Goal: Task Accomplishment & Management: Manage account settings

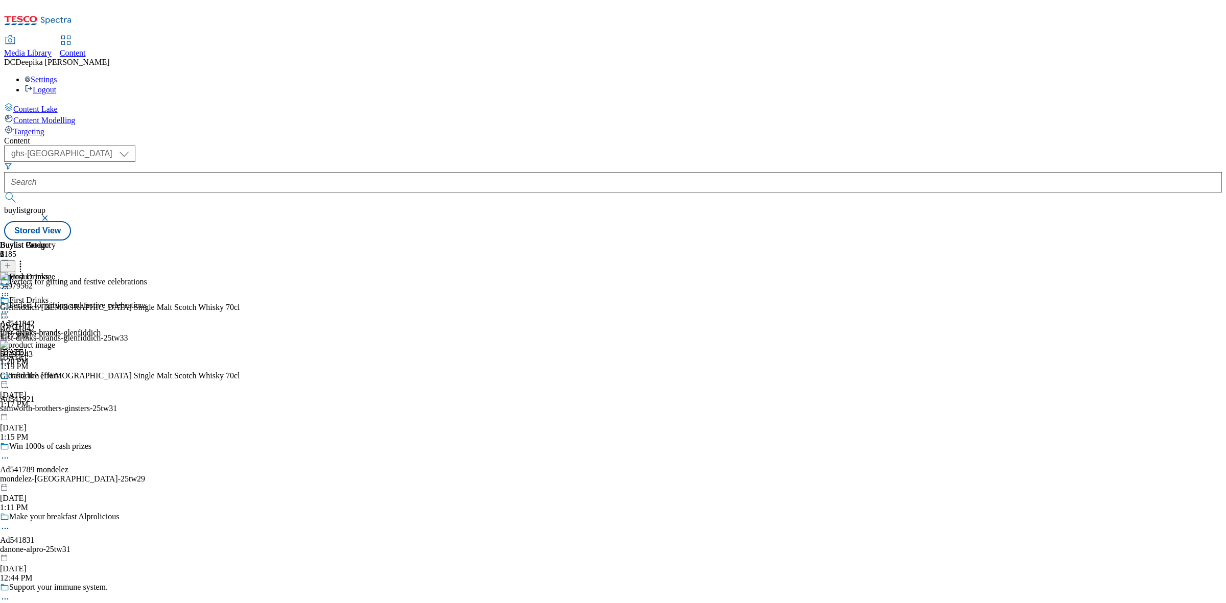
select select "ghs-[GEOGRAPHIC_DATA]"
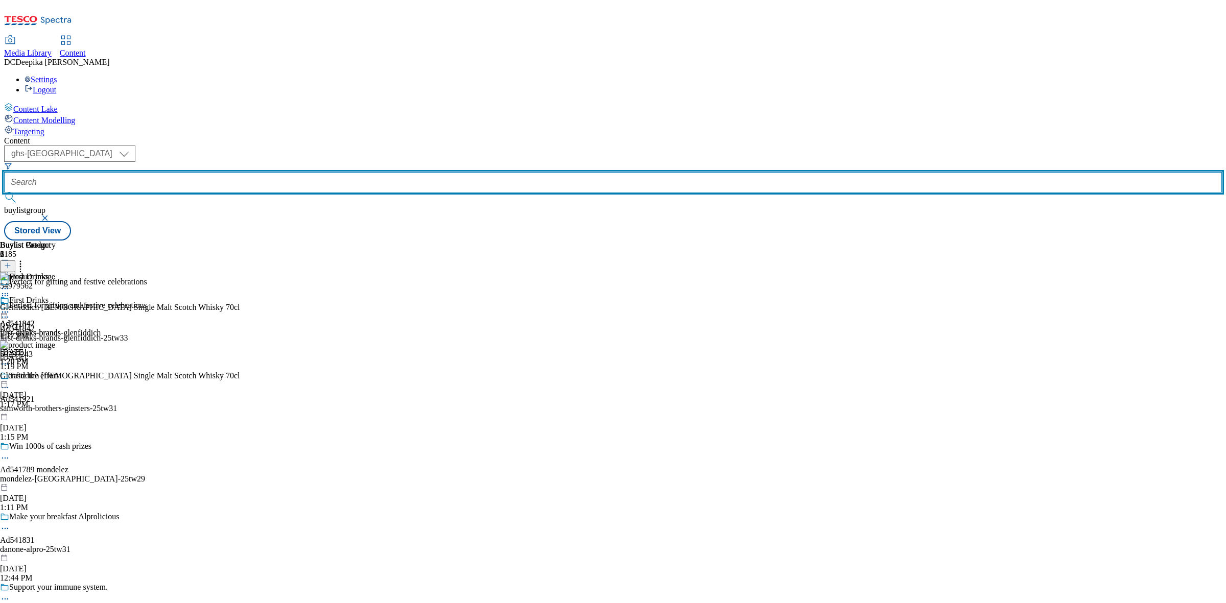
click at [253, 172] on input "text" at bounding box center [613, 182] width 1218 height 20
click at [251, 172] on input "text" at bounding box center [613, 182] width 1218 height 20
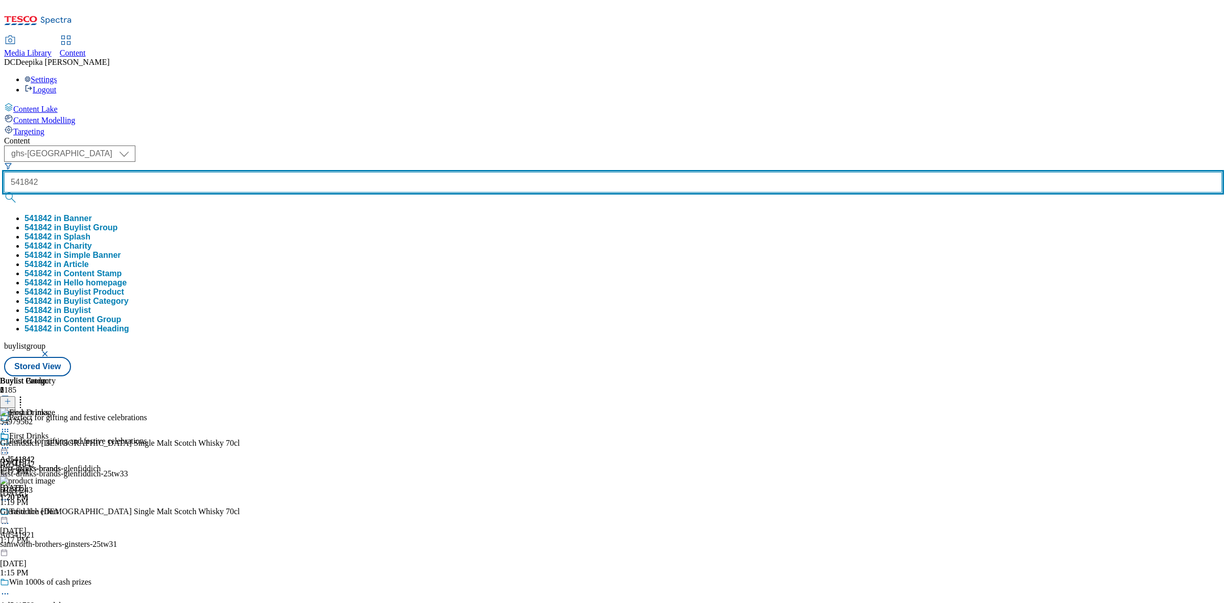
type input "541842"
click at [4, 193] on button "submit" at bounding box center [11, 198] width 14 height 10
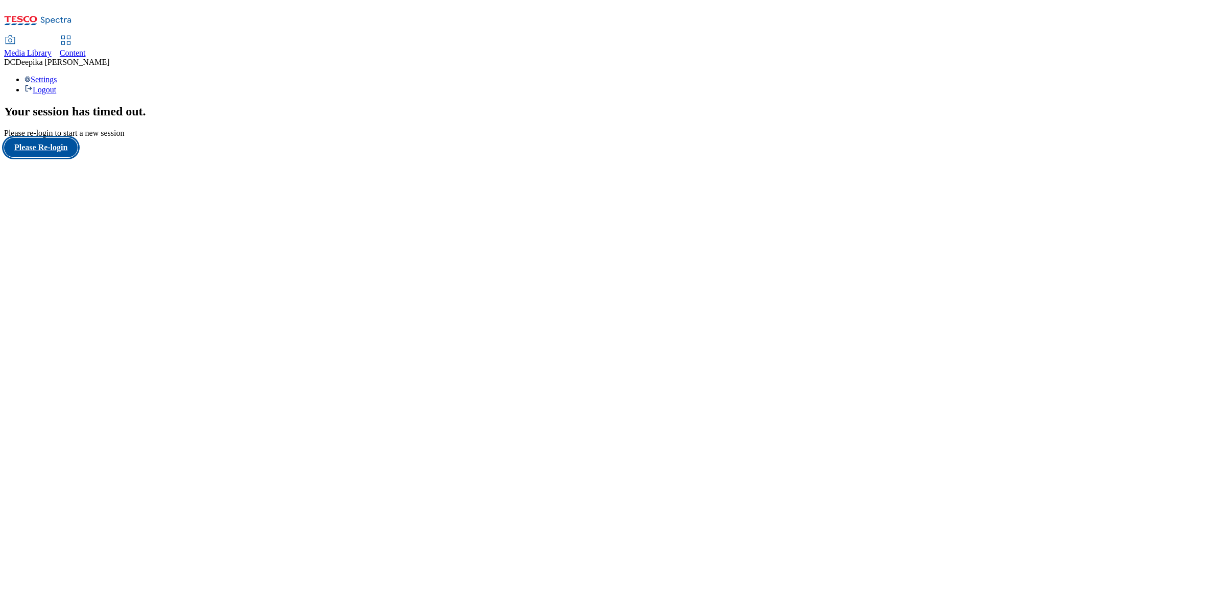
click at [55, 157] on button "Please Re-login" at bounding box center [41, 147] width 74 height 19
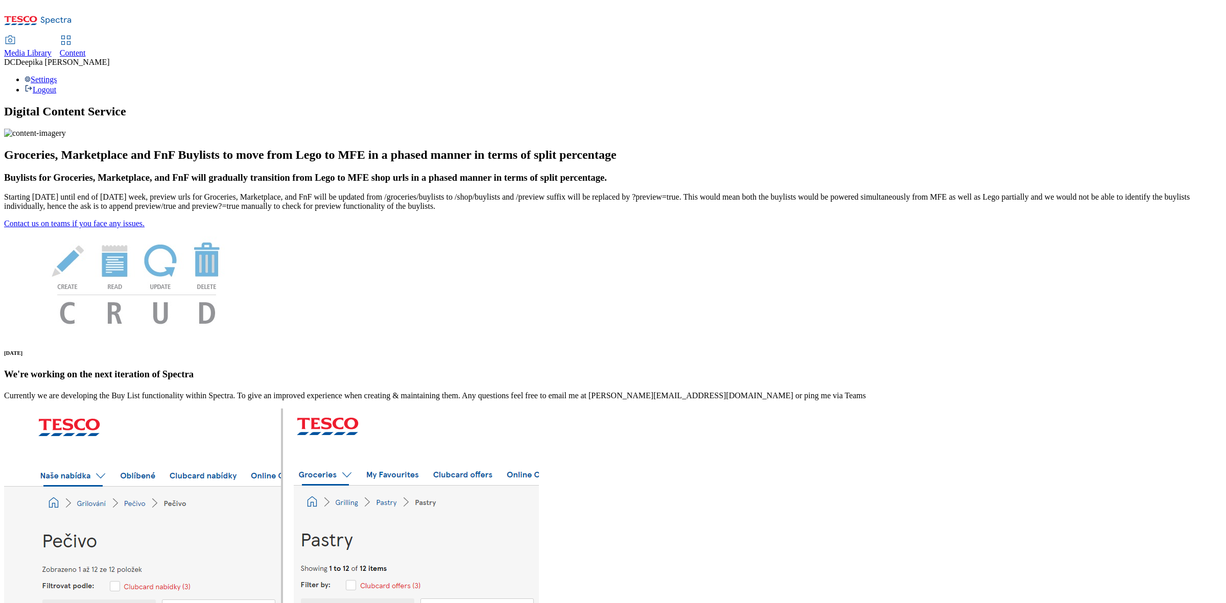
click at [86, 49] on span "Content" at bounding box center [73, 53] width 26 height 9
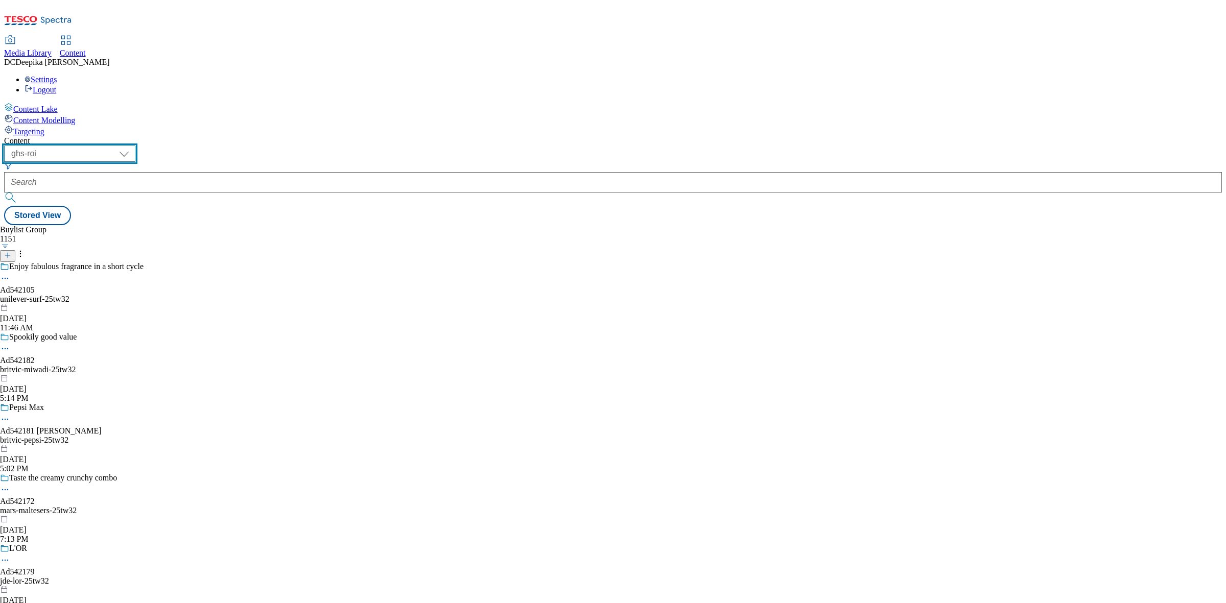
drag, startPoint x: 178, startPoint y: 78, endPoint x: 178, endPoint y: 87, distance: 9.2
click at [135, 146] on select "ghs-roi ghs-uk" at bounding box center [69, 154] width 131 height 16
select select "ghs-uk"
click at [133, 146] on select "ghs-roi ghs-uk" at bounding box center [69, 154] width 131 height 16
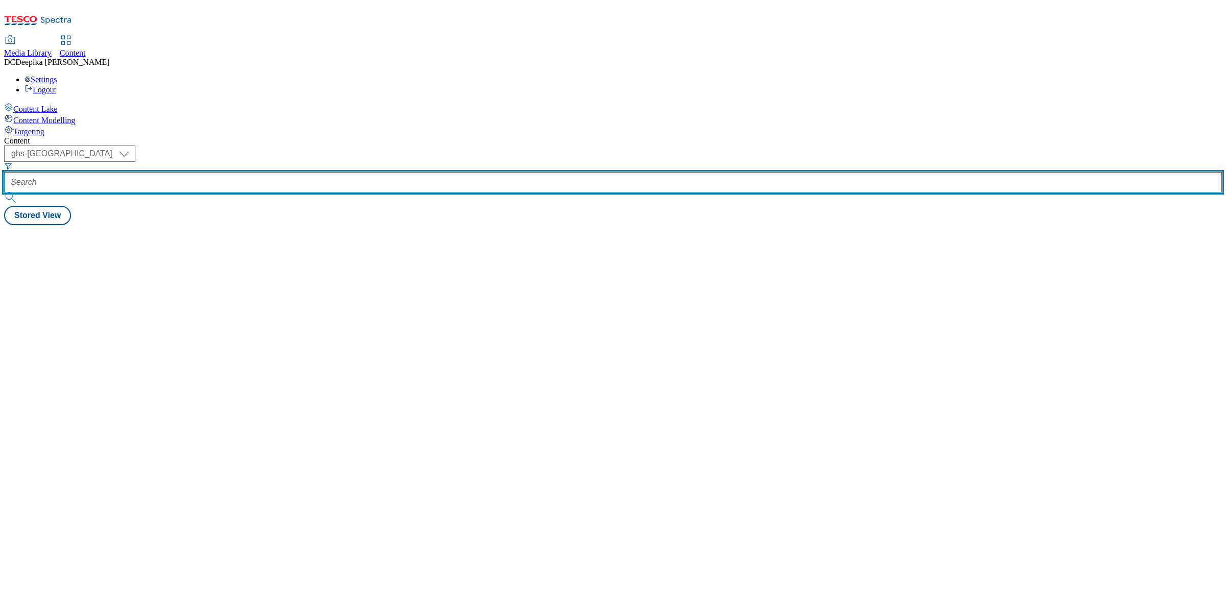
click at [253, 172] on input "text" at bounding box center [613, 182] width 1218 height 20
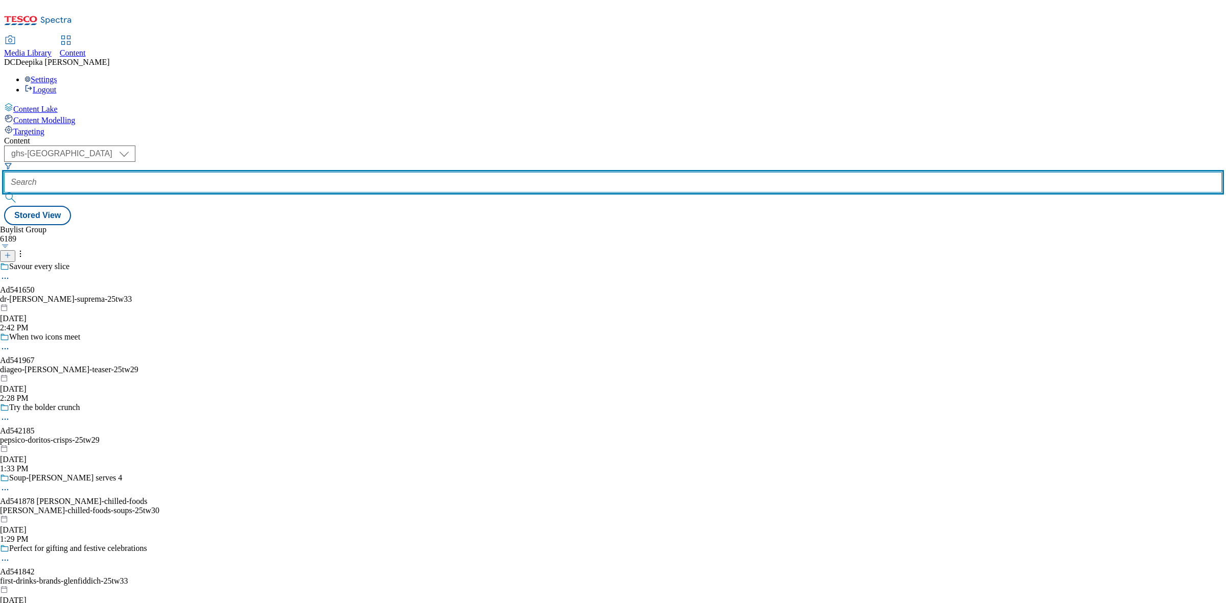
paste input "D:\Deepika Chadha\Onsite live\Ad542056_Linda_TW30_Brand\V2"
type input "D:\Deepika Chadha\Onsite live\Ad542056_Linda_TW30_Brand\V2"
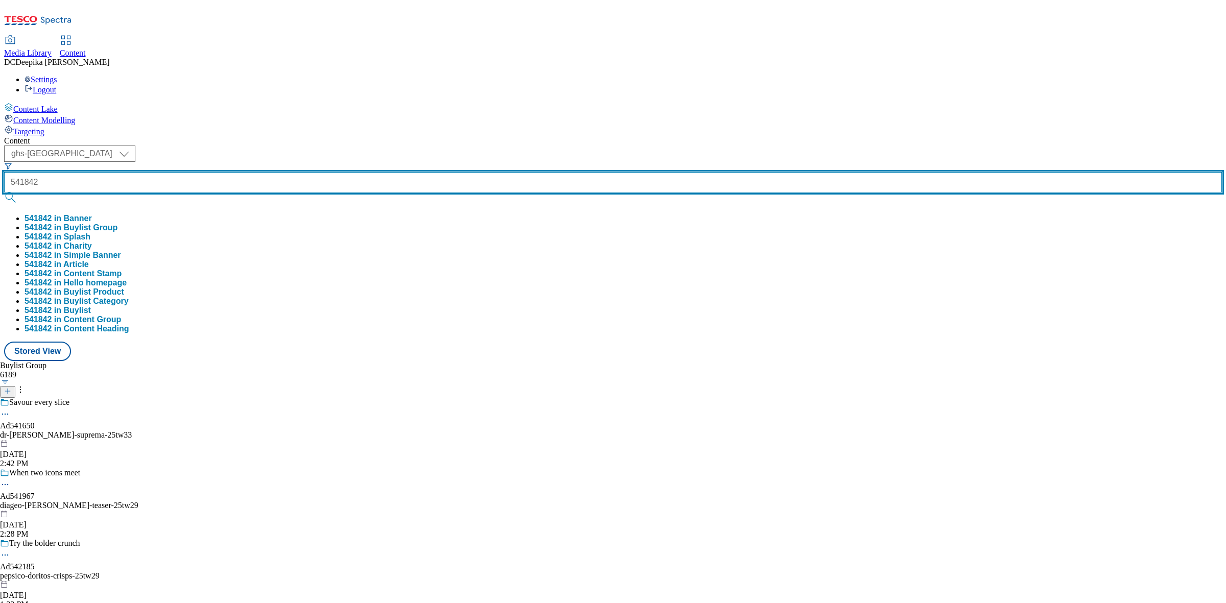
type input "541842"
click at [4, 193] on button "submit" at bounding box center [11, 198] width 14 height 10
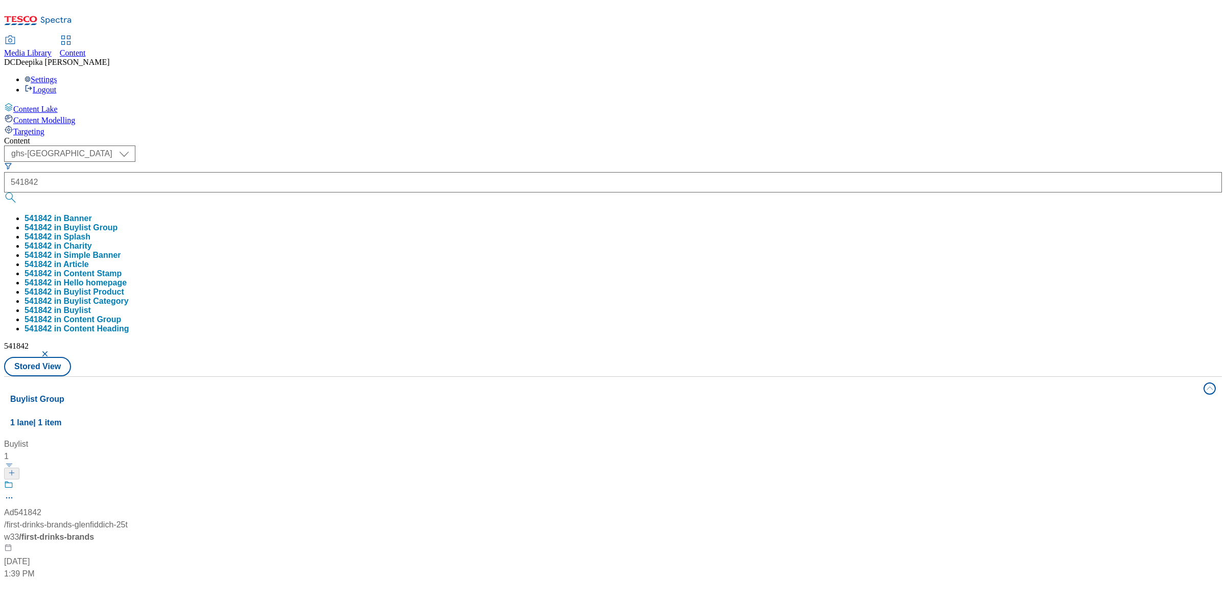
click at [927, 438] on div "Buylist 1 Ad541842 / first-drinks-brands-glenfiddich-25tw33 / first-drinks-bran…" at bounding box center [613, 438] width 1206 height 0
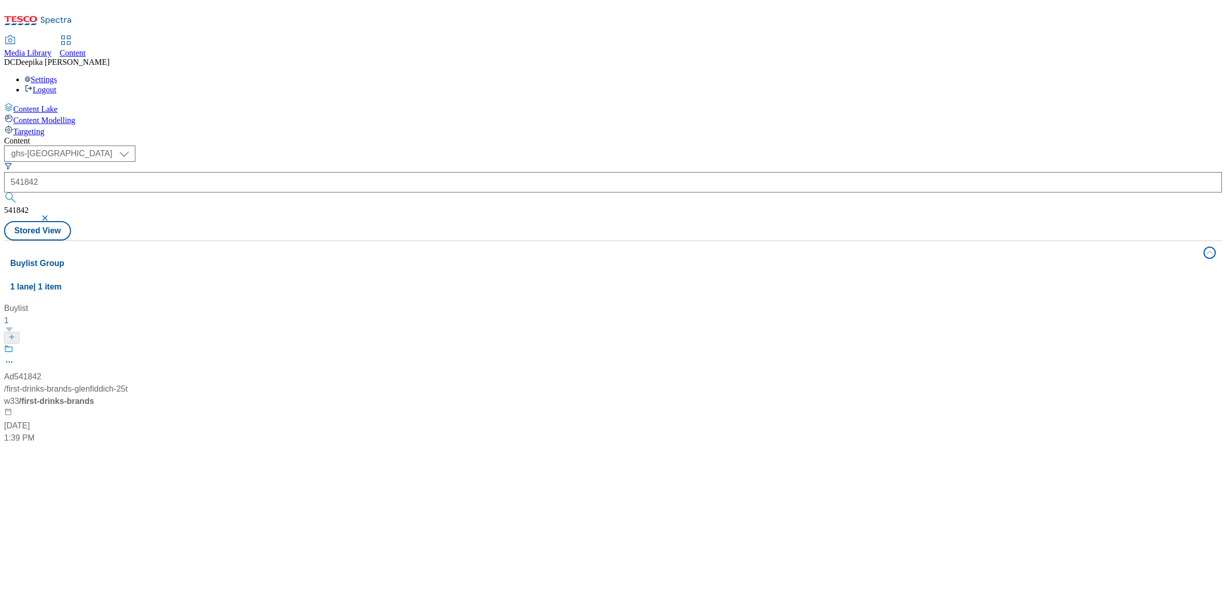
click at [132, 344] on div at bounding box center [68, 357] width 128 height 27
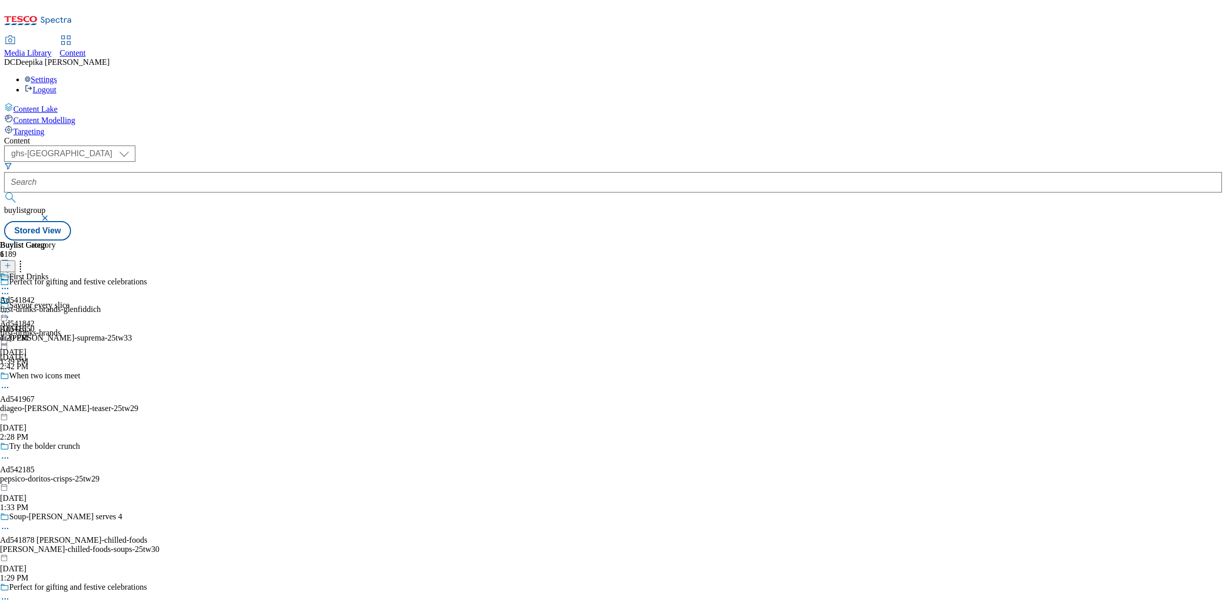
click at [101, 305] on div "first-drinks-brands-glenfiddich" at bounding box center [50, 309] width 101 height 9
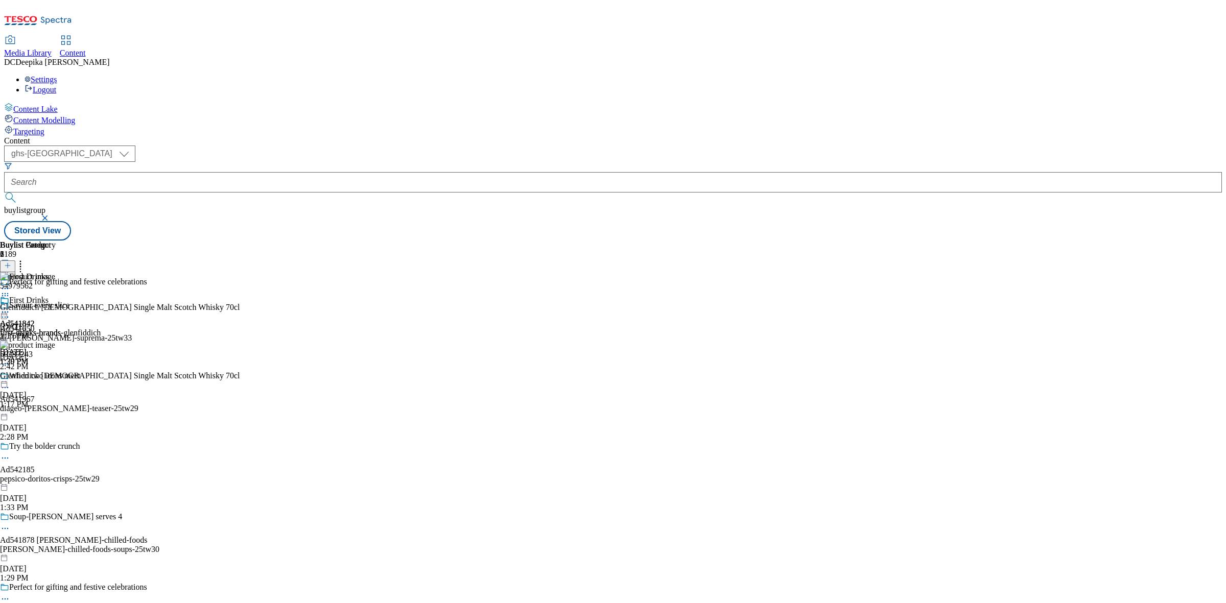
click at [980, 241] on div "Buylist Group 6189 Perfect for gifting and festive celebrations Savour every sl…" at bounding box center [613, 241] width 1218 height 0
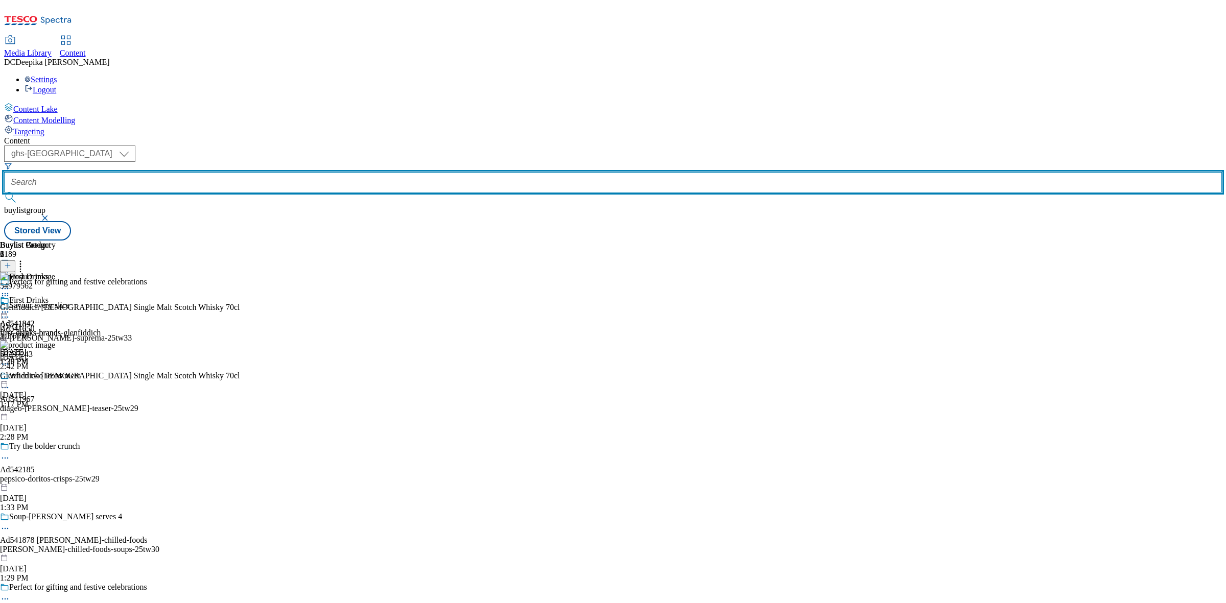
click at [233, 172] on input "text" at bounding box center [613, 182] width 1218 height 20
click at [240, 172] on input "text" at bounding box center [613, 182] width 1218 height 20
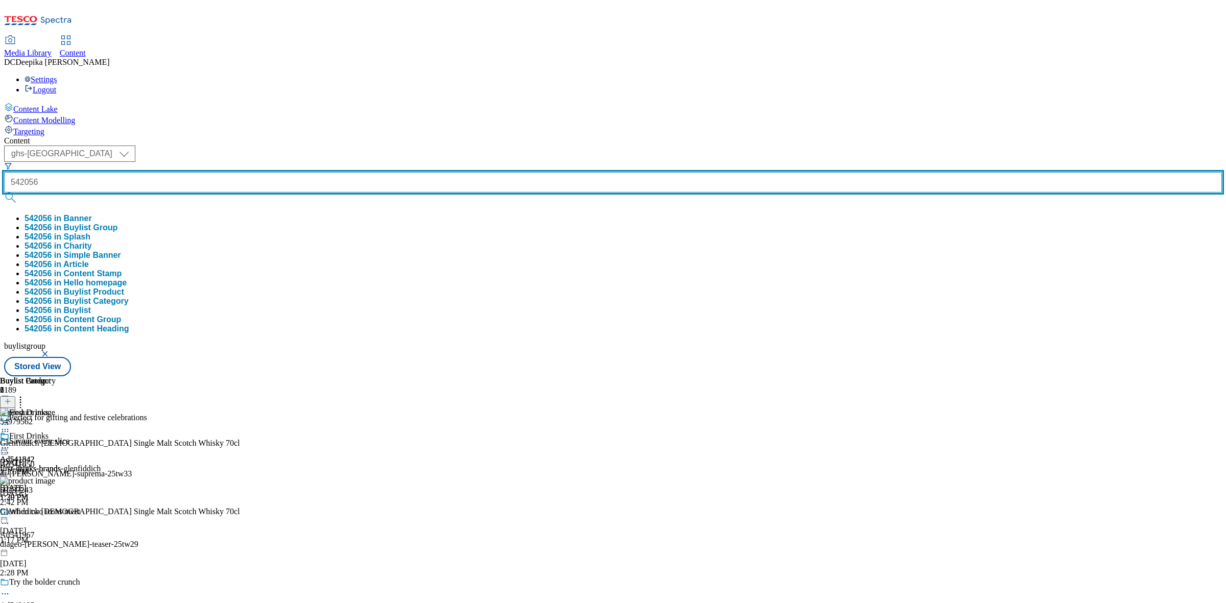
type input "542056"
click at [4, 193] on button "submit" at bounding box center [11, 198] width 14 height 10
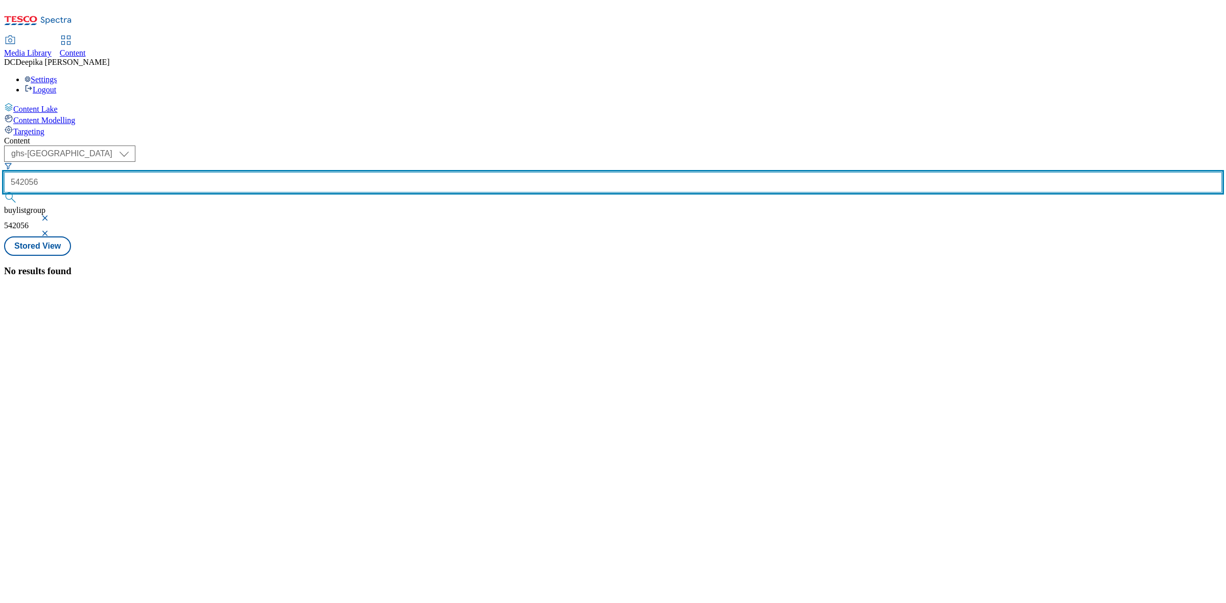
drag, startPoint x: 255, startPoint y: 85, endPoint x: 130, endPoint y: 67, distance: 126.4
click at [131, 136] on div "Content ( optional ) ghs-roi ghs-uk ghs-uk 542056 buylistgroup 542056 Stored Vi…" at bounding box center [613, 206] width 1218 height 140
type input "542056"
click at [4, 193] on button "submit" at bounding box center [11, 198] width 14 height 10
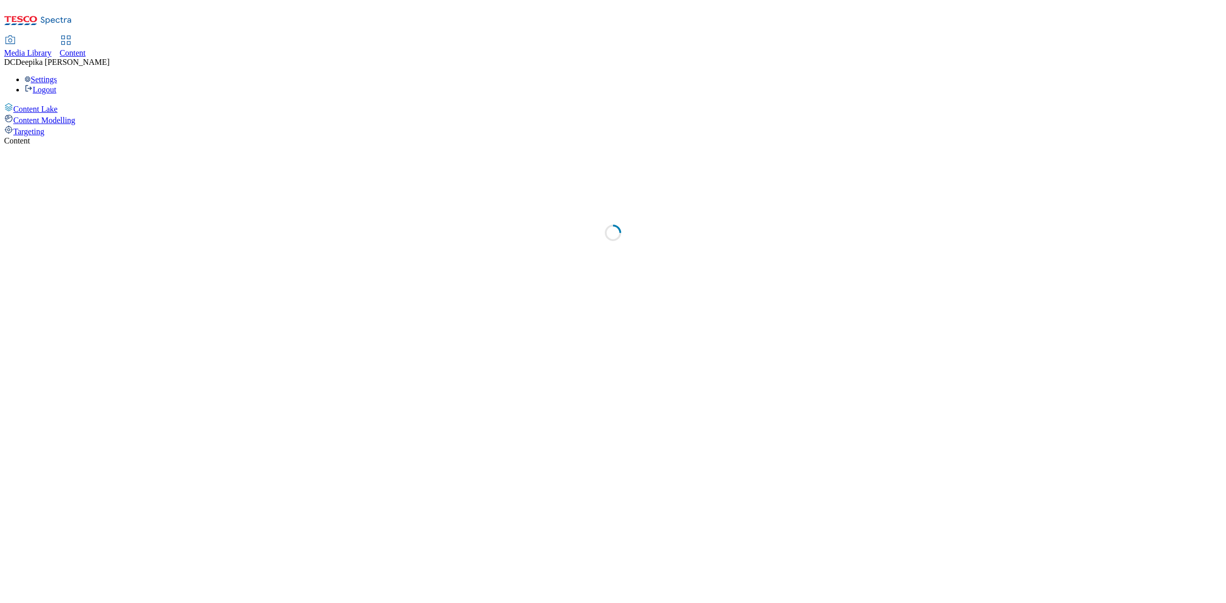
select select "ghs-[GEOGRAPHIC_DATA]"
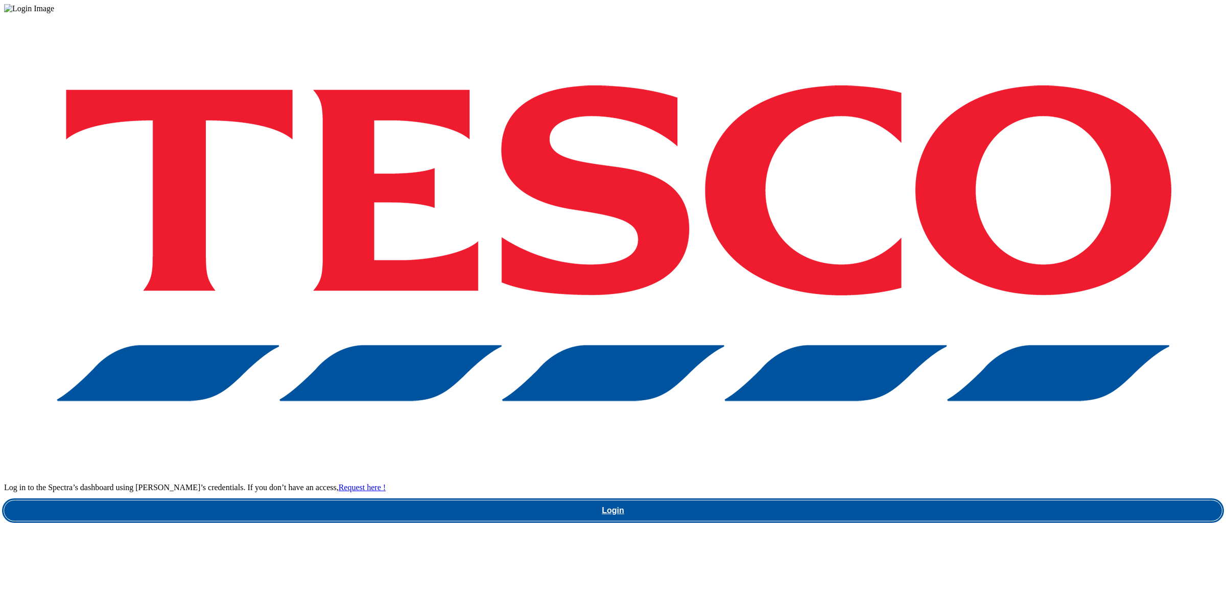
click at [836, 501] on link "Login" at bounding box center [613, 511] width 1218 height 20
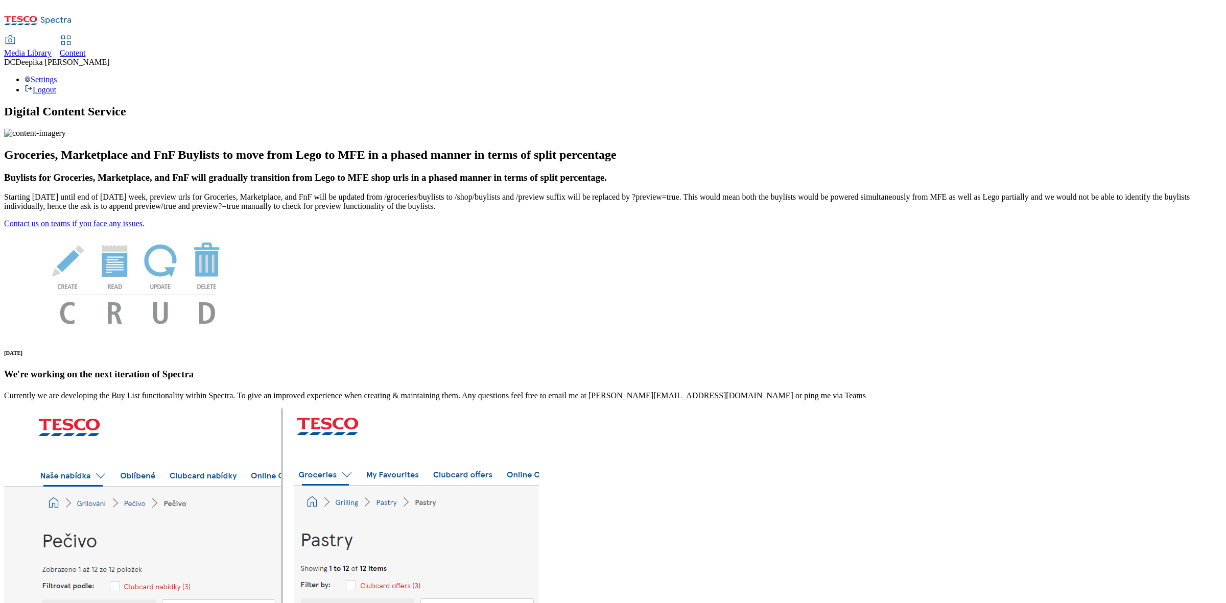
click at [86, 49] on span "Content" at bounding box center [73, 53] width 26 height 9
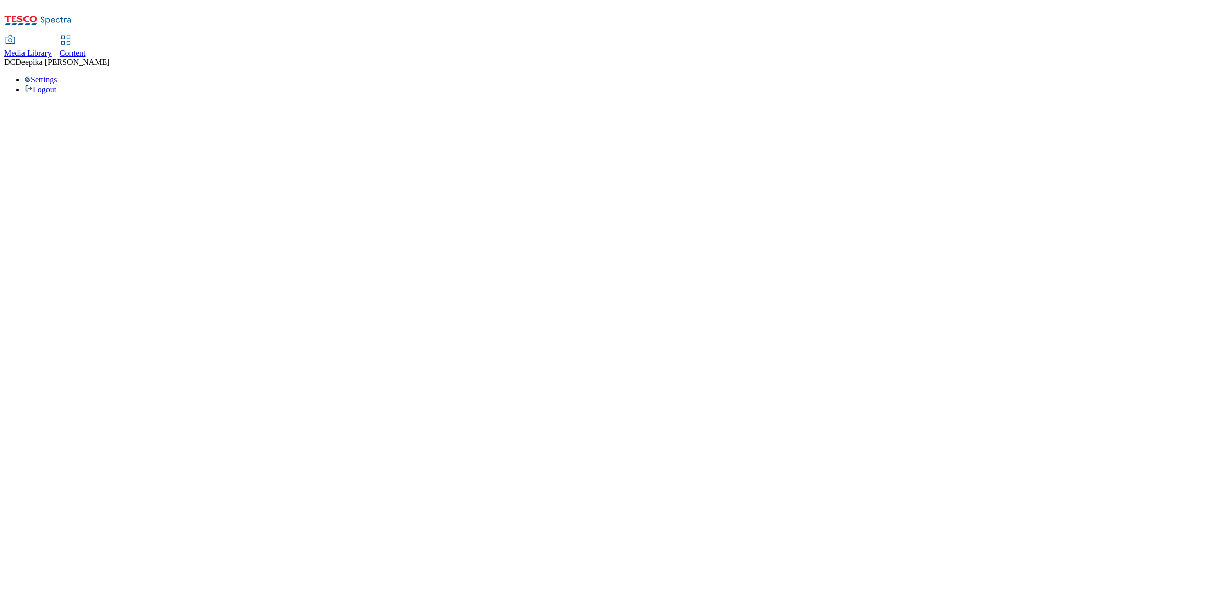
click at [86, 49] on span "Content" at bounding box center [73, 53] width 26 height 9
click at [70, 36] on use at bounding box center [65, 40] width 9 height 9
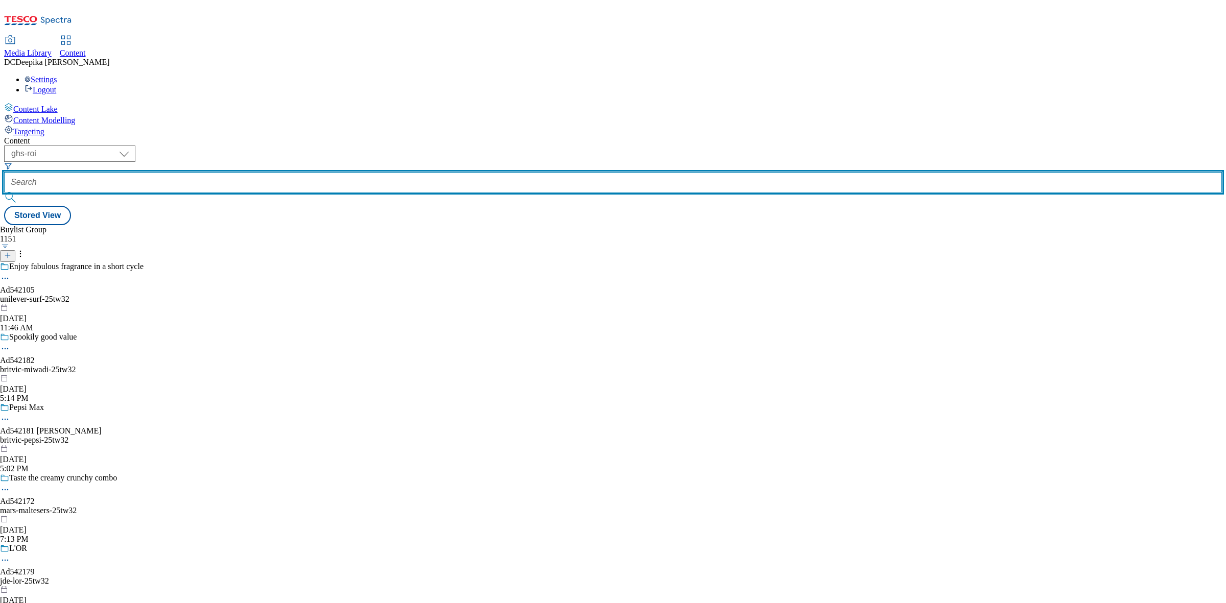
click at [248, 172] on input "text" at bounding box center [613, 182] width 1218 height 20
paste input "542056"
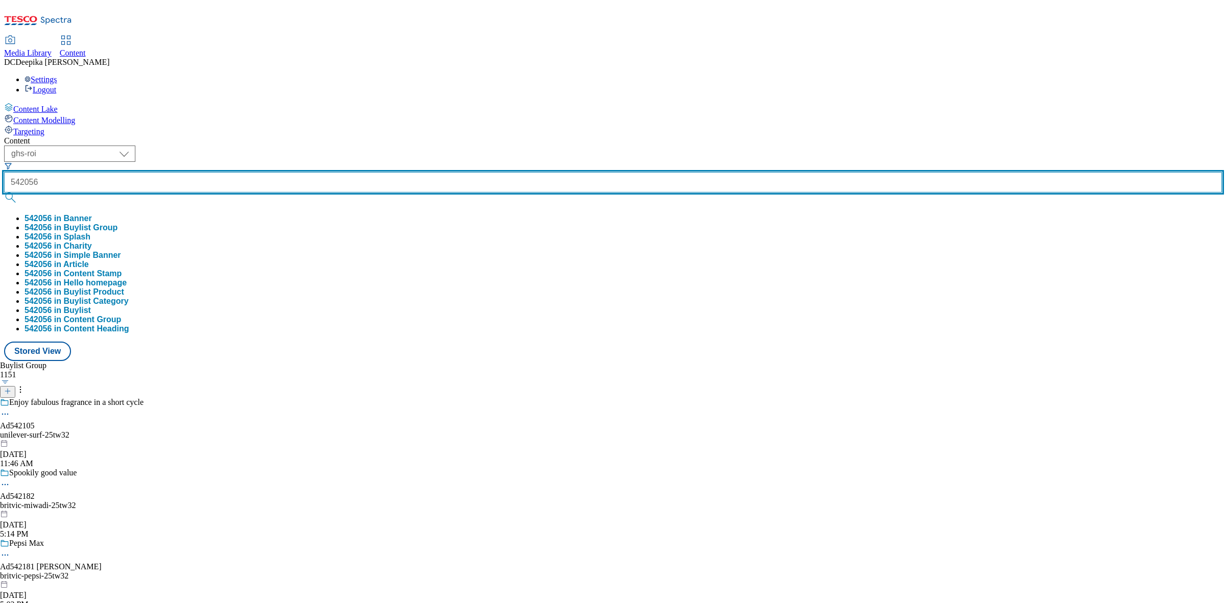
type input "542056"
click at [4, 193] on button "submit" at bounding box center [11, 198] width 14 height 10
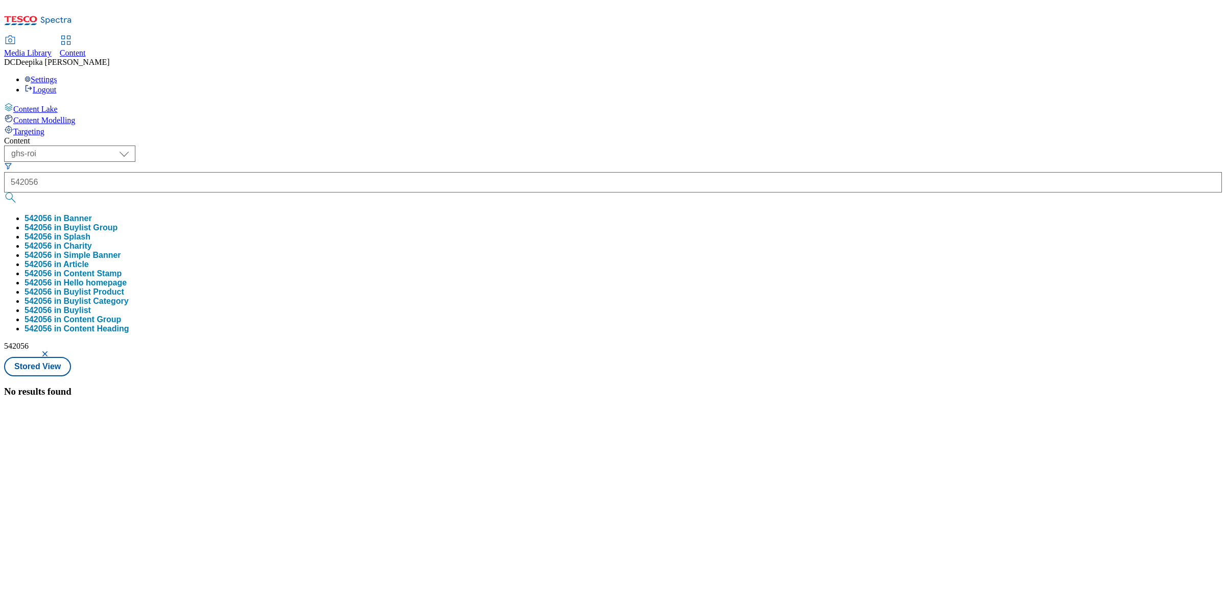
click at [535, 386] on div "No results found" at bounding box center [613, 391] width 1218 height 11
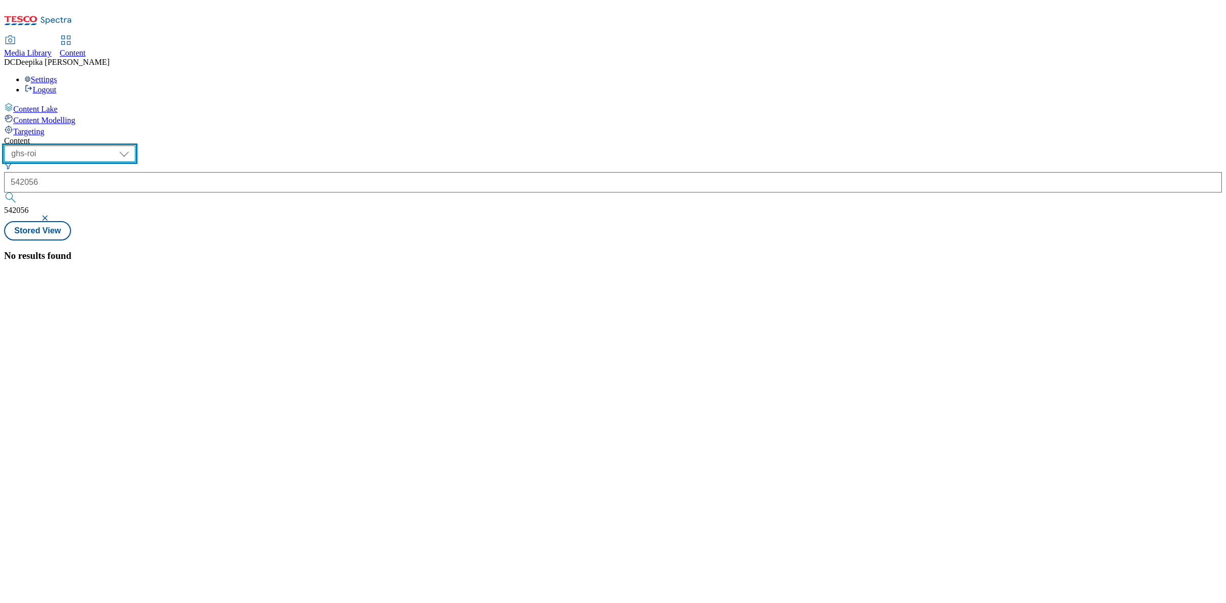
click at [135, 146] on select "ghs-roi ghs-uk" at bounding box center [69, 154] width 131 height 16
select select "ghs-[GEOGRAPHIC_DATA]"
click at [133, 146] on select "ghs-roi ghs-uk" at bounding box center [69, 154] width 131 height 16
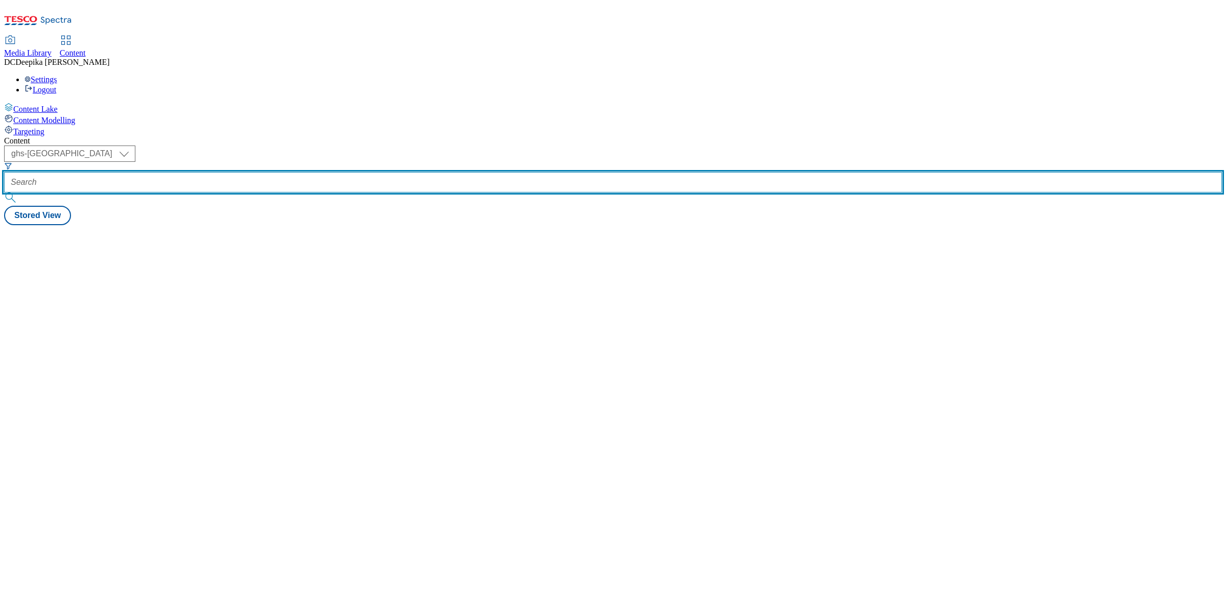
click at [258, 172] on input "text" at bounding box center [613, 182] width 1218 height 20
paste input "542056"
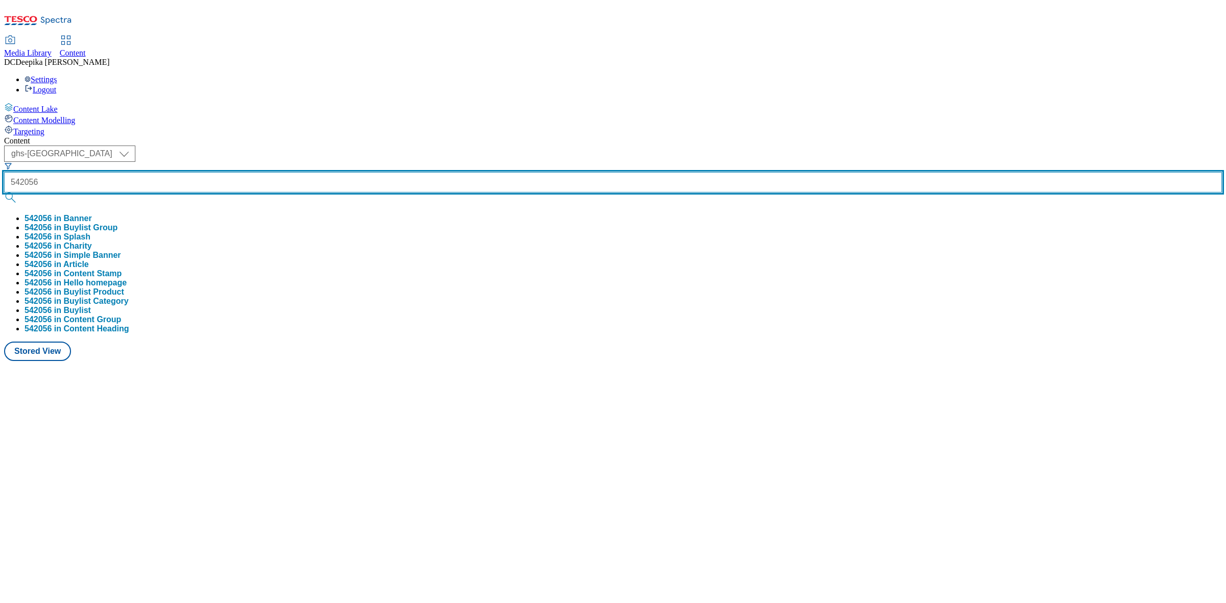
type input "542056"
click at [4, 193] on button "submit" at bounding box center [11, 198] width 14 height 10
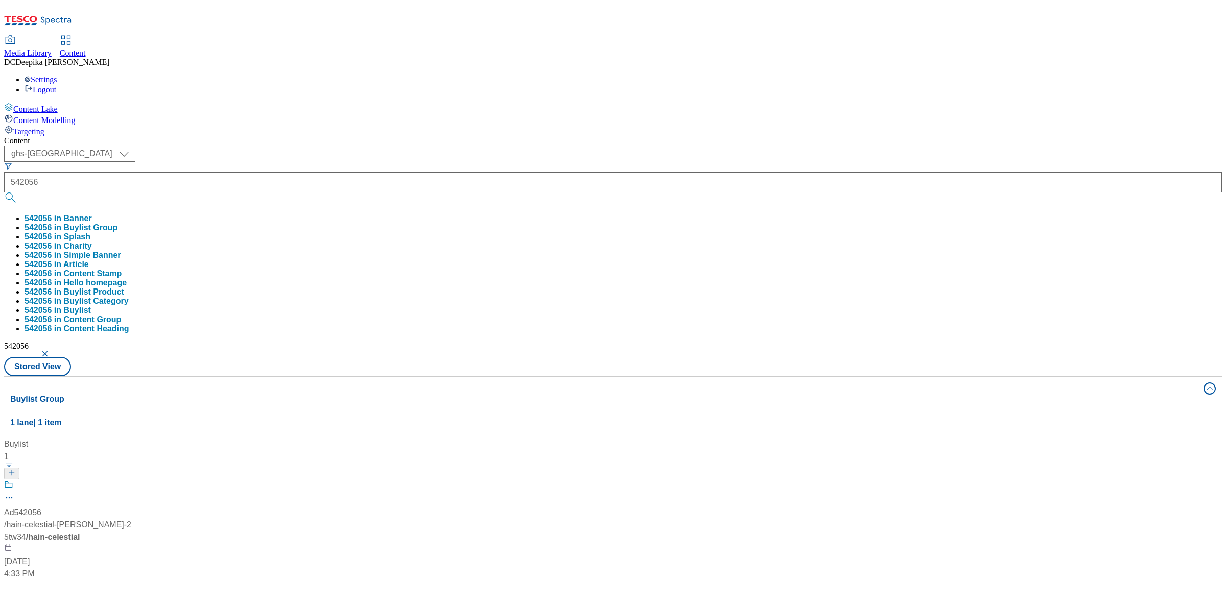
click at [619, 438] on div "Buylist 1 Ad542056 / hain-celestial-[PERSON_NAME]-25tw34 / hain-celestial [DATE…" at bounding box center [613, 438] width 1206 height 0
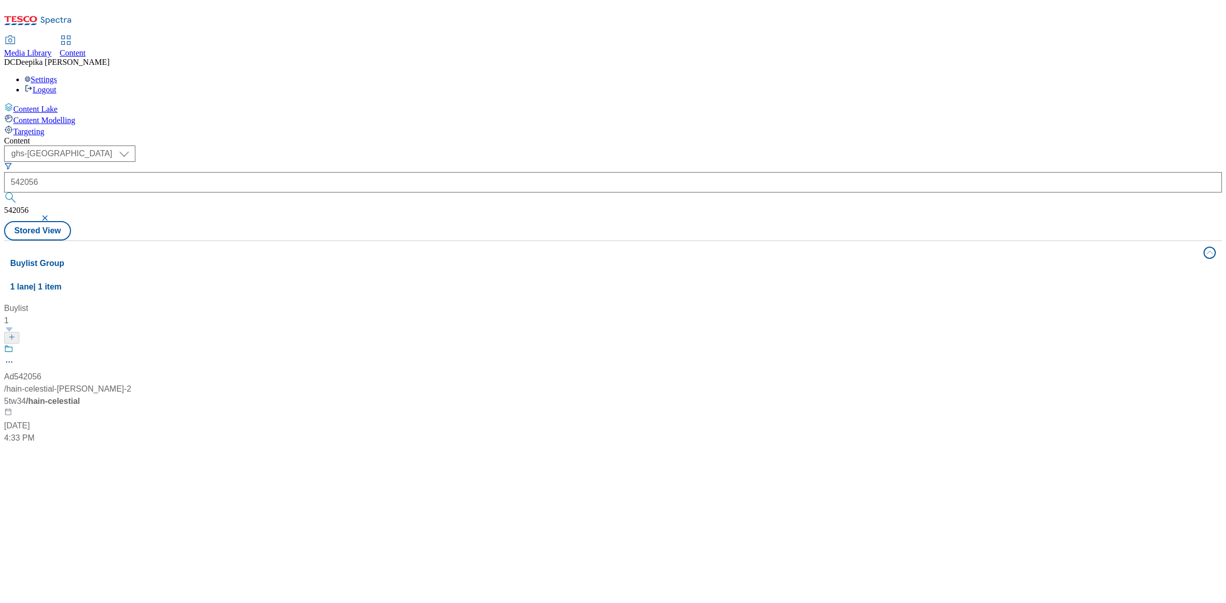
click at [132, 344] on div "Ad542056 / hain-celestial-[PERSON_NAME]-25tw34 / hain-celestial [DATE] 4:33 PM" at bounding box center [68, 394] width 128 height 100
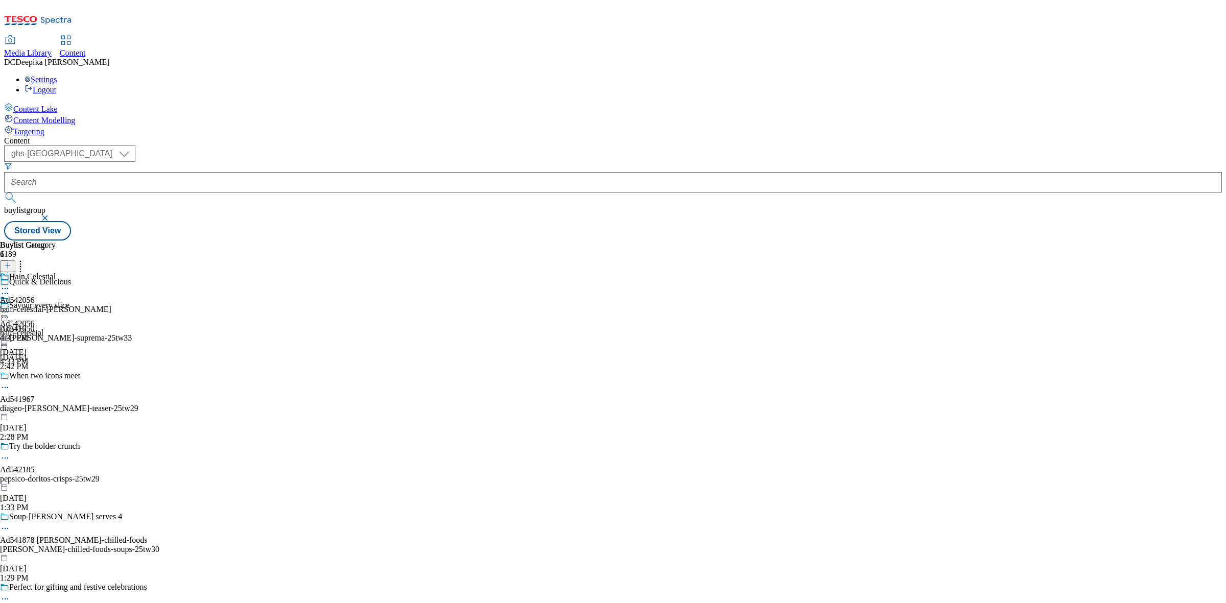
click at [111, 272] on div "Hain Celestial Ad542056 hain-celestial-linda Sep 8, 2025 4:33 PM" at bounding box center [55, 307] width 111 height 71
click at [10, 291] on icon at bounding box center [5, 296] width 10 height 10
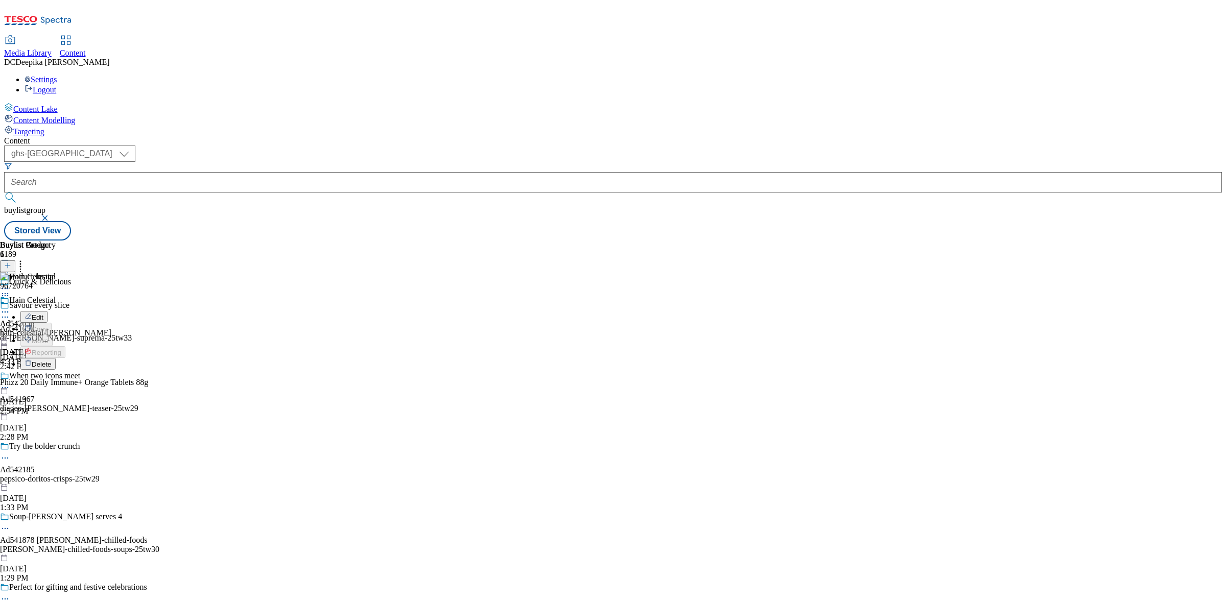
click at [56, 358] on button "Delete" at bounding box center [37, 364] width 35 height 12
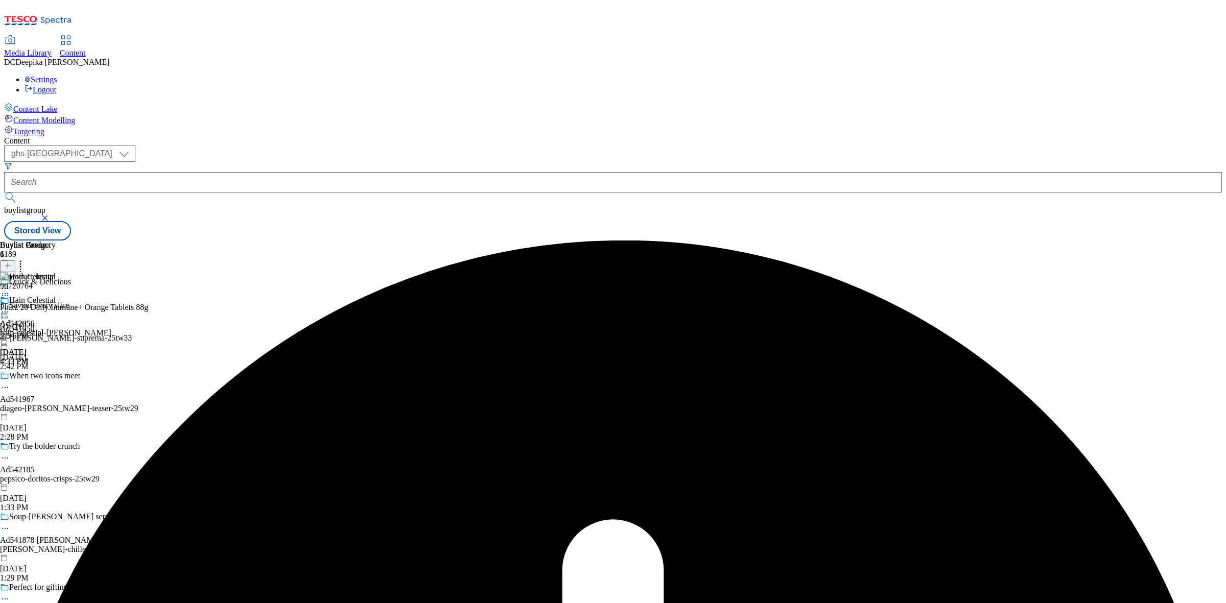
click at [10, 307] on icon at bounding box center [5, 312] width 10 height 10
click at [64, 424] on span "Un-publish" at bounding box center [48, 428] width 33 height 8
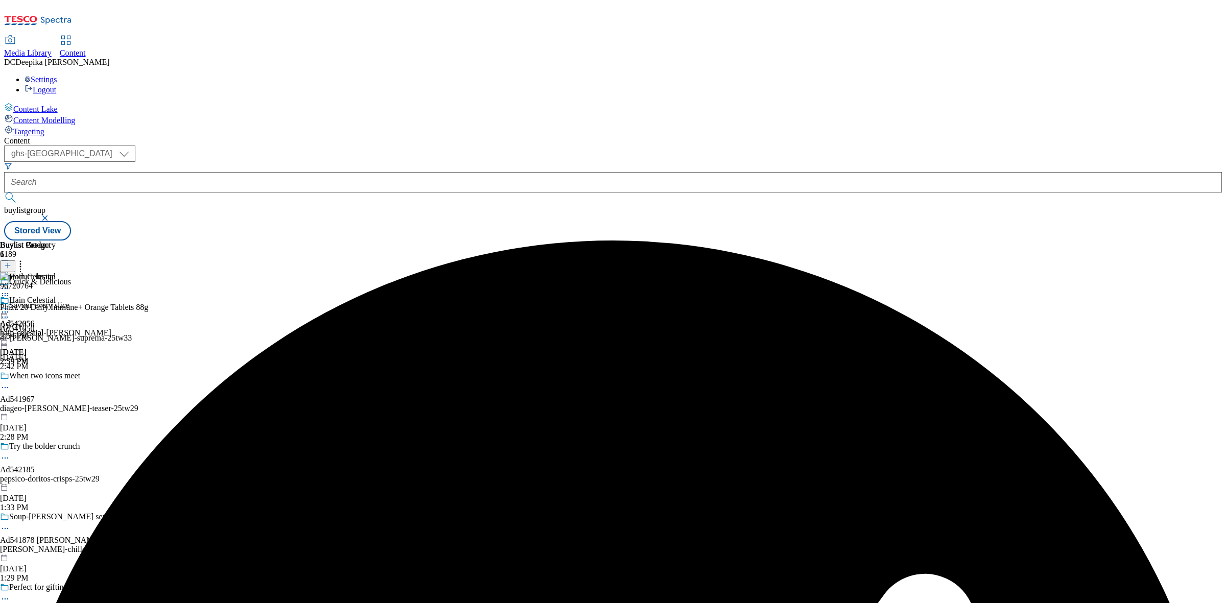
click at [10, 291] on icon at bounding box center [5, 296] width 10 height 10
click at [52, 361] on span "Delete" at bounding box center [42, 365] width 20 height 8
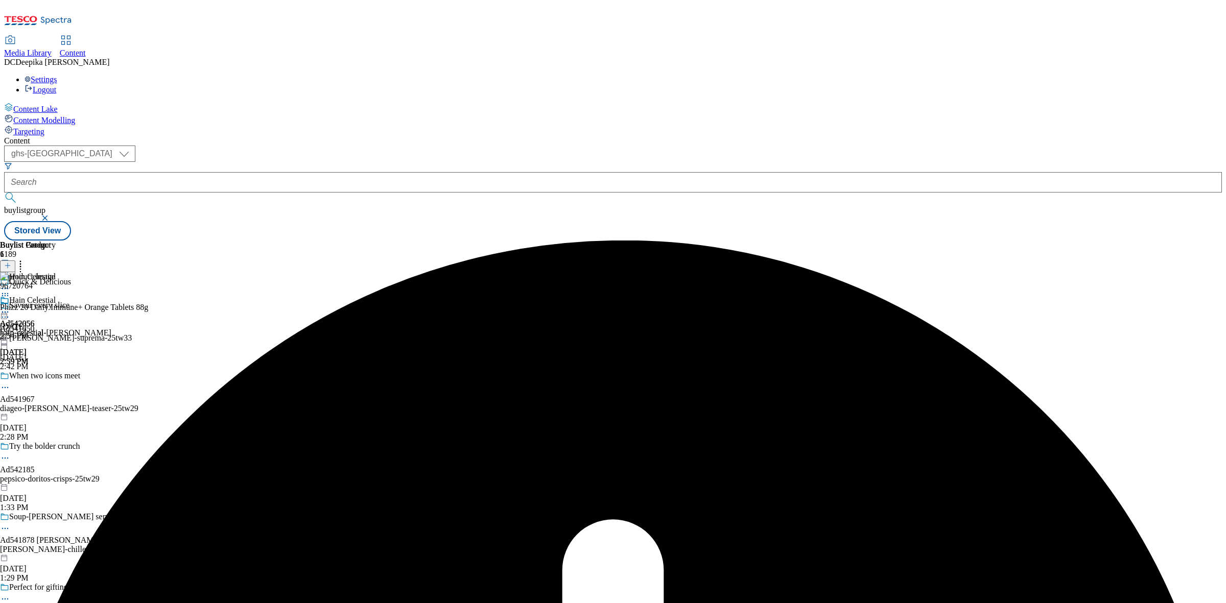
click at [10, 307] on icon at bounding box center [5, 312] width 10 height 10
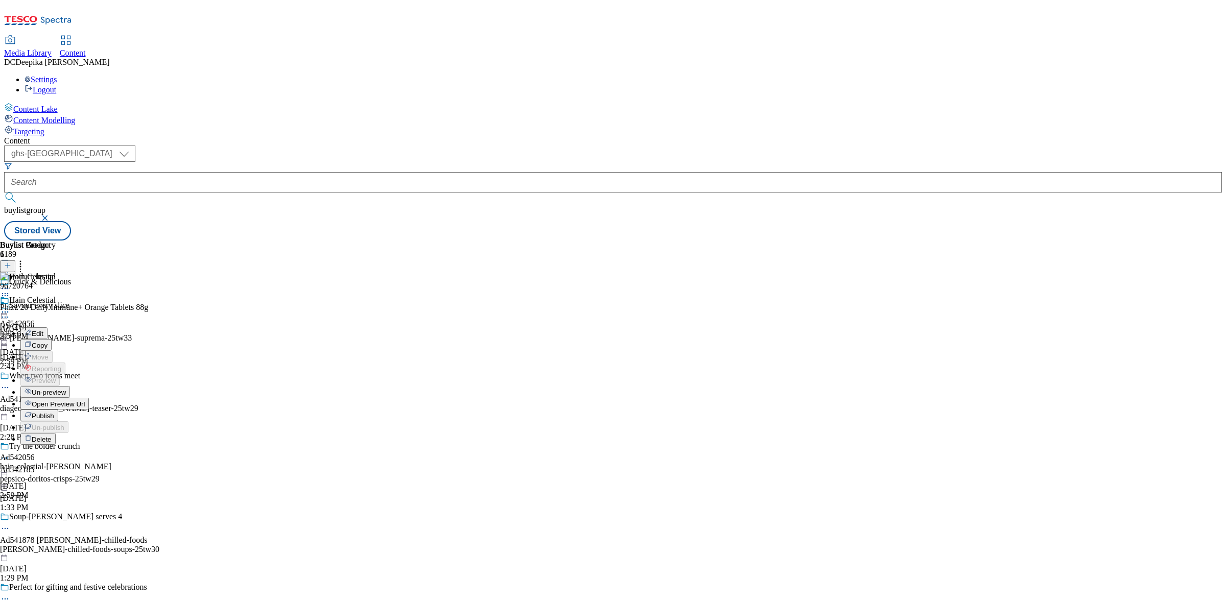
click at [66, 389] on span "Un-preview" at bounding box center [49, 393] width 34 height 8
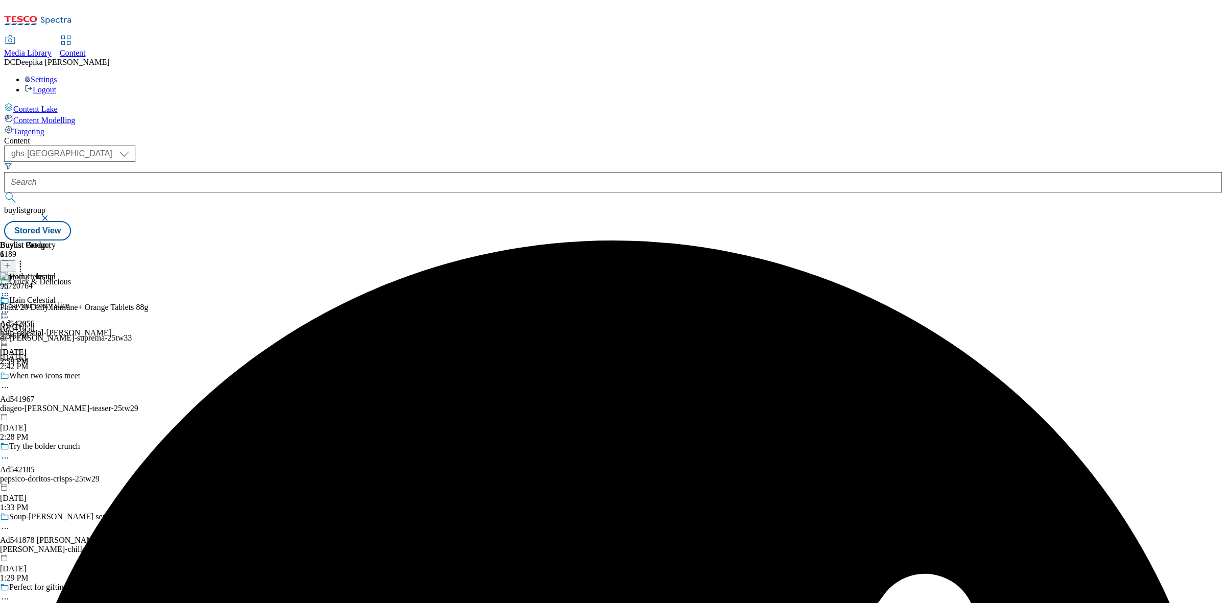
click at [10, 291] on icon at bounding box center [5, 296] width 10 height 10
click at [52, 361] on span "Delete" at bounding box center [42, 365] width 20 height 8
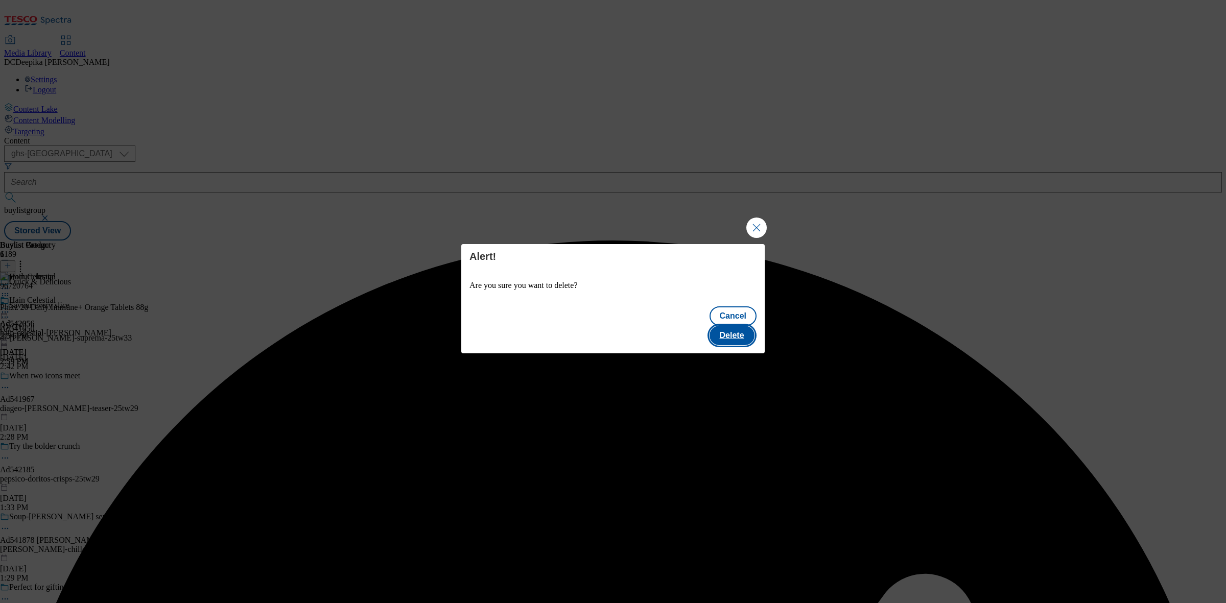
click at [729, 330] on button "Delete" at bounding box center [732, 335] width 45 height 19
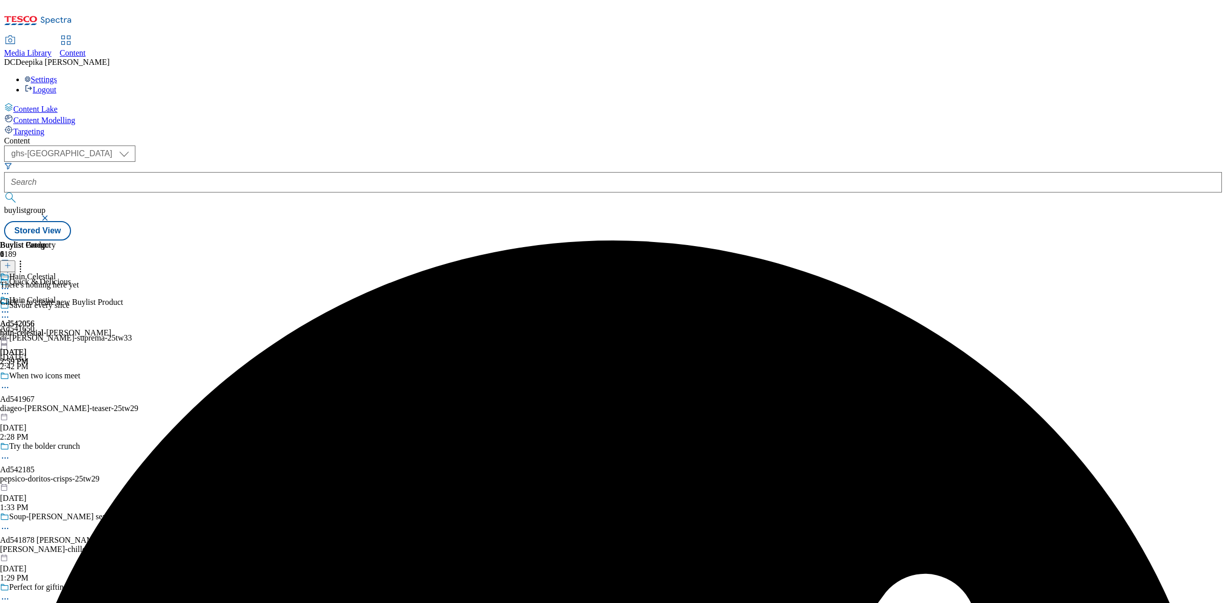
click at [11, 262] on icon at bounding box center [7, 265] width 7 height 7
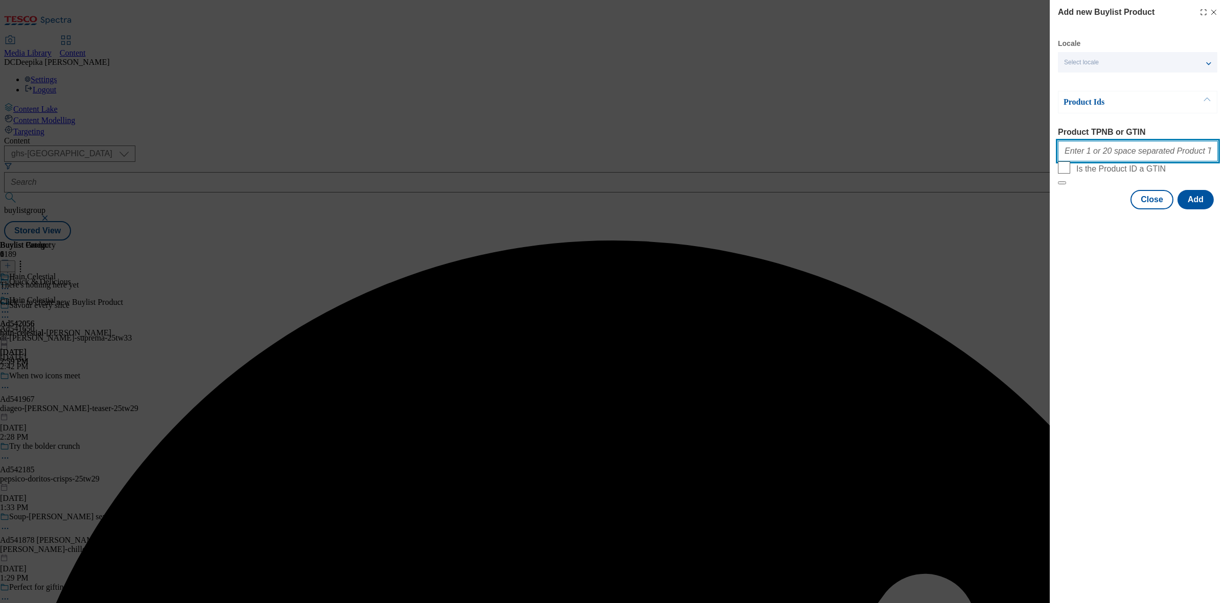
click at [1112, 158] on input "Product TPNB or GTIN" at bounding box center [1138, 151] width 160 height 20
paste input "67430978 87232013 96535420 88630214 96097752 71527300 87225949 87861230 7754647…"
click at [1201, 209] on button "Add" at bounding box center [1196, 199] width 36 height 19
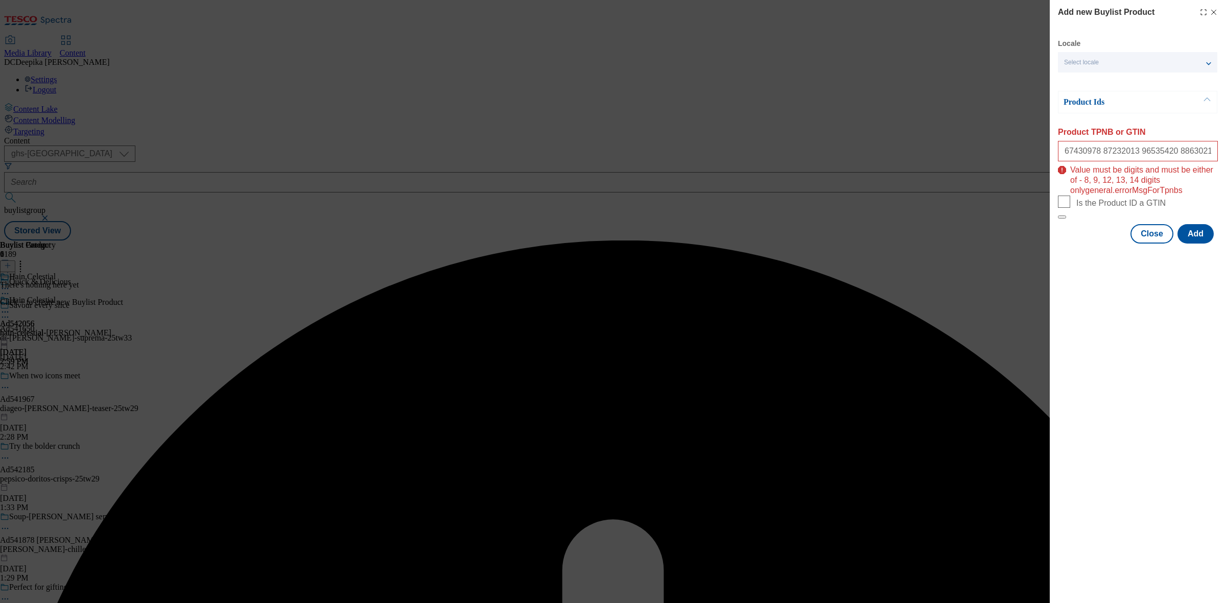
click at [1120, 167] on p "Value must be digits and must be either of - 8, 9, 12, 13, 14 digits onlygenera…" at bounding box center [1144, 178] width 148 height 35
click at [1142, 161] on input "67430978 87232013 96535420 88630214 96097752 71527300 87225949 87861230 7754647…" at bounding box center [1138, 151] width 160 height 20
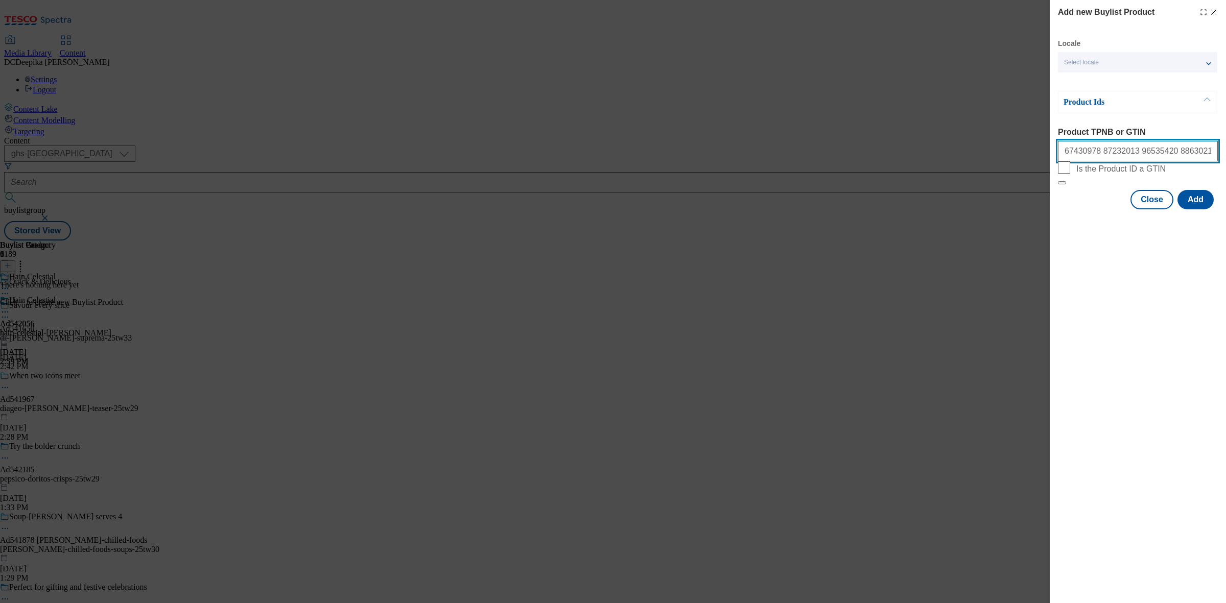
click at [1124, 149] on input "67430978 87232013 96535420 88630214 96097752 71527300 87225949 87861230 7754647…" at bounding box center [1138, 151] width 160 height 20
paste input "Modal"
type input "67430978 87232013 96535420 88630214 96097752 71527300 87225949 87861230 7754647…"
click at [1193, 209] on button "Add" at bounding box center [1196, 199] width 36 height 19
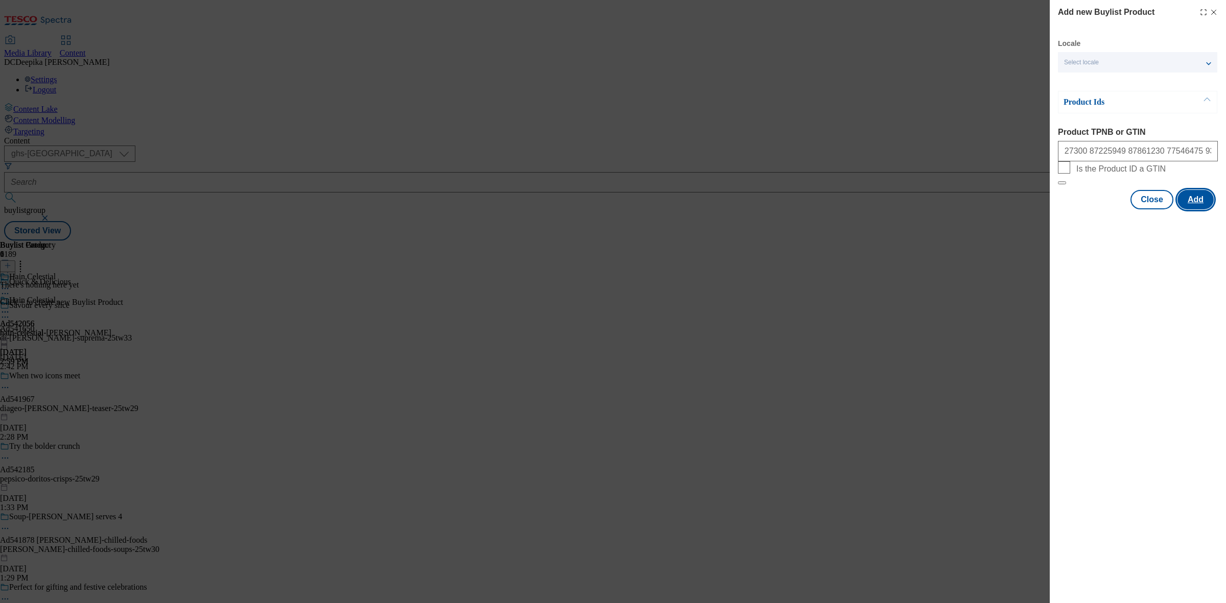
scroll to position [0, 0]
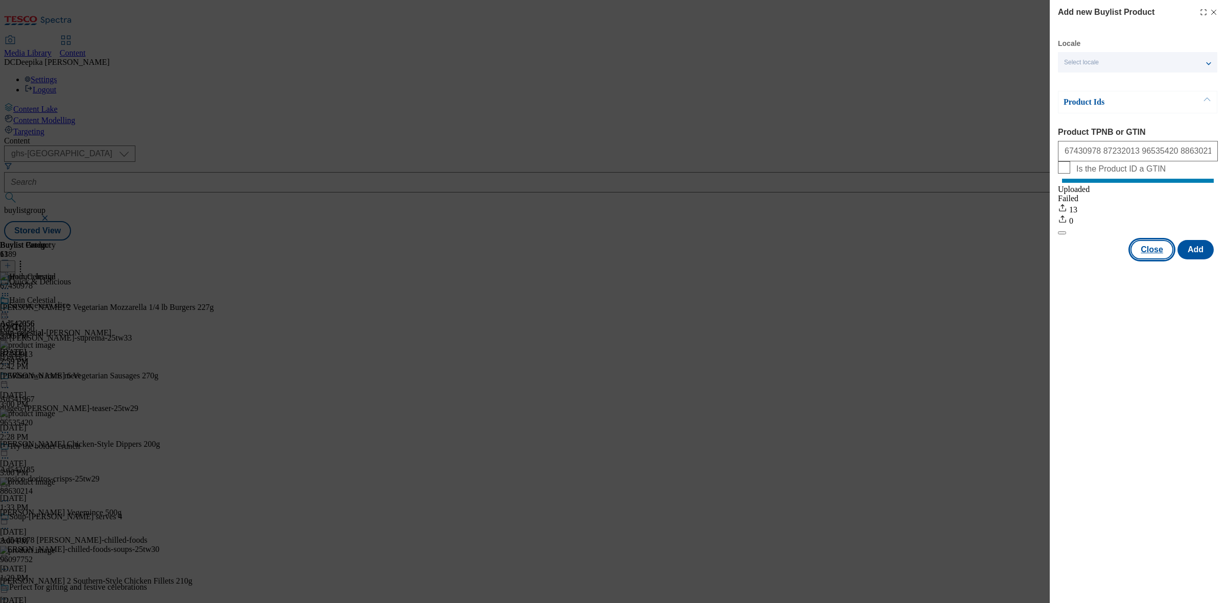
click at [1163, 260] on button "Close" at bounding box center [1152, 249] width 43 height 19
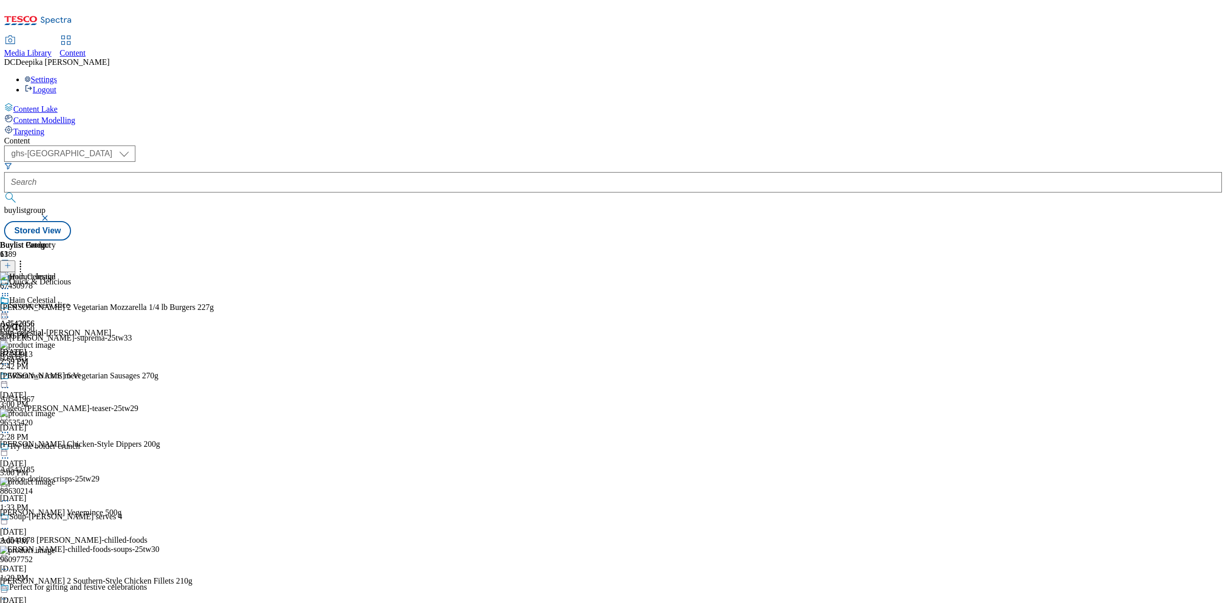
click at [999, 241] on div "Buylist Group 6189 Quick & Delicious Savour every slice Ad541650 dr-oetker-supr…" at bounding box center [613, 241] width 1218 height 0
click at [9, 295] on circle at bounding box center [8, 296] width 2 height 2
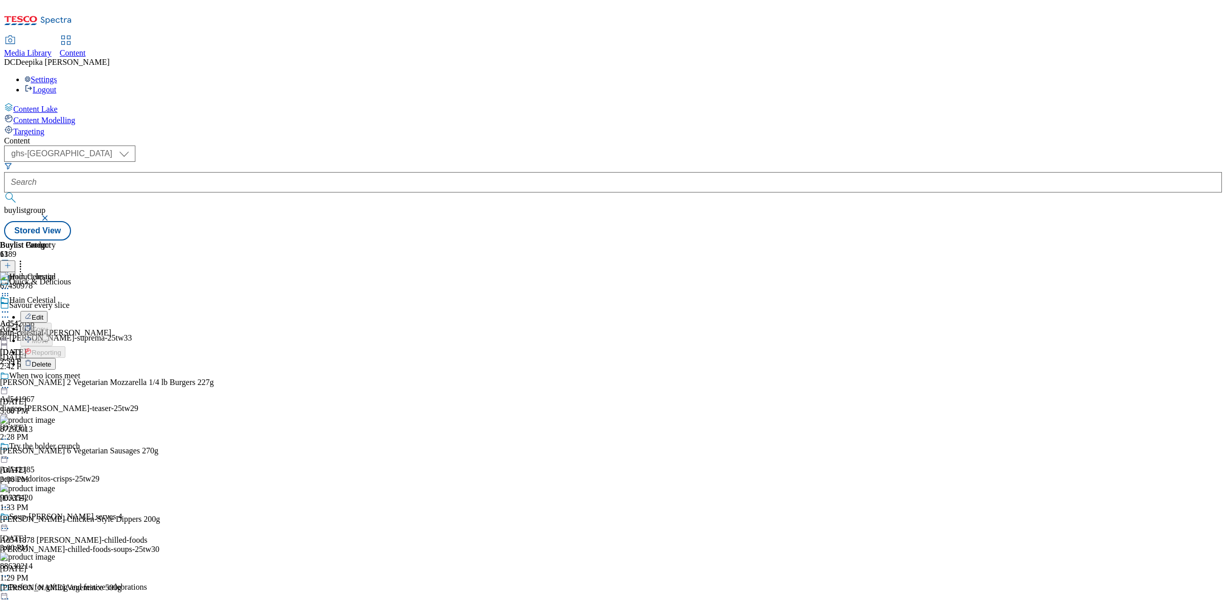
click at [1038, 241] on div "Buylist Group 6189 Quick & Delicious Savour every slice Ad541650 dr-oetker-supr…" at bounding box center [613, 241] width 1218 height 0
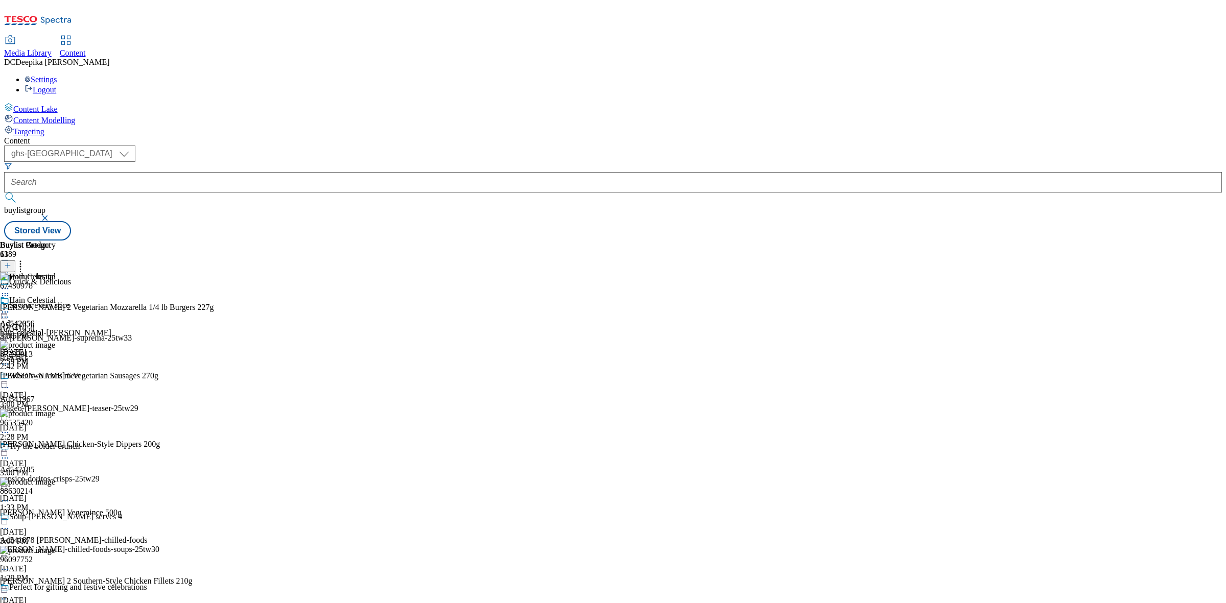
click at [10, 307] on icon at bounding box center [5, 312] width 10 height 10
click at [60, 374] on button "Preview" at bounding box center [39, 380] width 39 height 12
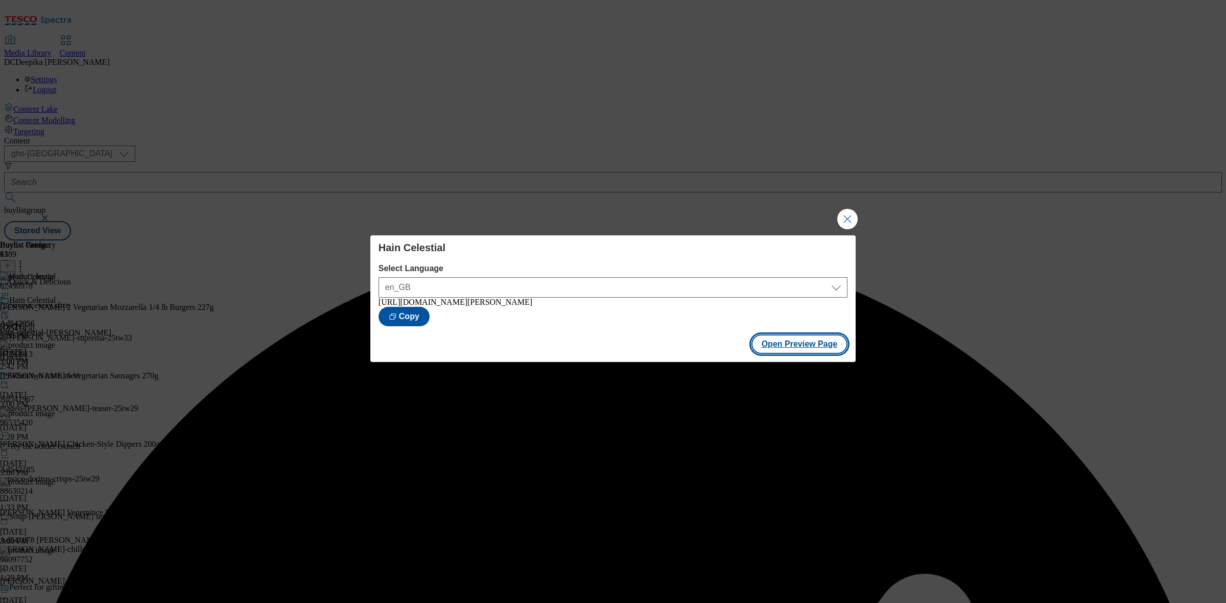
click at [784, 350] on button "Open Preview Page" at bounding box center [800, 344] width 97 height 19
click at [848, 216] on button "Close Modal" at bounding box center [847, 219] width 20 height 20
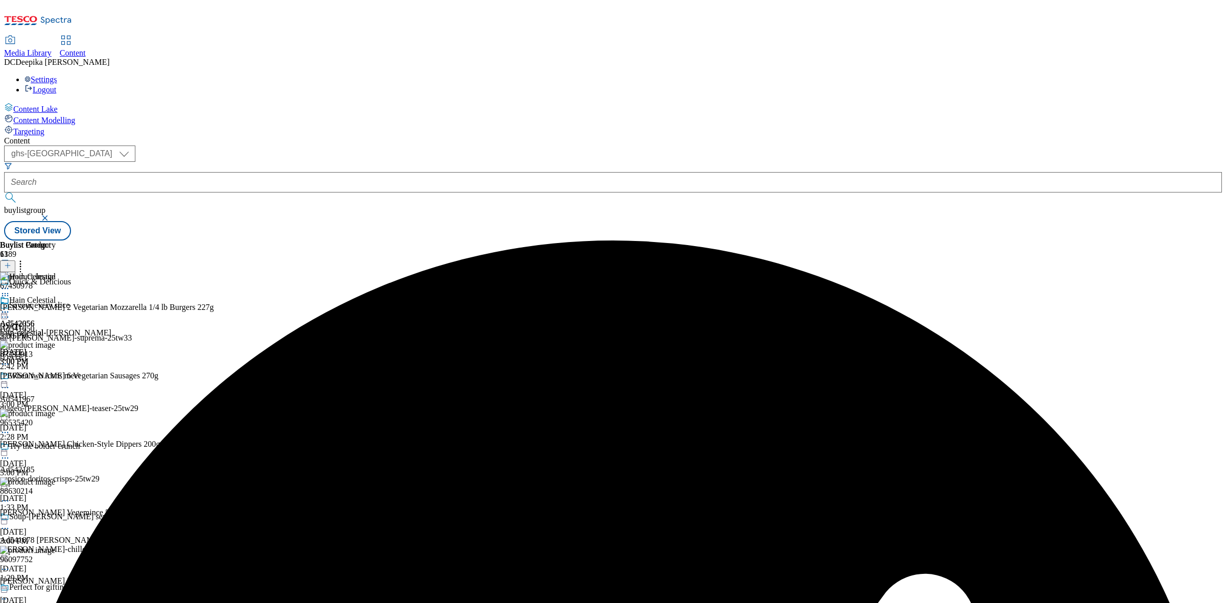
click at [10, 312] on icon at bounding box center [5, 317] width 10 height 10
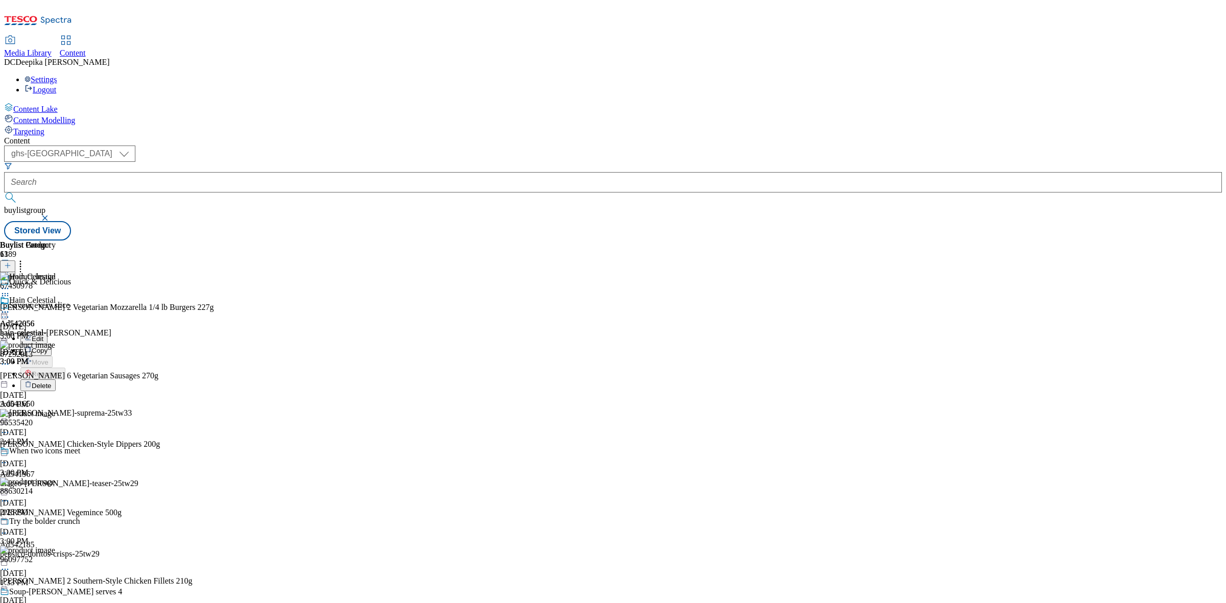
click at [43, 305] on div "Ad542056 hain-celestial Sep 9, 2025 3:00 PM" at bounding box center [21, 331] width 43 height 71
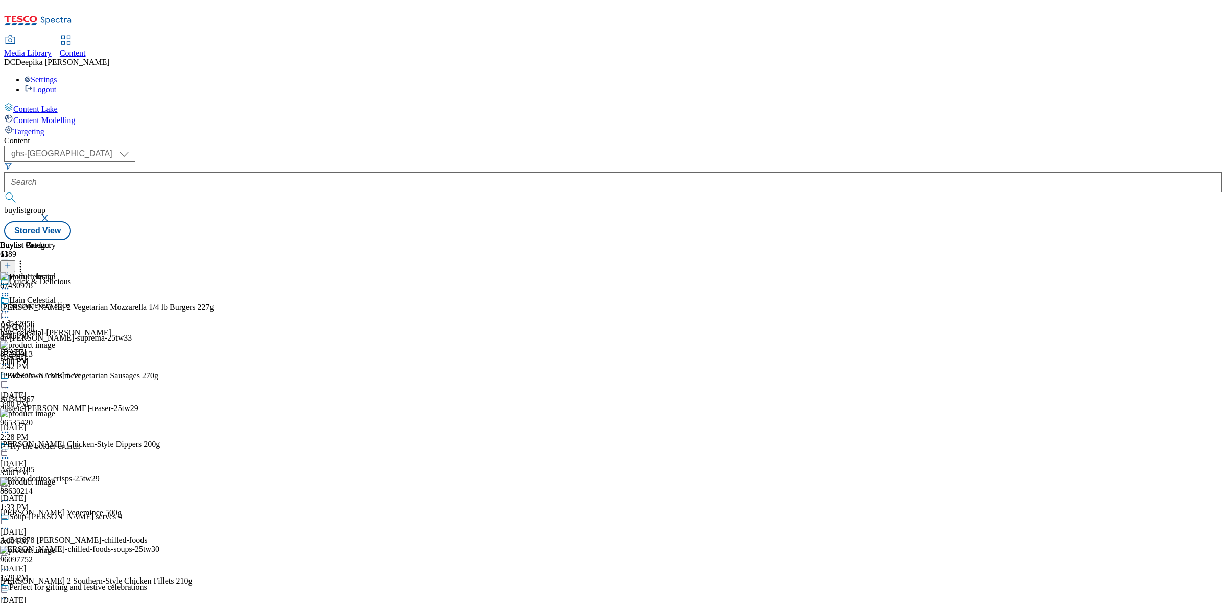
click at [6, 317] on circle at bounding box center [6, 318] width 2 height 2
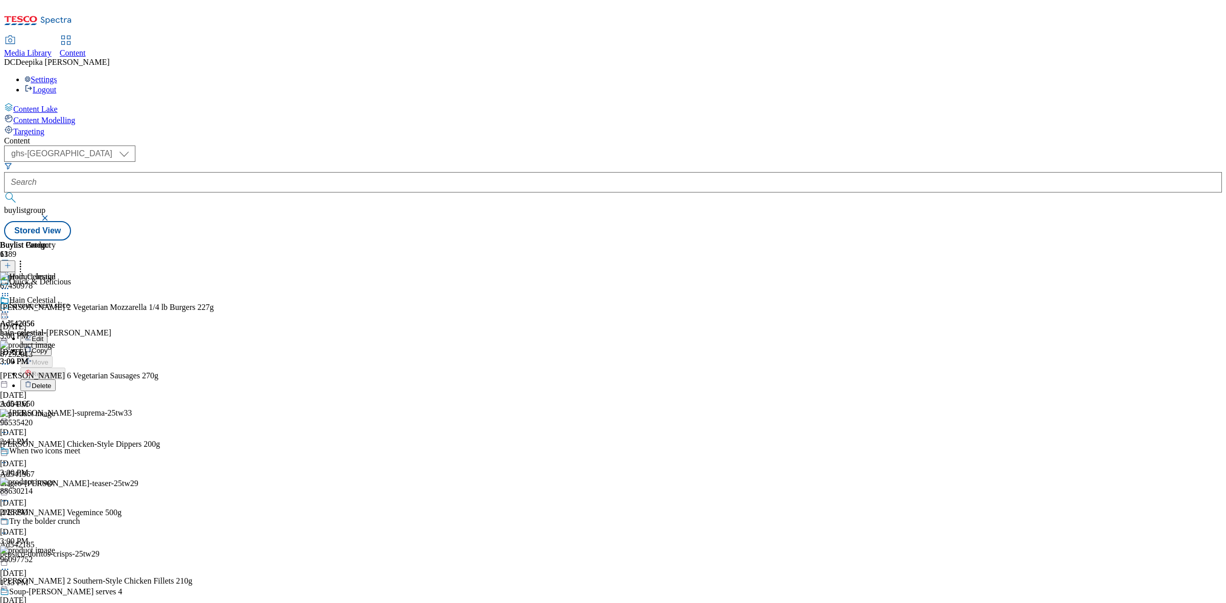
click at [48, 333] on button "Edit" at bounding box center [33, 339] width 27 height 12
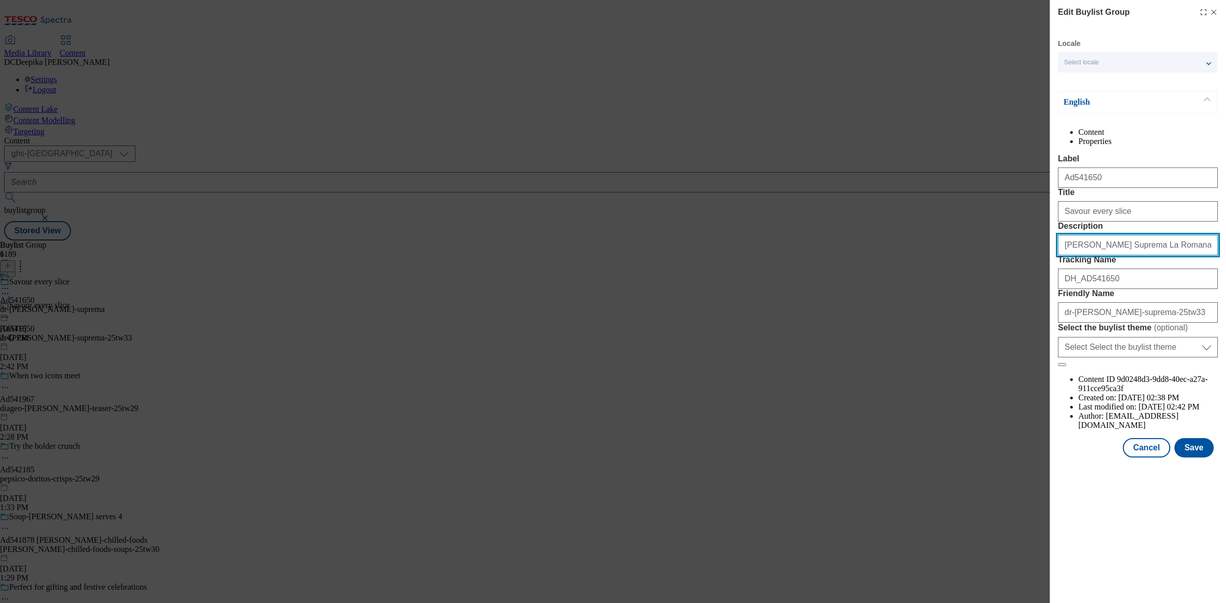
click at [1140, 255] on input "Dr. Oetker Suprema La Romana Salami Sourdough Pizza 425g" at bounding box center [1138, 245] width 160 height 20
paste input "[PERSON_NAME] 2 Mozzarella Burgers 227G"
type input "[PERSON_NAME] 2 Mozzarella Burgers 227G"
click at [1205, 458] on button "Save" at bounding box center [1194, 447] width 39 height 19
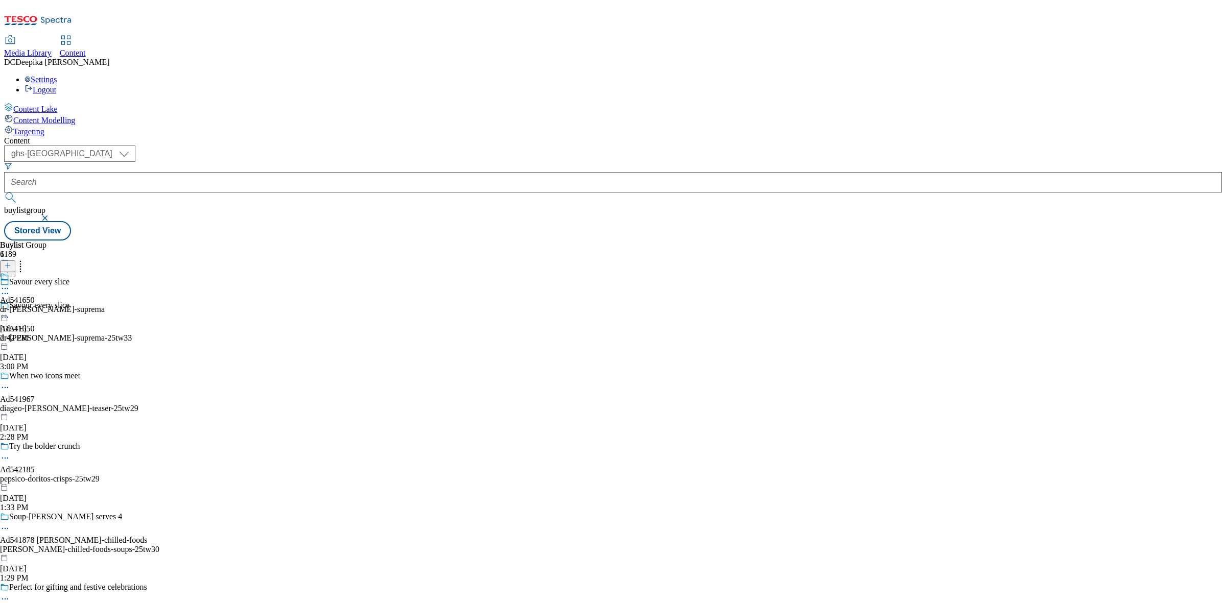
click at [10, 312] on icon at bounding box center [5, 317] width 10 height 10
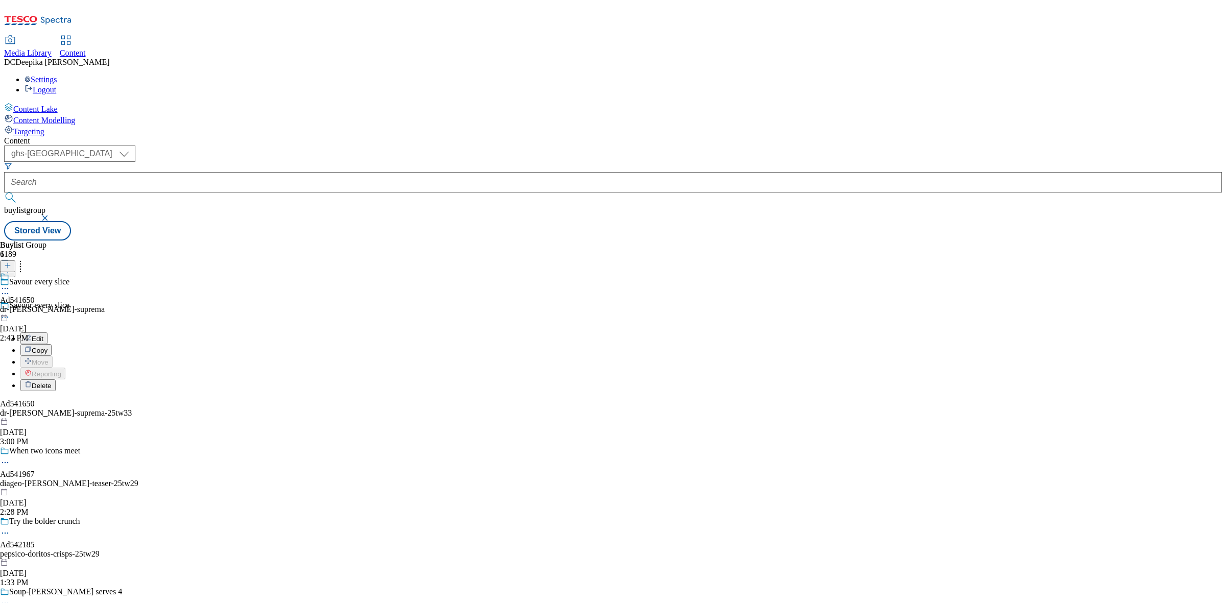
click at [48, 333] on button "Edit" at bounding box center [33, 339] width 27 height 12
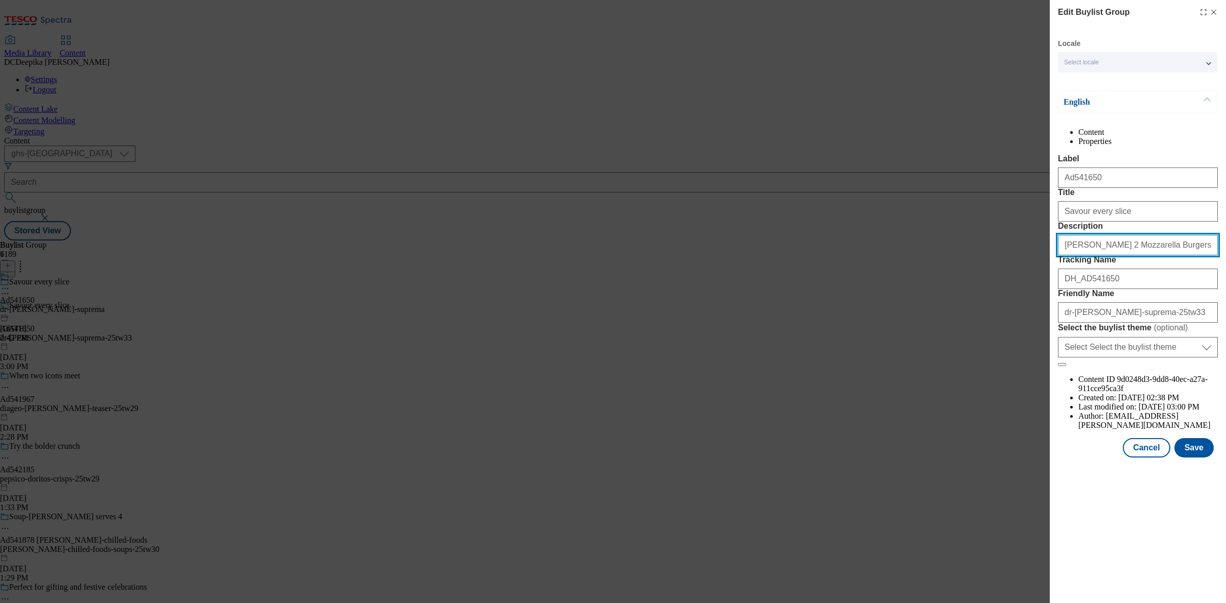
click at [1179, 255] on input "[PERSON_NAME] 2 Mozzarella Burgers 227G" at bounding box center [1138, 245] width 160 height 20
click at [1188, 458] on button "Save" at bounding box center [1194, 447] width 39 height 19
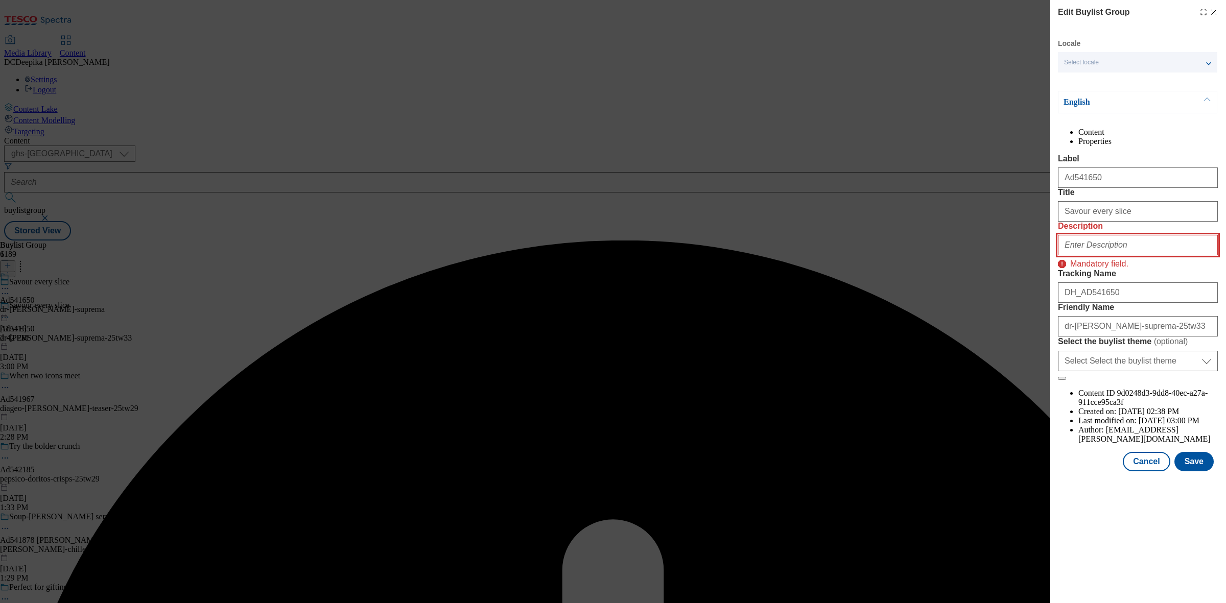
click at [1150, 255] on input "Description" at bounding box center [1138, 245] width 160 height 20
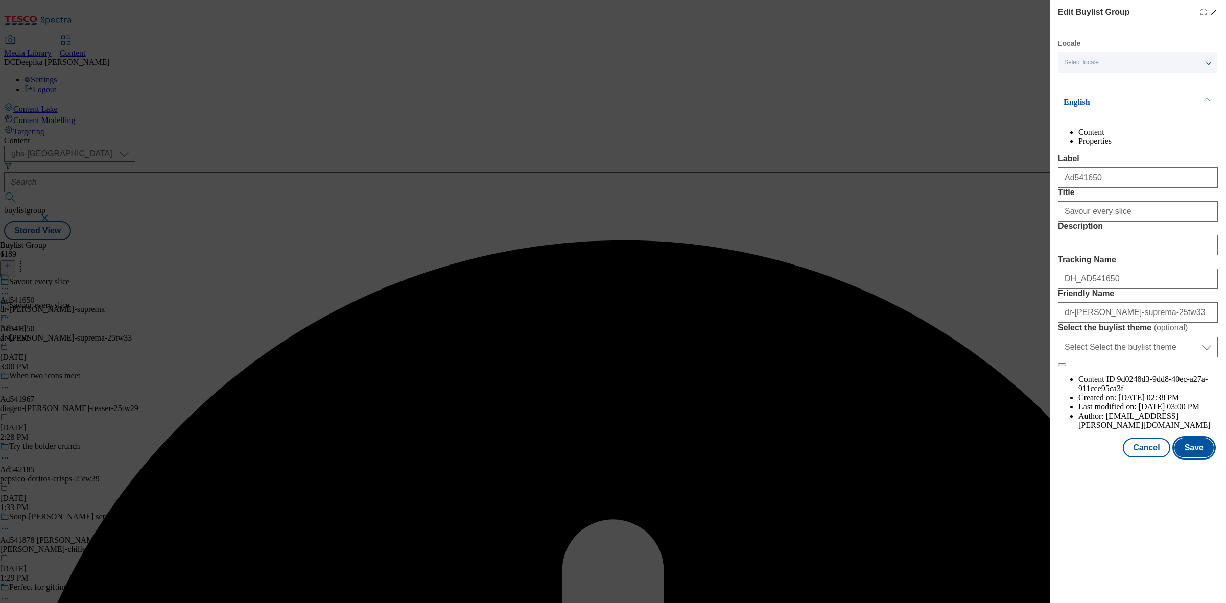
click at [1185, 458] on button "Save" at bounding box center [1194, 447] width 39 height 19
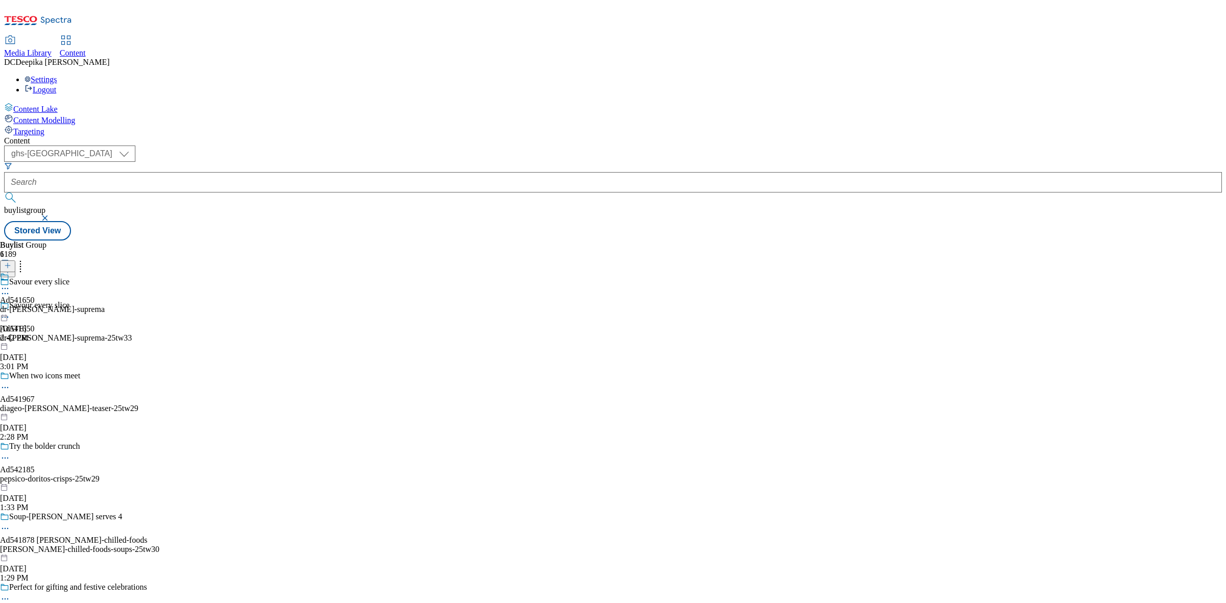
scroll to position [64, 0]
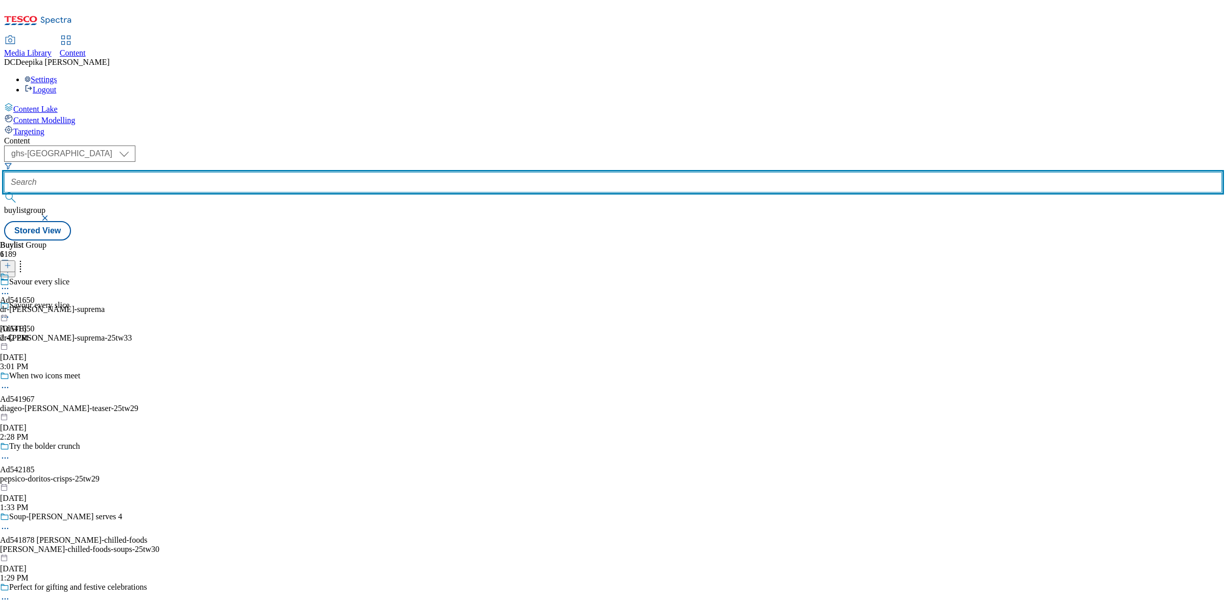
click at [237, 172] on input "text" at bounding box center [613, 182] width 1218 height 20
paste input "[PERSON_NAME] 2 Mozzarella Burgers 227G"
type input "[PERSON_NAME] 2 Mozzarella Burgers 227G"
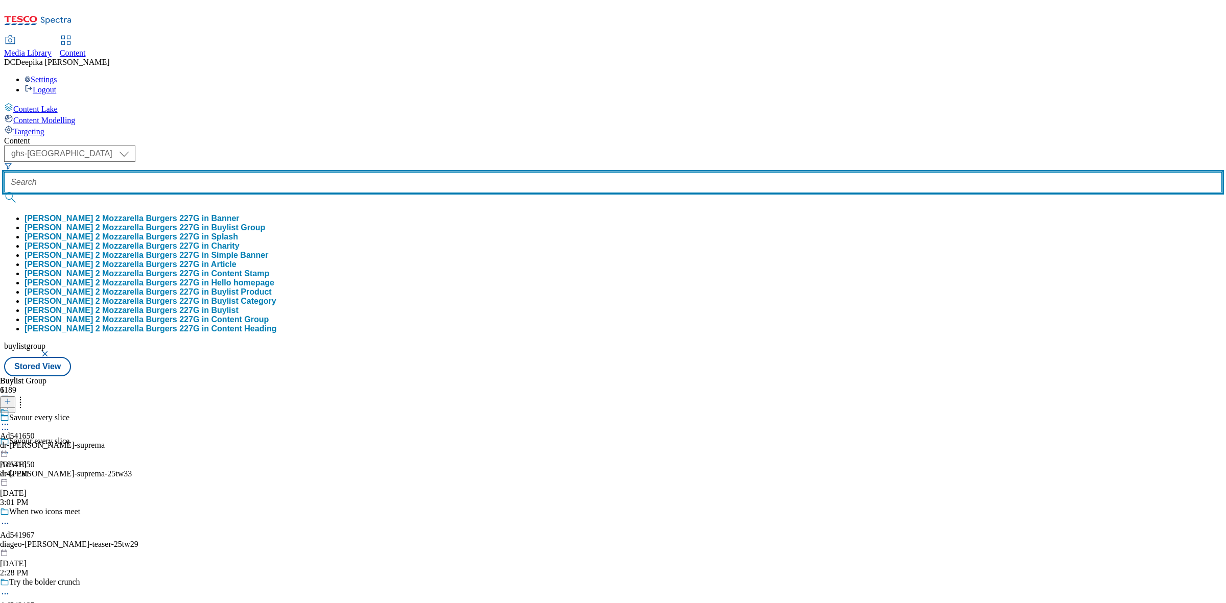
scroll to position [0, 0]
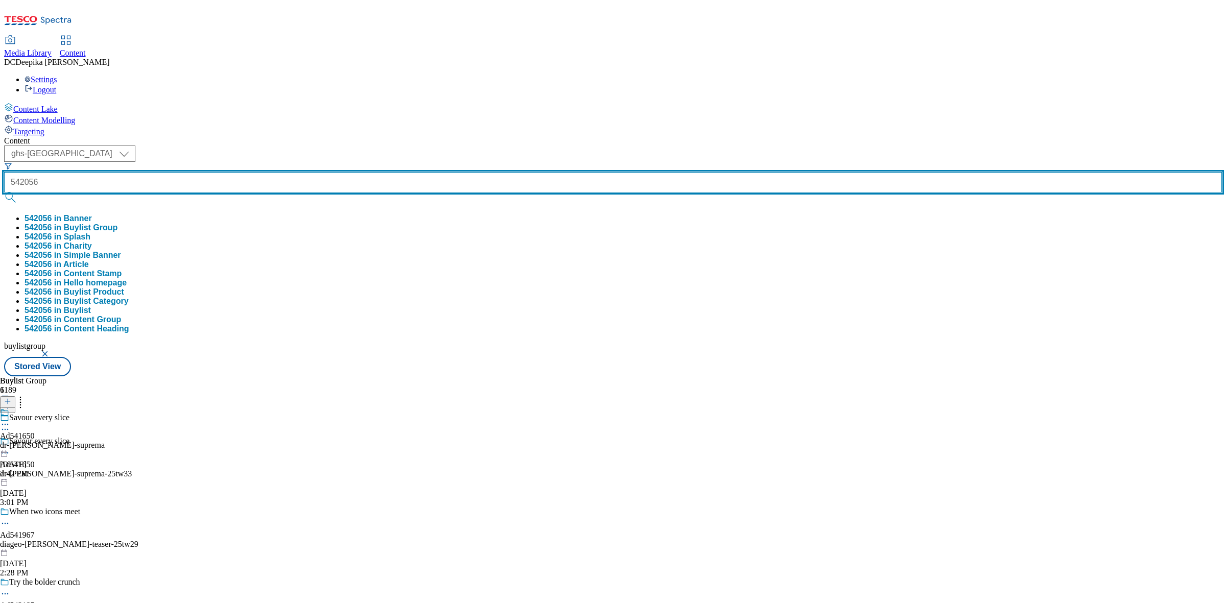
type input "542056"
click at [4, 193] on button "submit" at bounding box center [11, 198] width 14 height 10
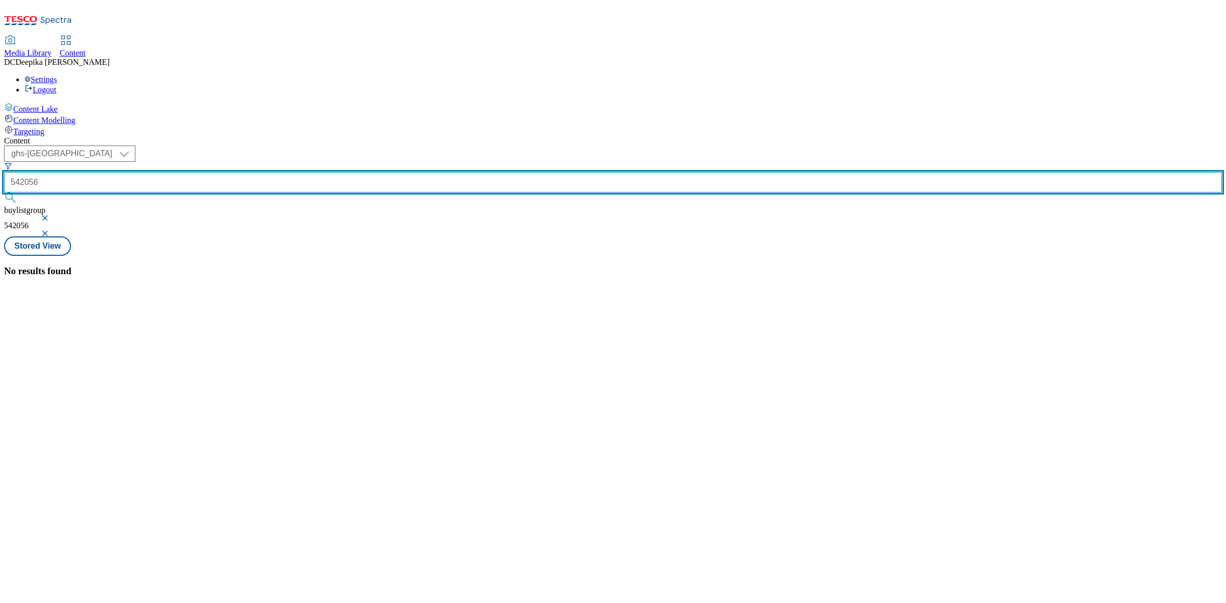
drag, startPoint x: 255, startPoint y: 83, endPoint x: 216, endPoint y: 80, distance: 40.0
click at [216, 172] on div "542056" at bounding box center [613, 182] width 1218 height 20
type input "542056"
click at [4, 193] on button "submit" at bounding box center [11, 198] width 14 height 10
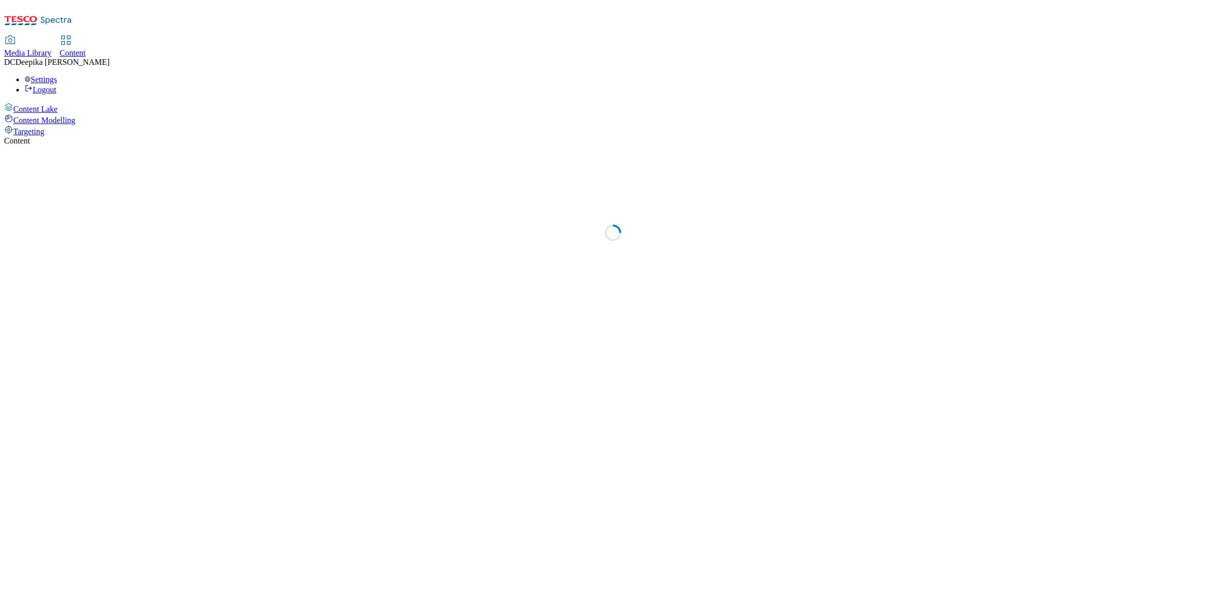
select select "ghs-[GEOGRAPHIC_DATA]"
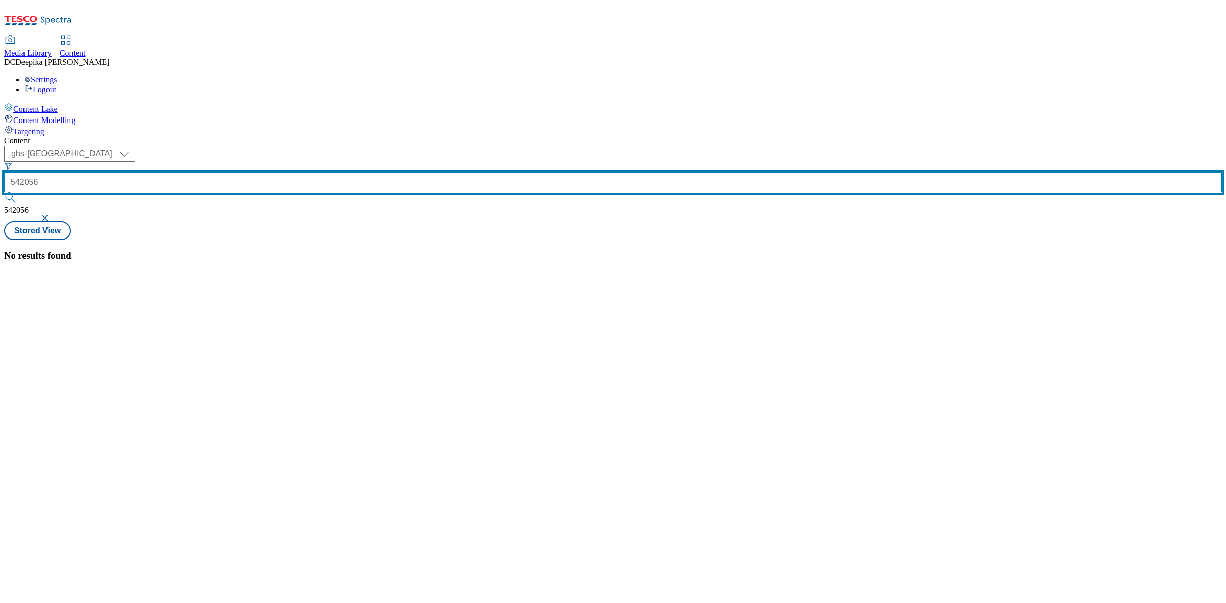
drag, startPoint x: 248, startPoint y: 76, endPoint x: 187, endPoint y: 77, distance: 61.3
click at [187, 146] on div "( optional ) ghs-roi ghs-[GEOGRAPHIC_DATA] ghs-uk 542056 542056" at bounding box center [613, 184] width 1218 height 76
paste input "542056"
type input "542056"
click at [4, 193] on button "submit" at bounding box center [11, 198] width 14 height 10
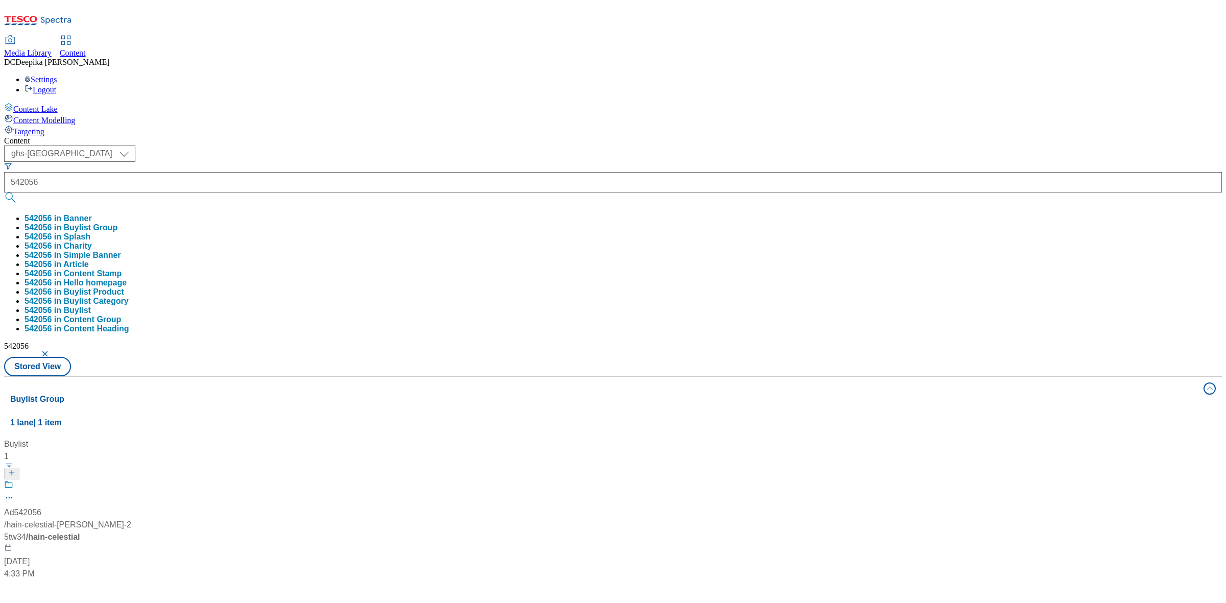
click at [506, 438] on div "Buylist 1 Ad542056 / hain-celestial-[PERSON_NAME]-25tw34 / hain-celestial [DATE…" at bounding box center [613, 438] width 1206 height 0
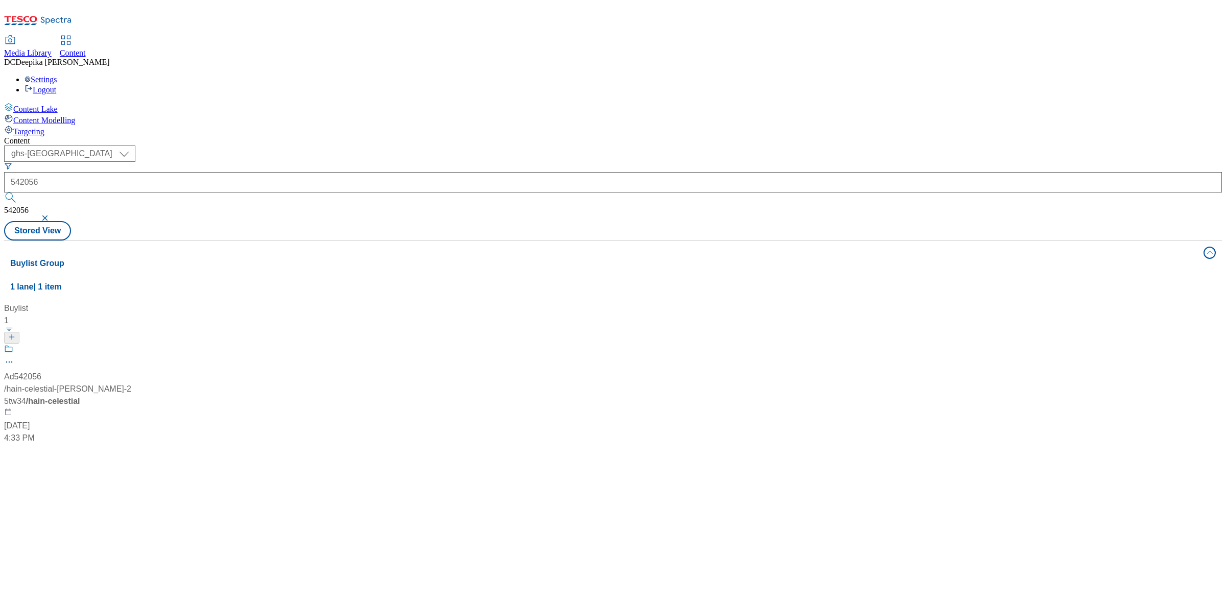
click at [132, 344] on div "Ad542056 / hain-celestial-[PERSON_NAME]-25tw34 / hain-celestial [DATE] 4:33 PM" at bounding box center [68, 394] width 128 height 100
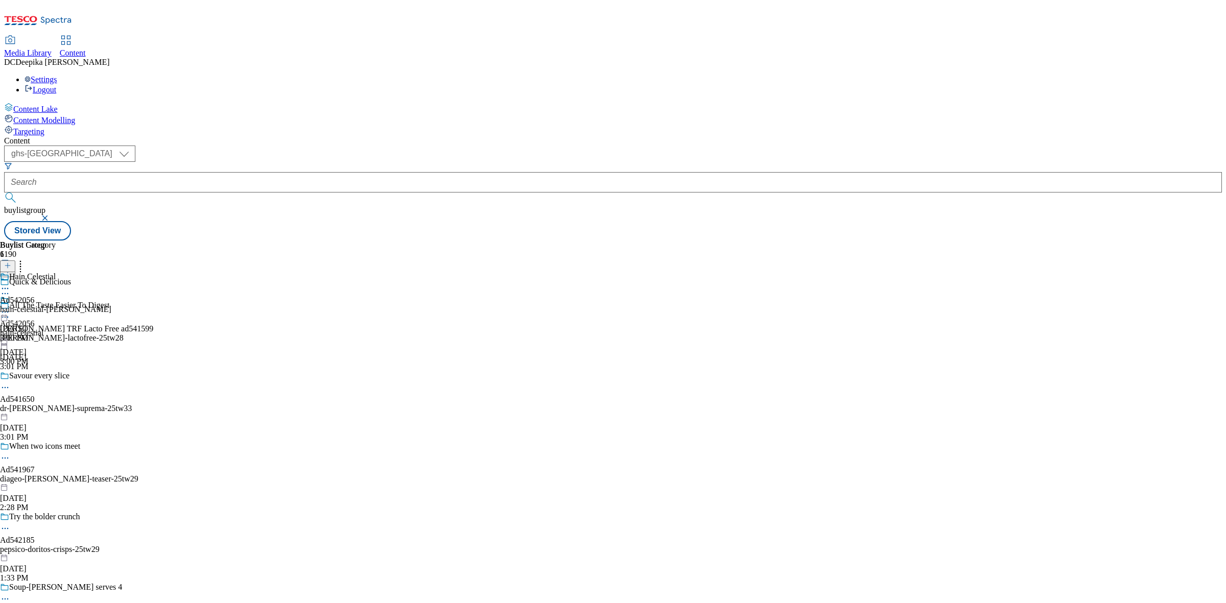
click at [10, 289] on icon at bounding box center [5, 294] width 10 height 10
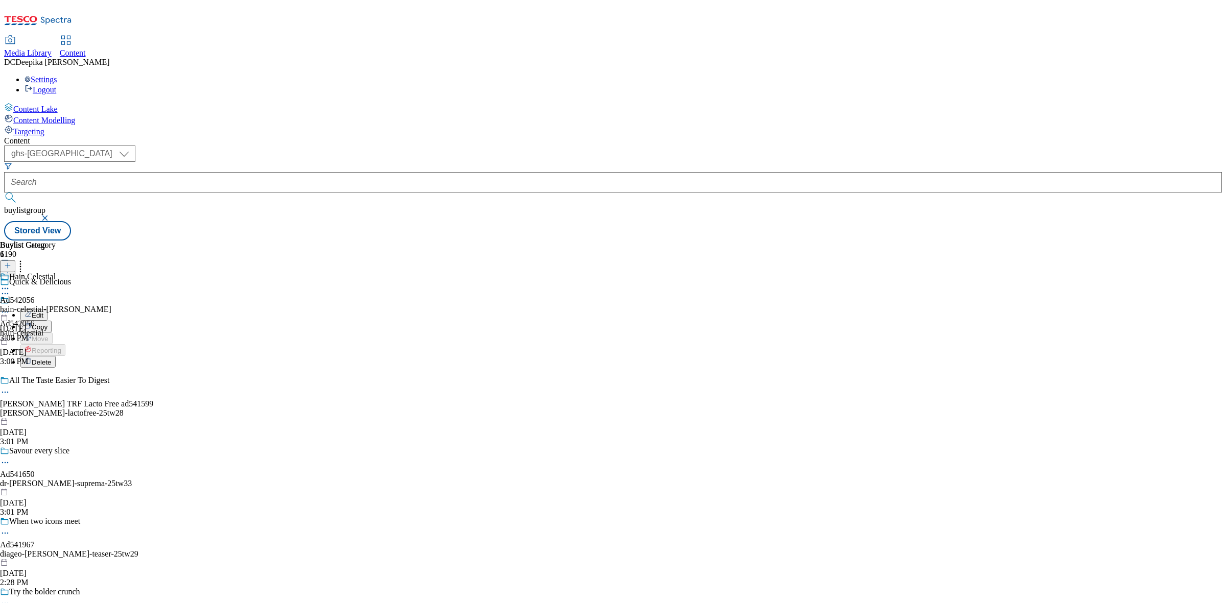
click at [48, 309] on button "Edit" at bounding box center [33, 315] width 27 height 12
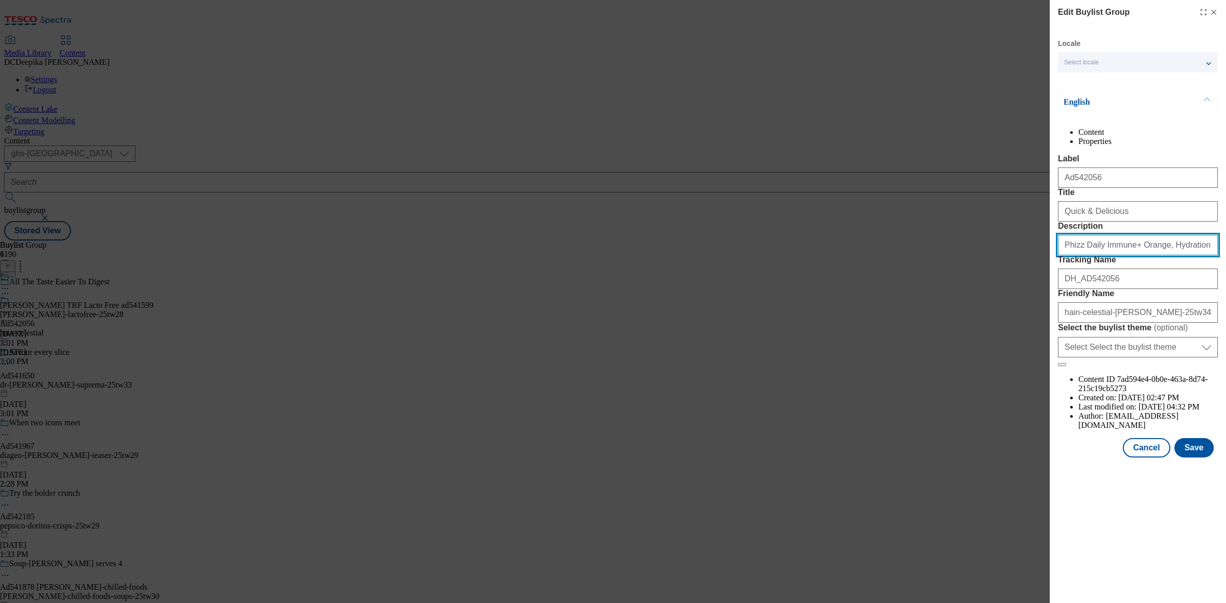
click at [1120, 255] on input "Phizz Daily Immune+ Orange, Hydration, Electrolytes and Vitamins Effervescent (…" at bounding box center [1138, 245] width 160 height 20
paste input "542056"
drag, startPoint x: 1131, startPoint y: 287, endPoint x: 1018, endPoint y: 285, distance: 112.4
click at [1018, 285] on div "Edit Buylist Group Locale Select locale English Welsh English Content Propertie…" at bounding box center [613, 301] width 1226 height 603
click at [1109, 255] on input "542056" at bounding box center [1138, 245] width 160 height 20
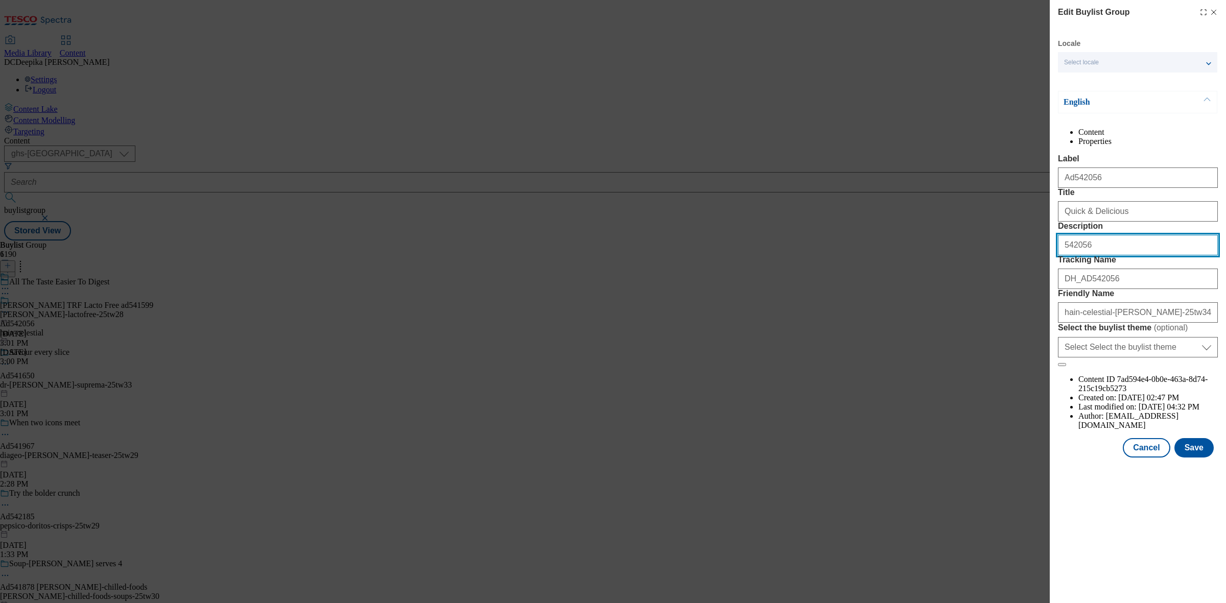
click at [981, 298] on div "Edit Buylist Group Locale Select locale English Welsh English Content Propertie…" at bounding box center [613, 301] width 1226 height 603
paste input "[PERSON_NAME] 2 Mozzarella Burgers 227G"
type input "[PERSON_NAME] 2 Mozzarella Burgers 227G"
click at [1192, 458] on button "Save" at bounding box center [1194, 447] width 39 height 19
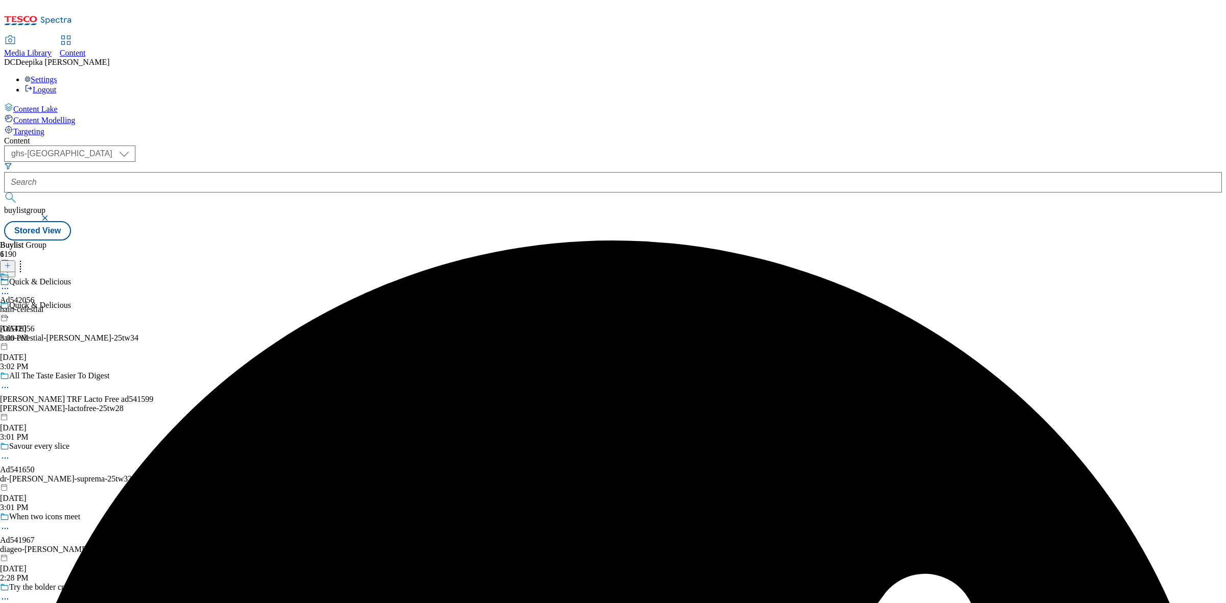
click at [10, 284] on icon at bounding box center [5, 289] width 10 height 10
click at [48, 304] on button "Edit" at bounding box center [33, 310] width 27 height 12
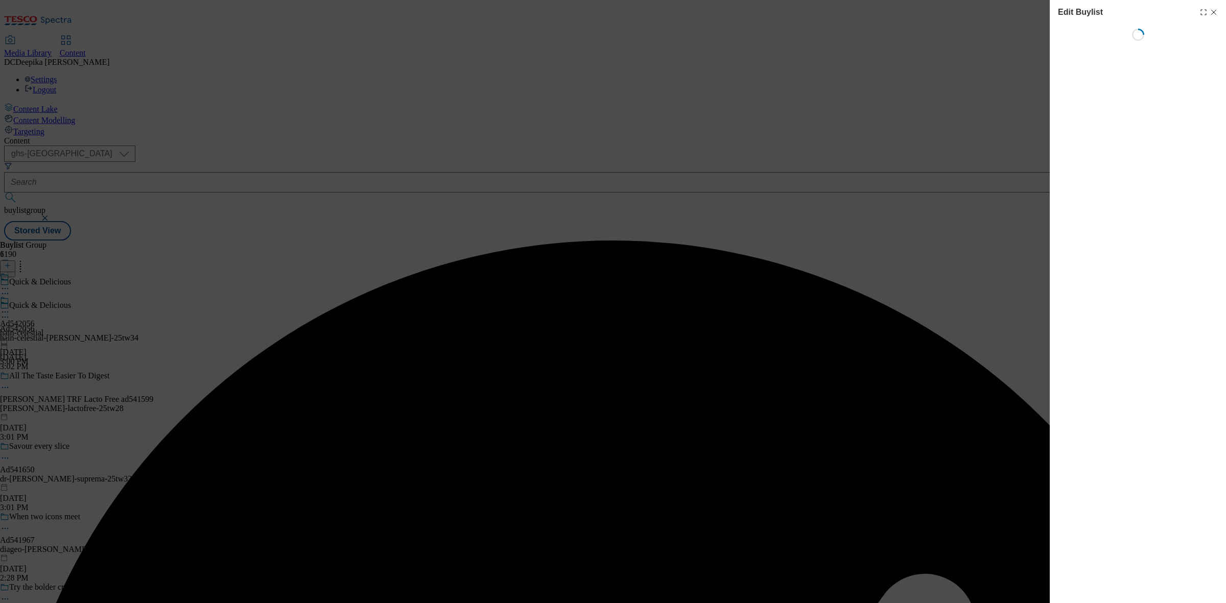
select select "tactical"
select select "supplier funded short term 1-3 weeks"
select select "dunnhumby"
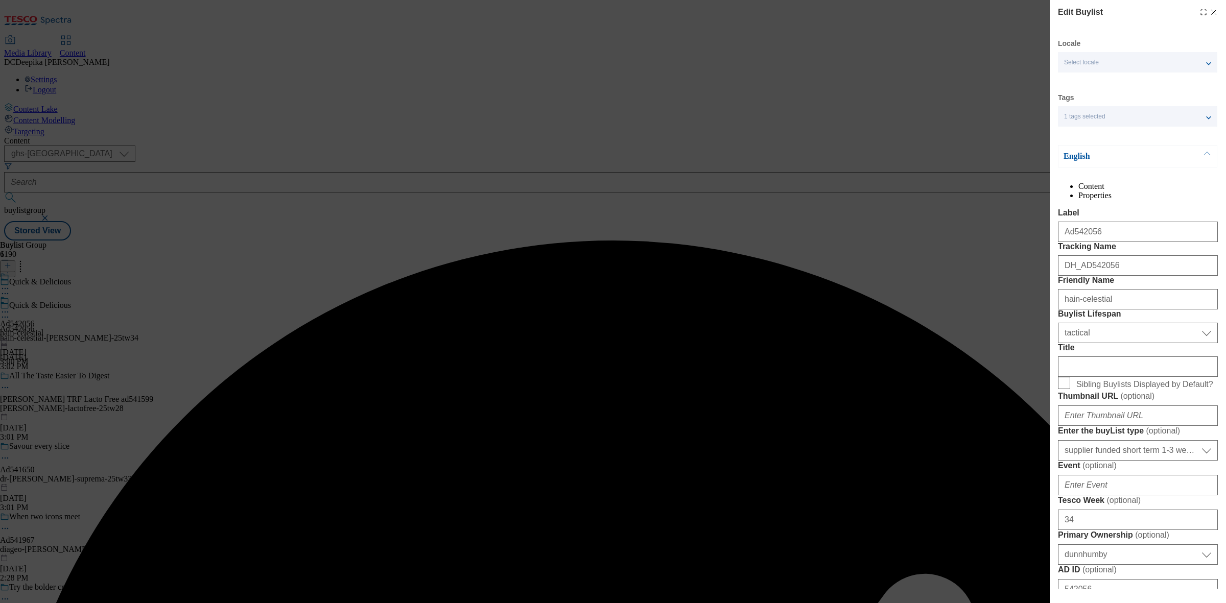
select select "Banner"
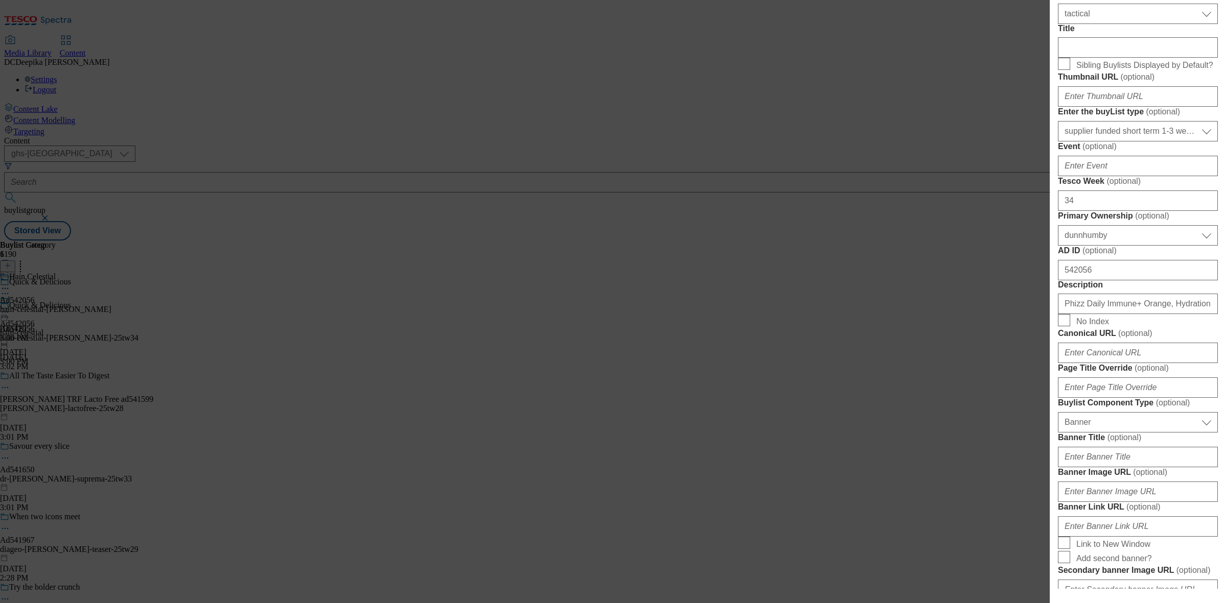
scroll to position [383, 0]
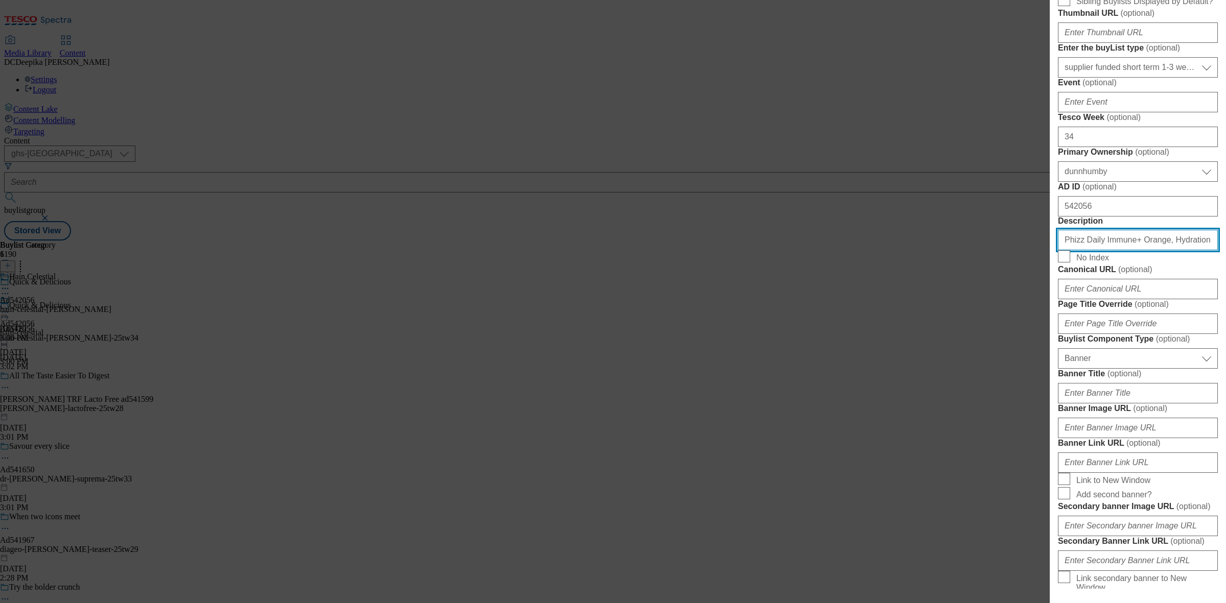
click at [1110, 250] on input "Phizz Daily Immune+ Orange, Hydration, Electrolytes and Vitamins Effervescent (…" at bounding box center [1138, 240] width 160 height 20
paste input "[PERSON_NAME] 2 Mozzarella Burgers 227G"
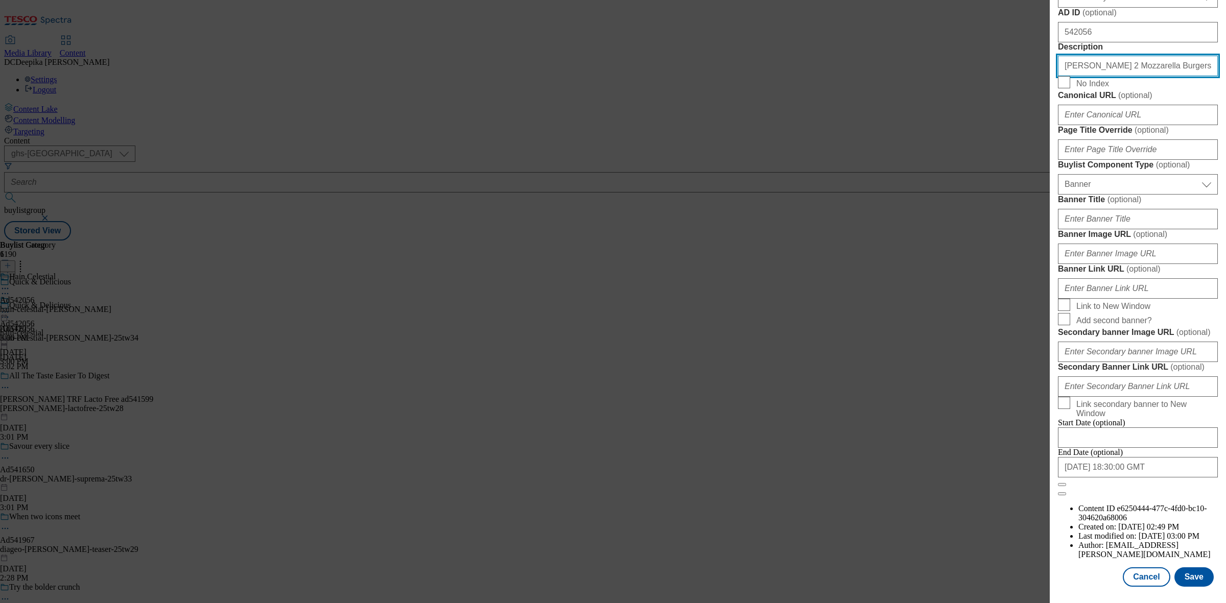
scroll to position [946, 0]
type input "[PERSON_NAME] 2 Mozzarella Burgers 227G"
click at [1184, 568] on button "Save" at bounding box center [1194, 577] width 39 height 19
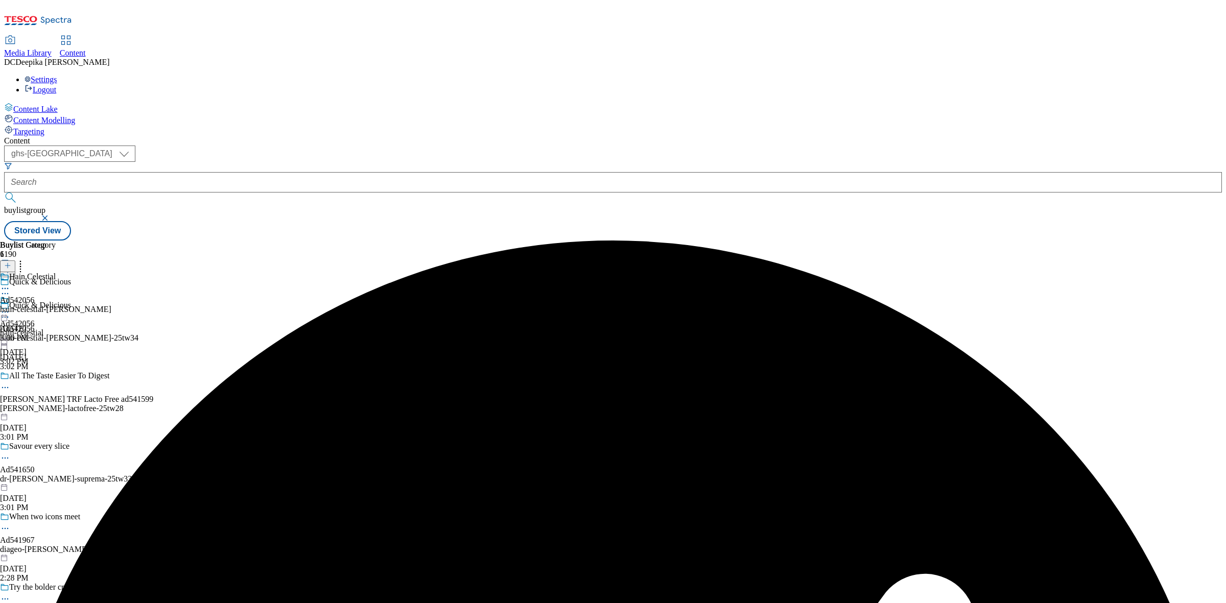
drag, startPoint x: 661, startPoint y: 162, endPoint x: 636, endPoint y: 165, distance: 24.7
click at [10, 284] on icon at bounding box center [5, 289] width 10 height 10
click at [48, 304] on button "Edit" at bounding box center [33, 310] width 27 height 12
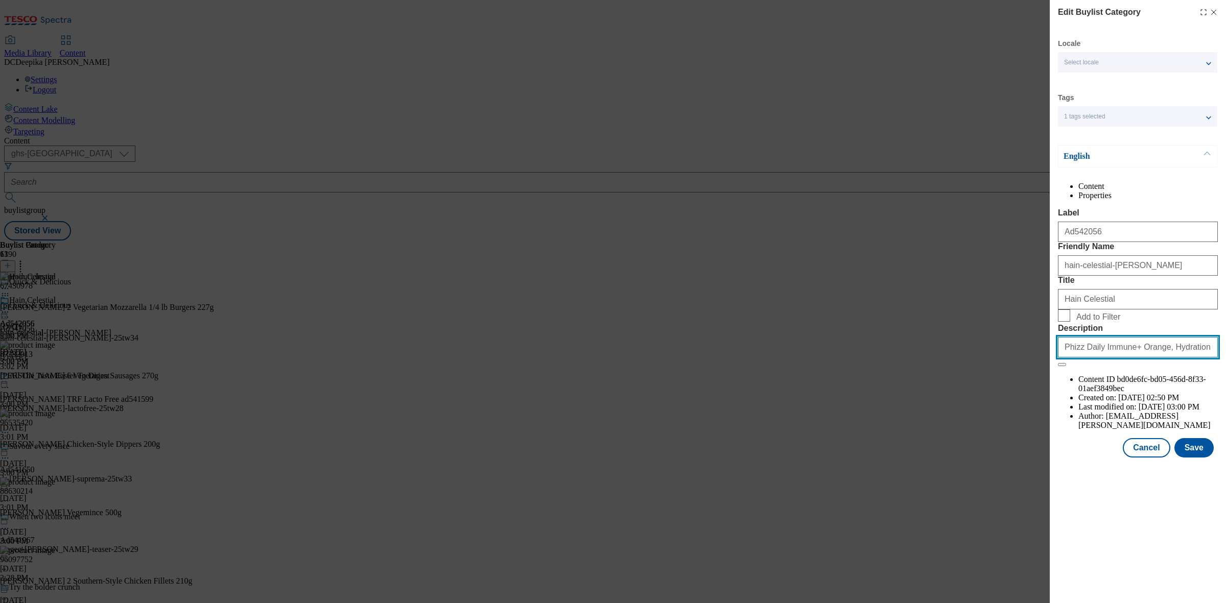
click at [1116, 358] on input "Phizz Daily Immune+ Orange, Hydration, Electrolytes and Vitamins Effervescent (…" at bounding box center [1138, 347] width 160 height 20
paste input "[PERSON_NAME] 2 Mozzarella Burgers 227G"
type input "[PERSON_NAME] 2 Mozzarella Burgers 227G"
click at [1206, 458] on button "Save" at bounding box center [1194, 447] width 39 height 19
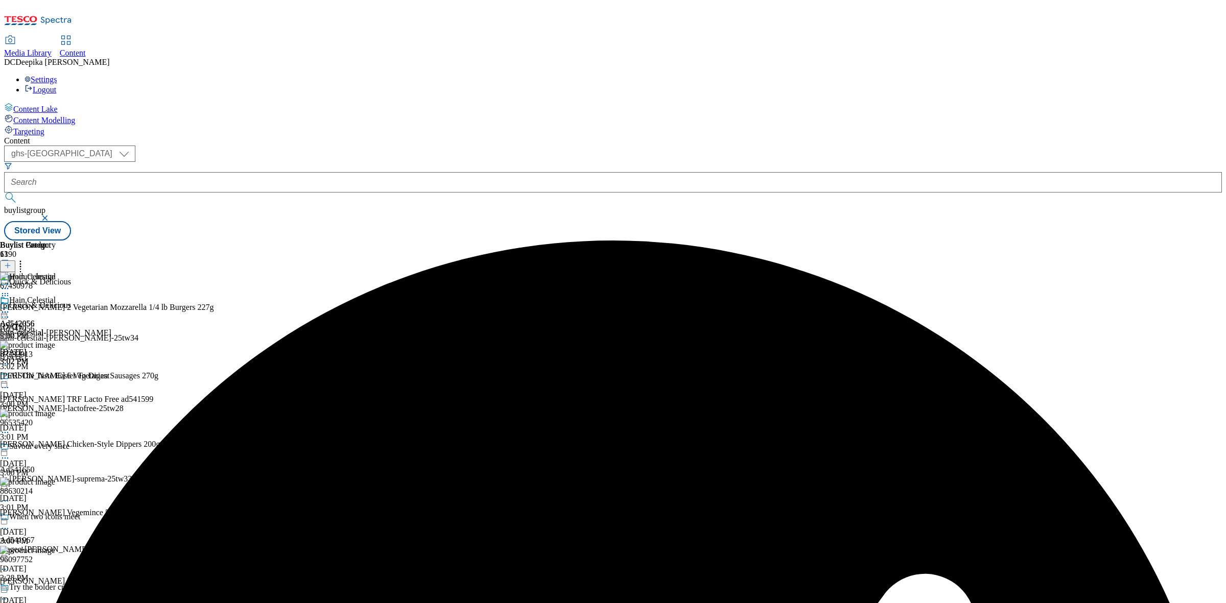
click at [1022, 241] on div "Buylist Group 6190 Quick & Delicious Quick & Delicious Ad542056 hain-celestial-…" at bounding box center [613, 241] width 1218 height 0
click at [10, 307] on icon at bounding box center [5, 312] width 10 height 10
click at [60, 374] on button "Preview" at bounding box center [39, 380] width 39 height 12
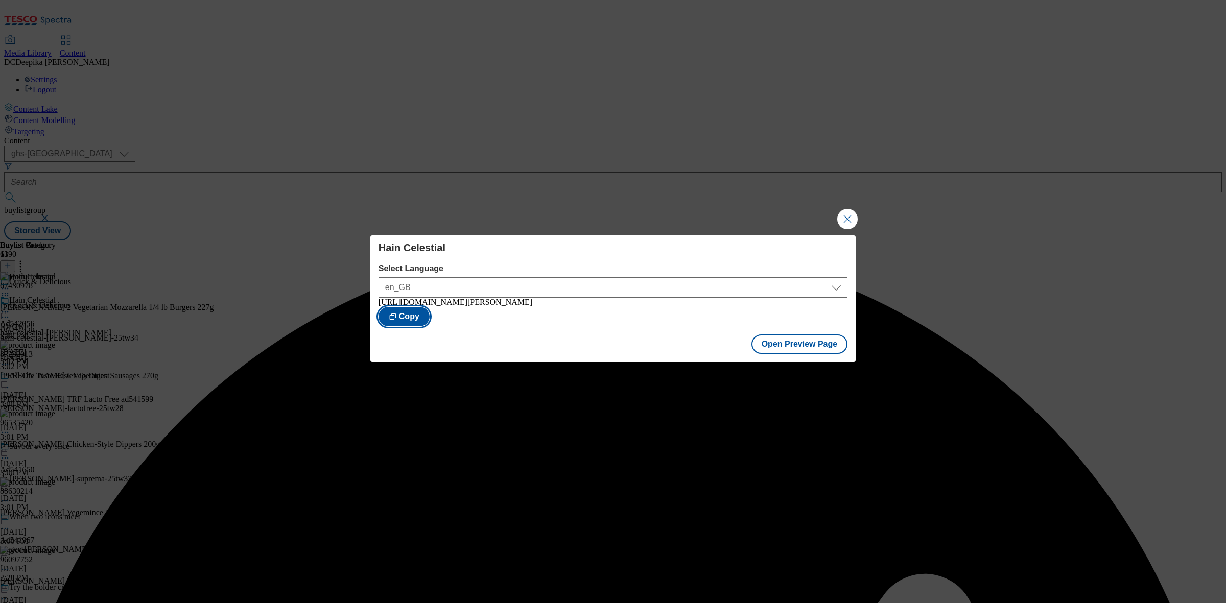
click at [430, 315] on button "Copy" at bounding box center [404, 316] width 51 height 19
click at [952, 315] on div "Hain Celestial Select Language en_GB en_GB [URL][DOMAIN_NAME][PERSON_NAME] Copi…" at bounding box center [613, 301] width 1226 height 603
click at [838, 220] on button "Close Modal" at bounding box center [847, 219] width 20 height 20
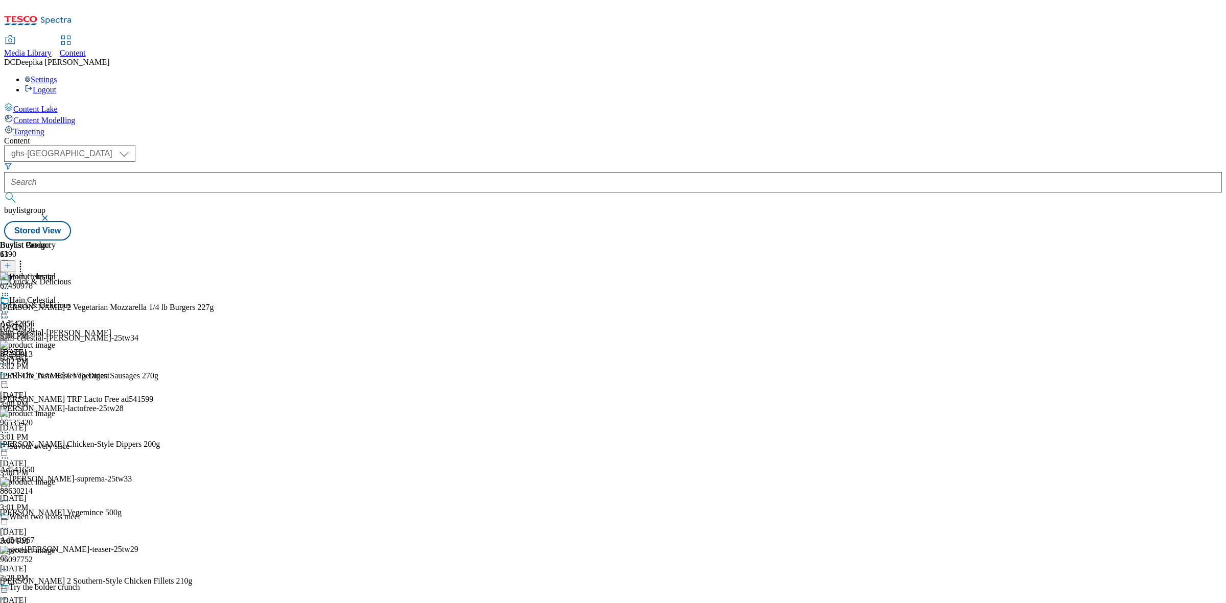
click at [973, 241] on div "Buylist Group 6190 Quick & Delicious Quick & Delicious Ad542056 hain-celestial-…" at bounding box center [613, 241] width 1218 height 0
click at [10, 307] on icon at bounding box center [5, 312] width 10 height 10
click at [979, 241] on div "Buylist Group 6190 Quick & Delicious Quick & Delicious Ad542056 hain-celestial-…" at bounding box center [613, 241] width 1218 height 0
click at [10, 307] on icon at bounding box center [5, 312] width 10 height 10
click at [58, 410] on button "Publish" at bounding box center [39, 416] width 38 height 12
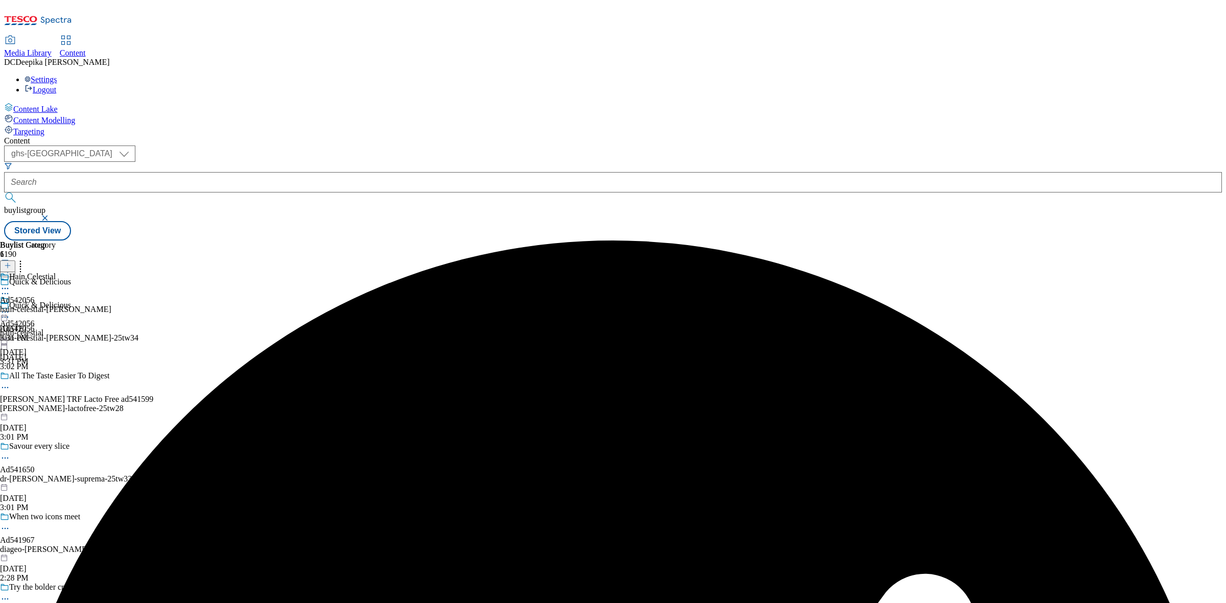
click at [10, 284] on icon at bounding box center [5, 289] width 10 height 10
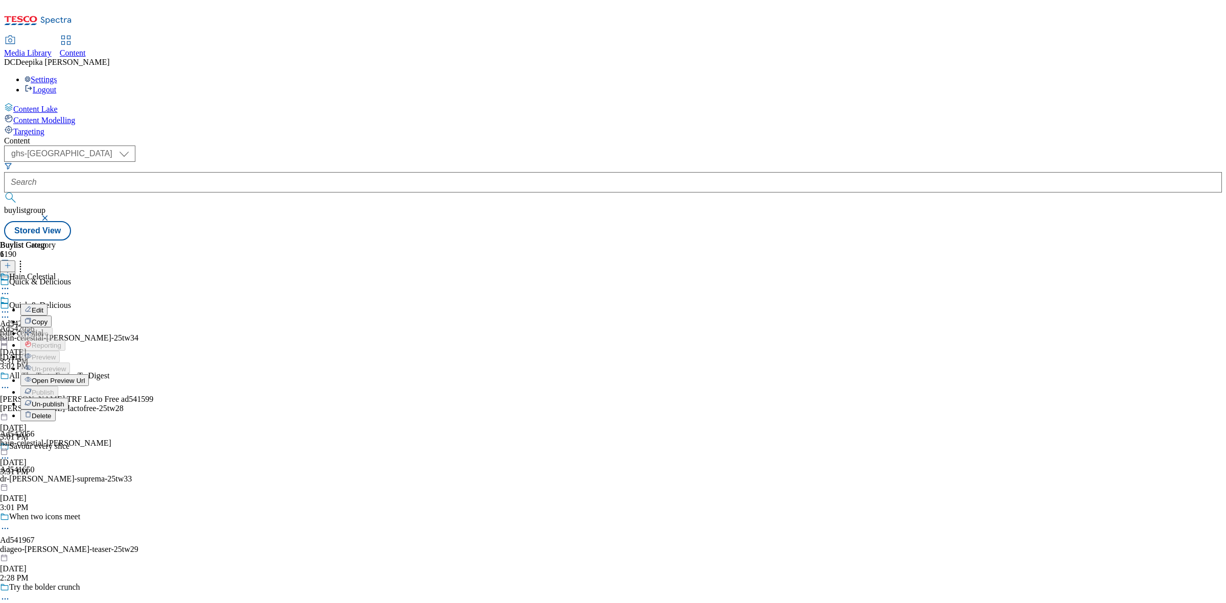
click at [85, 377] on span "Open Preview Url" at bounding box center [58, 381] width 53 height 8
click at [10, 312] on icon at bounding box center [5, 317] width 10 height 10
click at [10, 307] on icon at bounding box center [5, 312] width 10 height 10
click at [111, 272] on div "Hain Celestial Ad542056 hain-celestial-[PERSON_NAME] [DATE] 3:31 PM" at bounding box center [55, 307] width 111 height 71
click at [111, 296] on div "Hain Celestial Ad542056 hain-celestial-[PERSON_NAME] [DATE] 3:31 PM" at bounding box center [55, 331] width 111 height 71
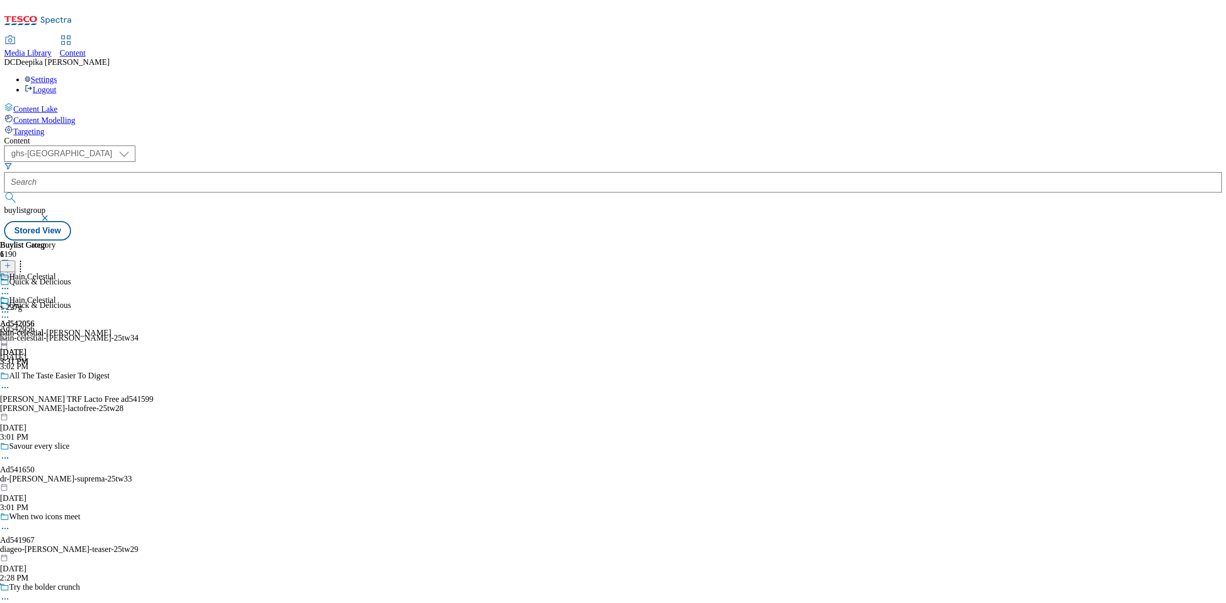
click at [10, 307] on icon at bounding box center [5, 312] width 10 height 10
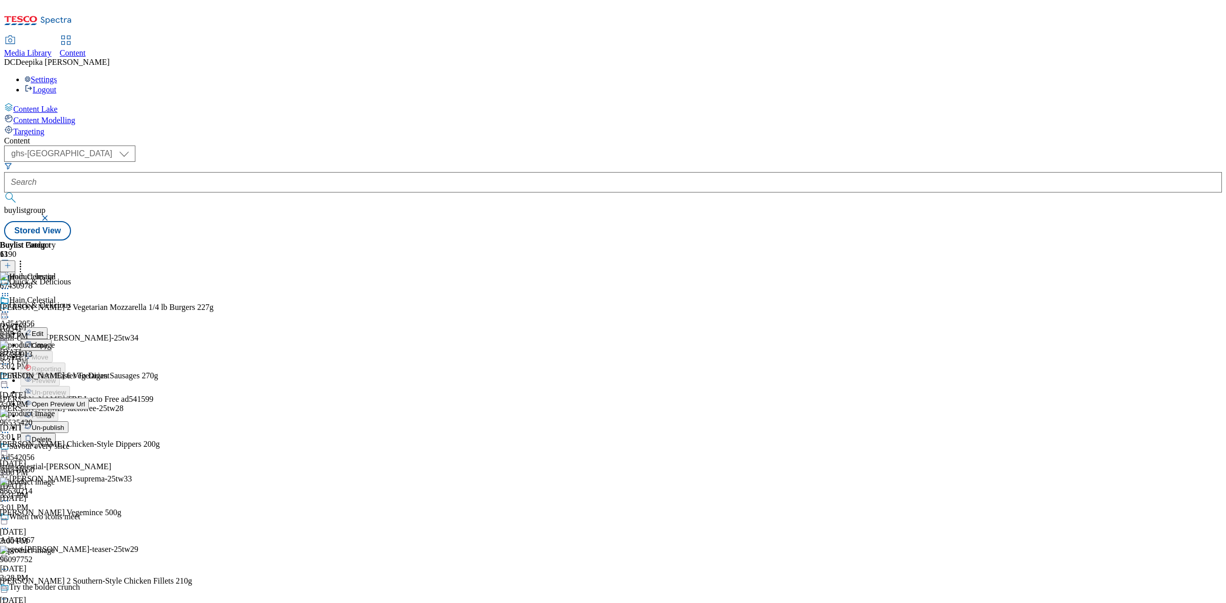
click at [10, 307] on icon at bounding box center [5, 312] width 10 height 10
click at [111, 366] on div "Buylist Category 1 Hain Celestial Hain Celestial Ad542056 hain-celestial-[PERSO…" at bounding box center [55, 304] width 111 height 126
click at [6, 312] on circle at bounding box center [6, 313] width 2 height 2
click at [64, 424] on span "Un-publish" at bounding box center [48, 428] width 33 height 8
click at [10, 307] on icon at bounding box center [5, 312] width 10 height 10
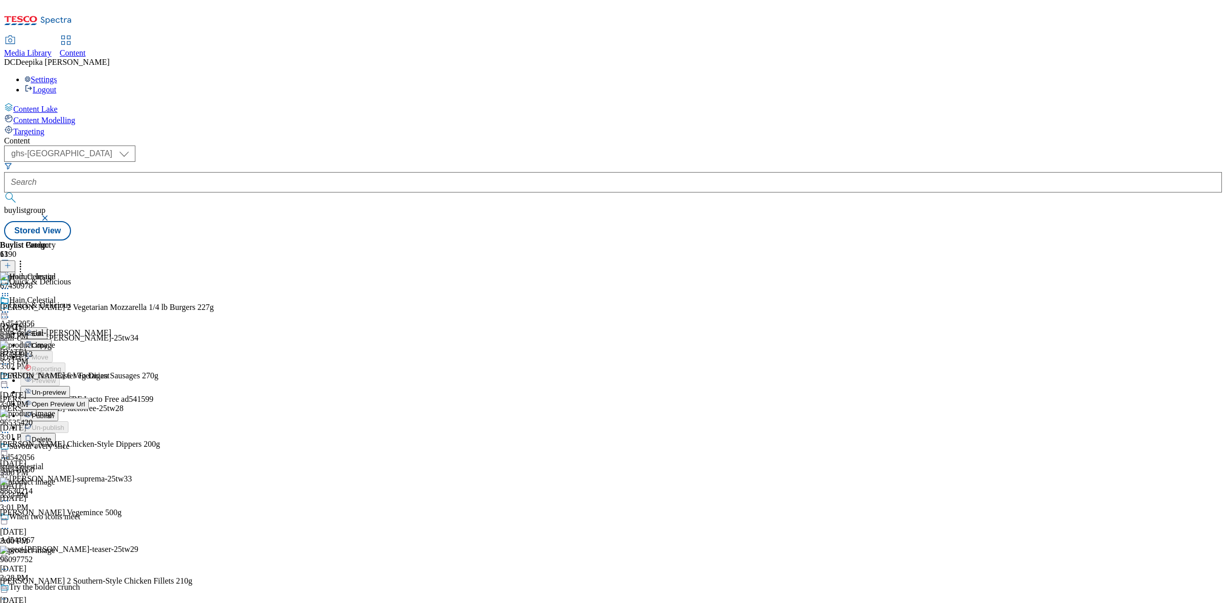
click at [66, 389] on span "Un-preview" at bounding box center [49, 393] width 34 height 8
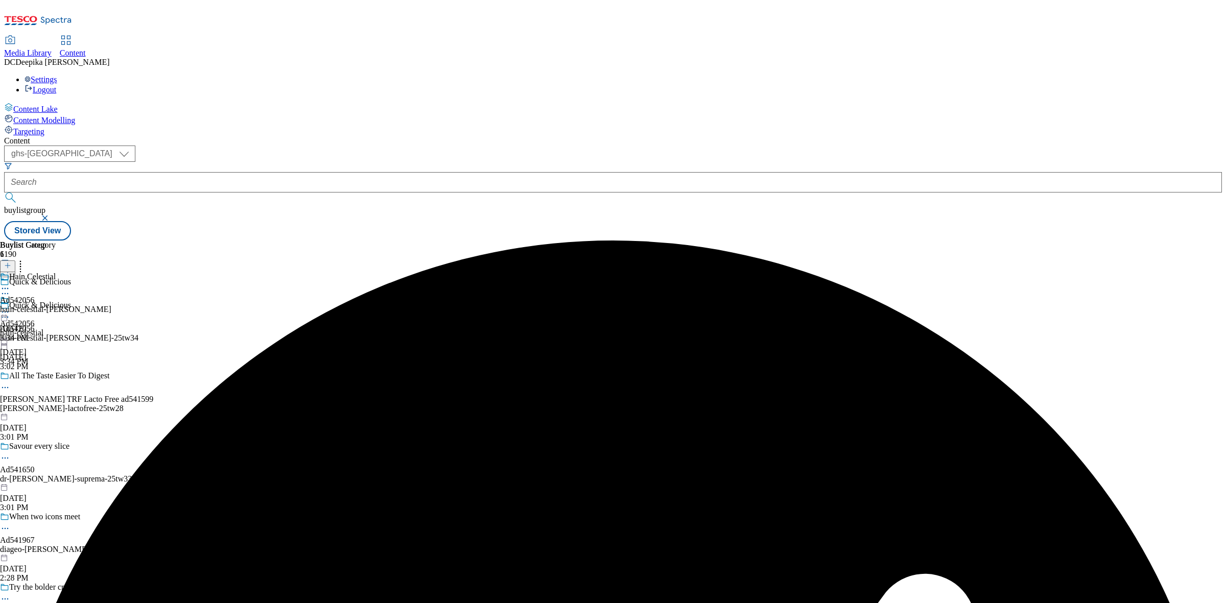
click at [10, 307] on icon at bounding box center [5, 312] width 10 height 10
click at [60, 374] on button "Preview" at bounding box center [39, 380] width 39 height 12
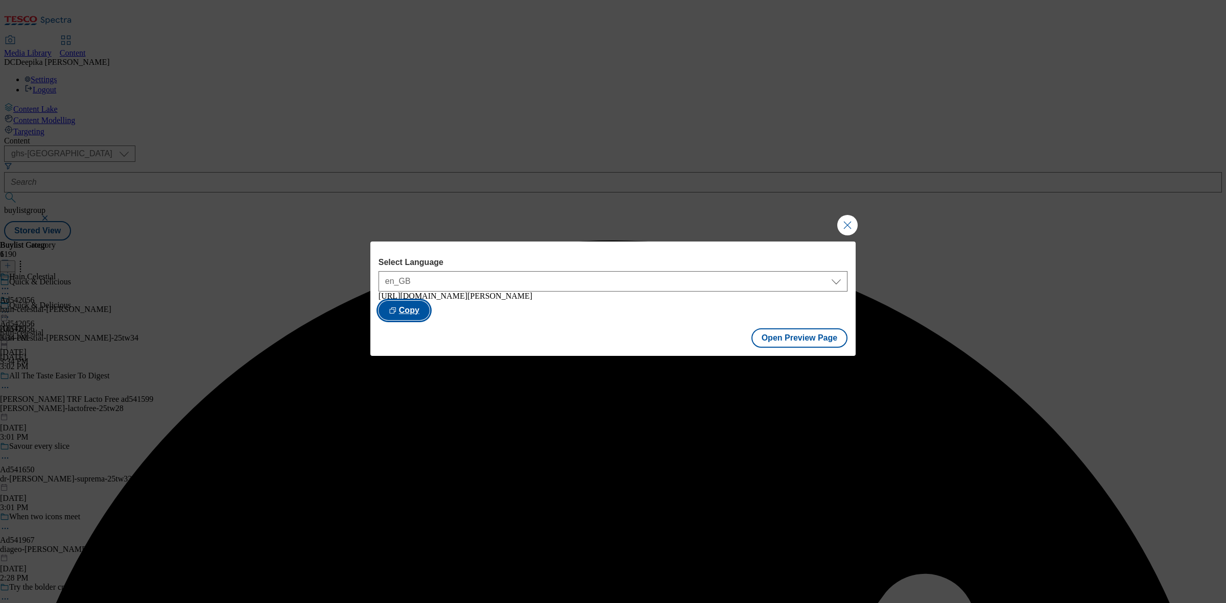
click at [430, 317] on button "Copy" at bounding box center [404, 310] width 51 height 19
click at [843, 215] on button "Close Modal" at bounding box center [847, 225] width 20 height 20
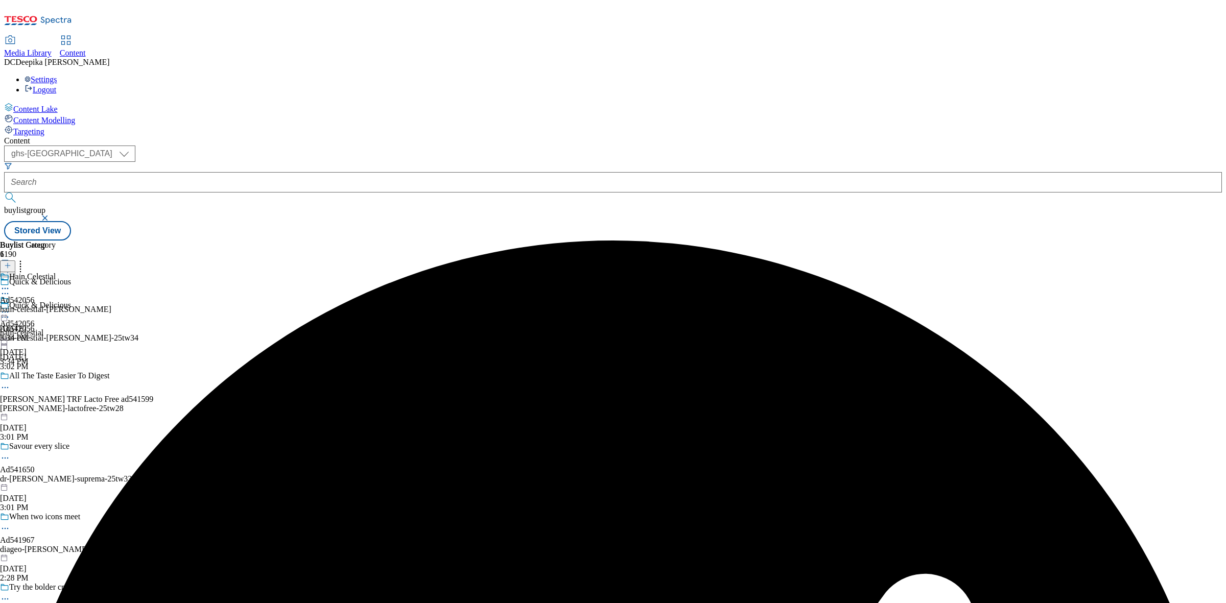
click at [10, 284] on icon at bounding box center [5, 289] width 10 height 10
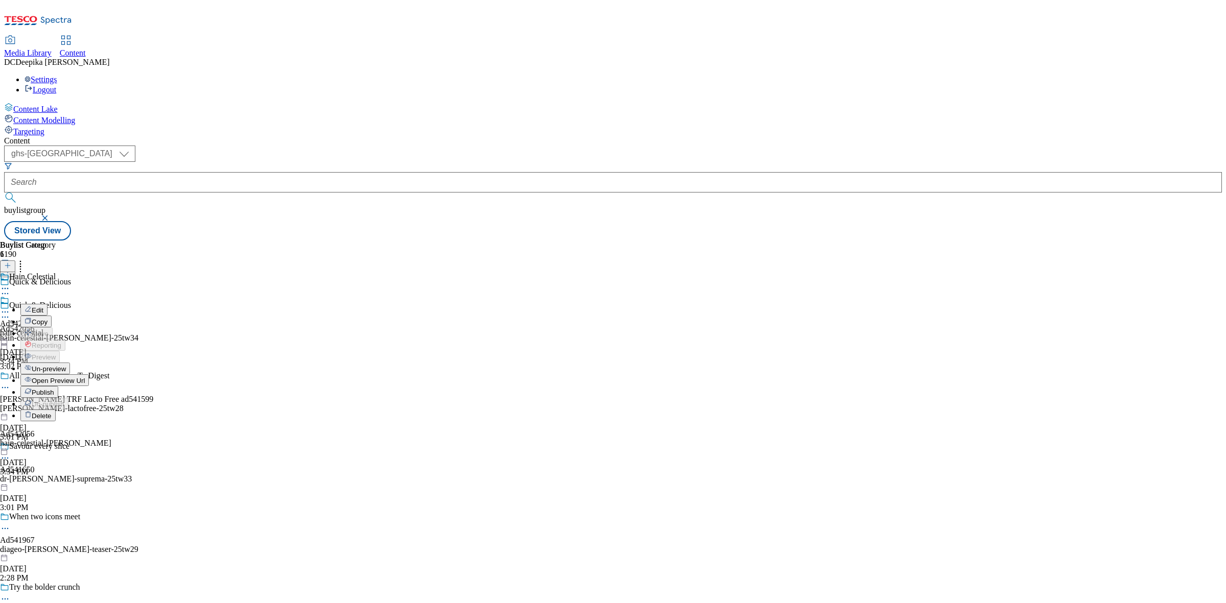
click at [54, 389] on span "Publish" at bounding box center [43, 393] width 22 height 8
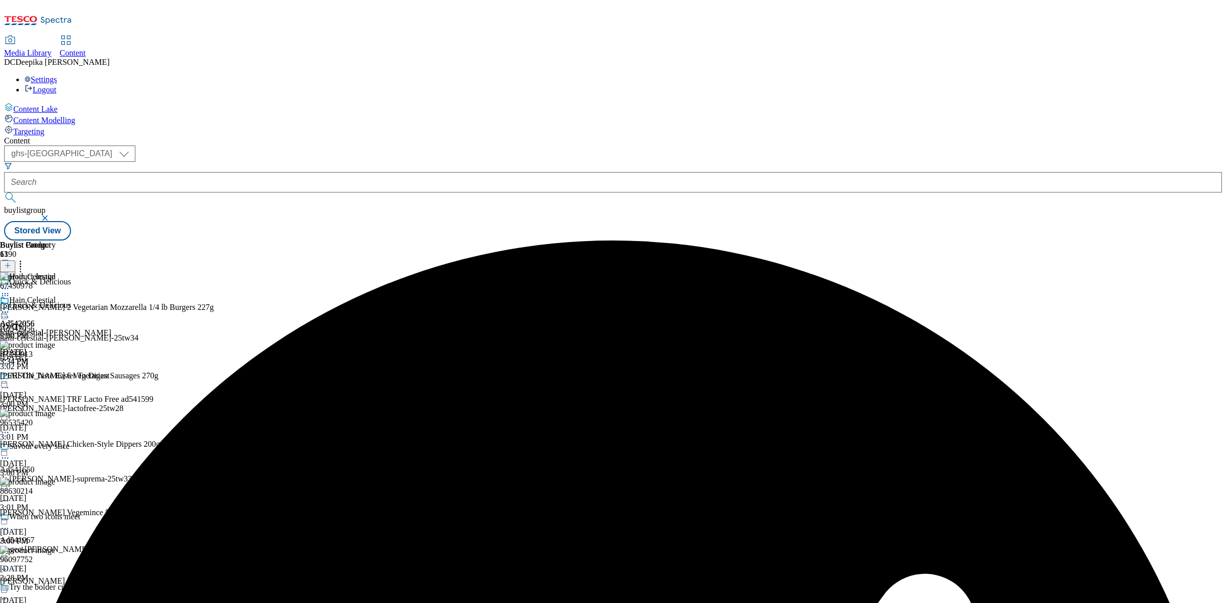
click at [10, 307] on icon at bounding box center [5, 312] width 10 height 10
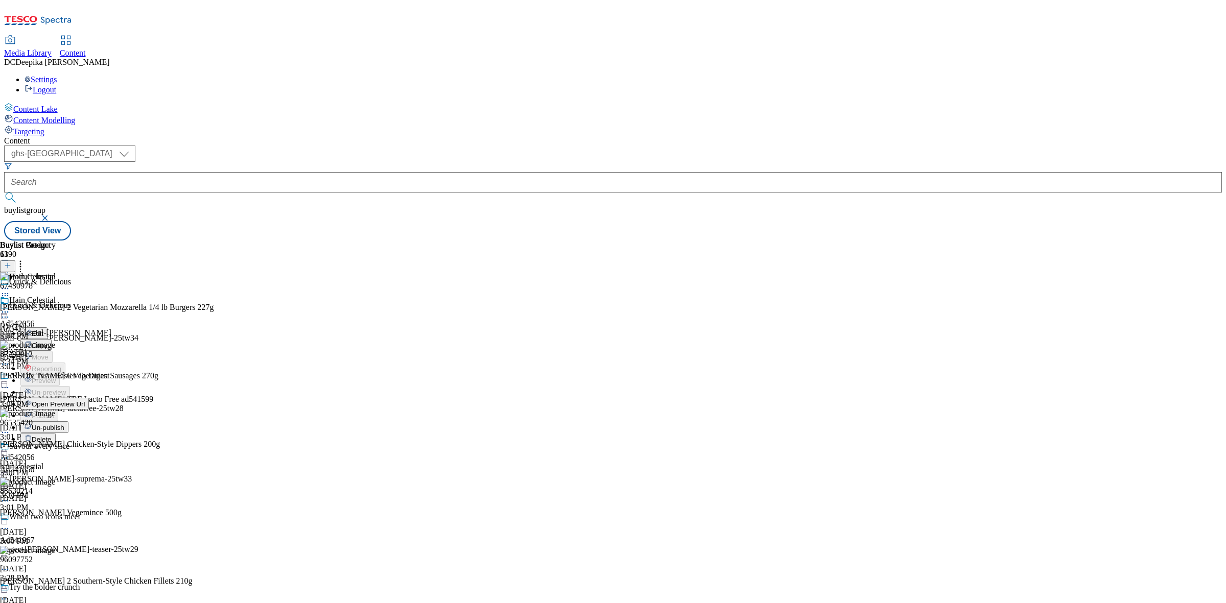
click at [48, 327] on button "Edit" at bounding box center [33, 333] width 27 height 12
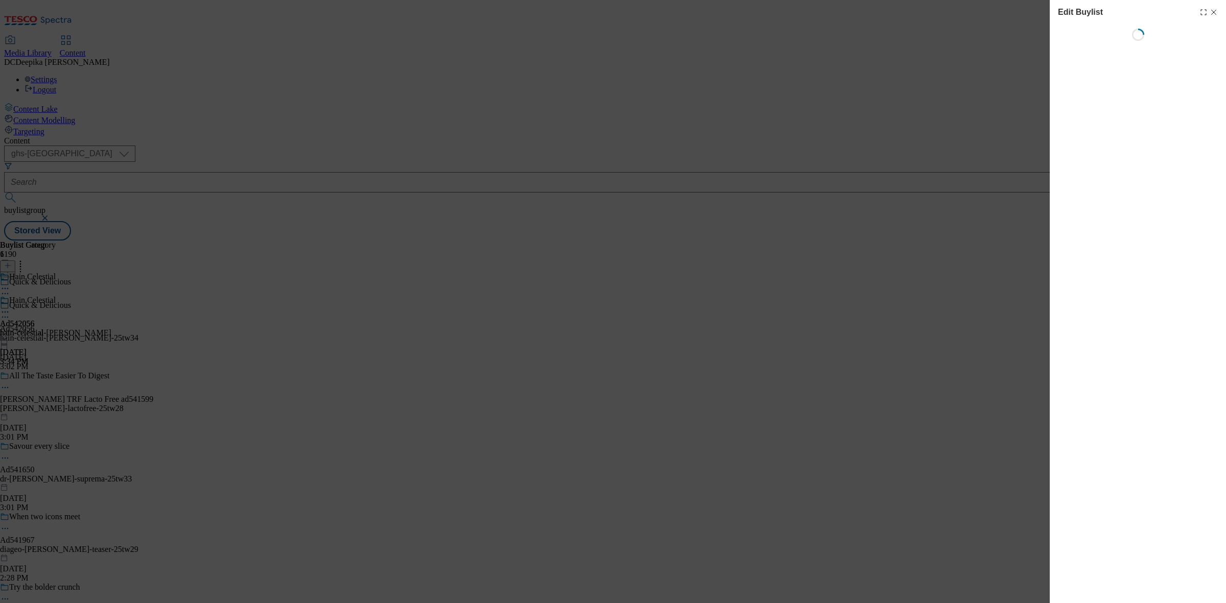
select select "tactical"
select select "supplier funded short term 1-3 weeks"
select select "dunnhumby"
select select "Banner"
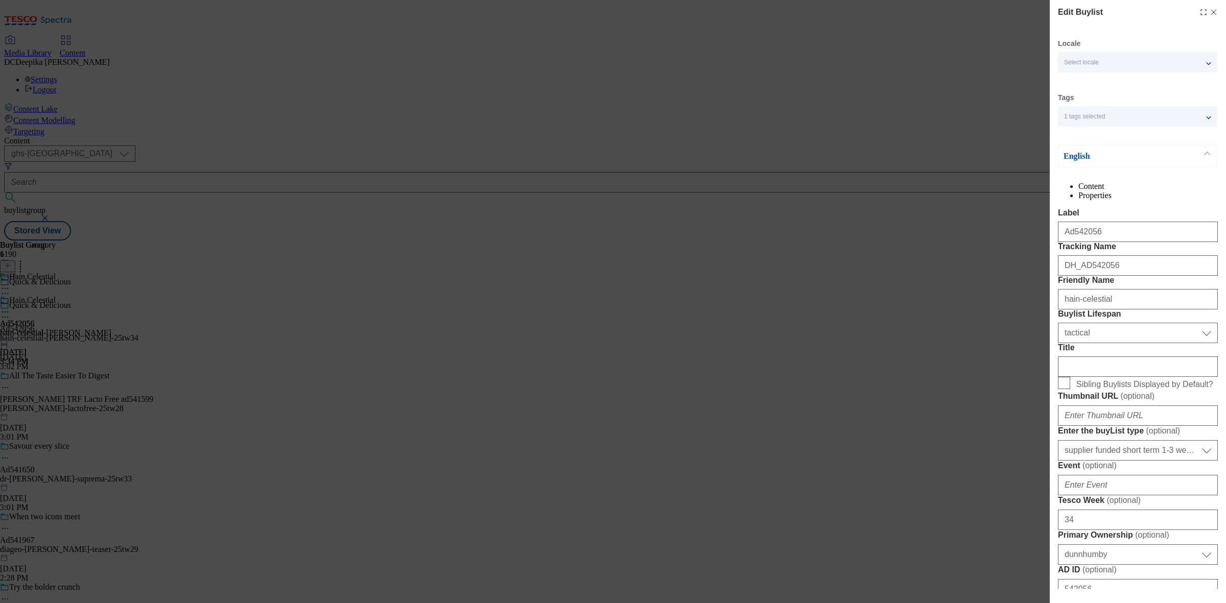
click at [1210, 14] on icon "Modal" at bounding box center [1214, 12] width 8 height 8
select select "tactical"
select select "supplier funded short term 1-3 weeks"
select select "dunnhumby"
select select "Banner"
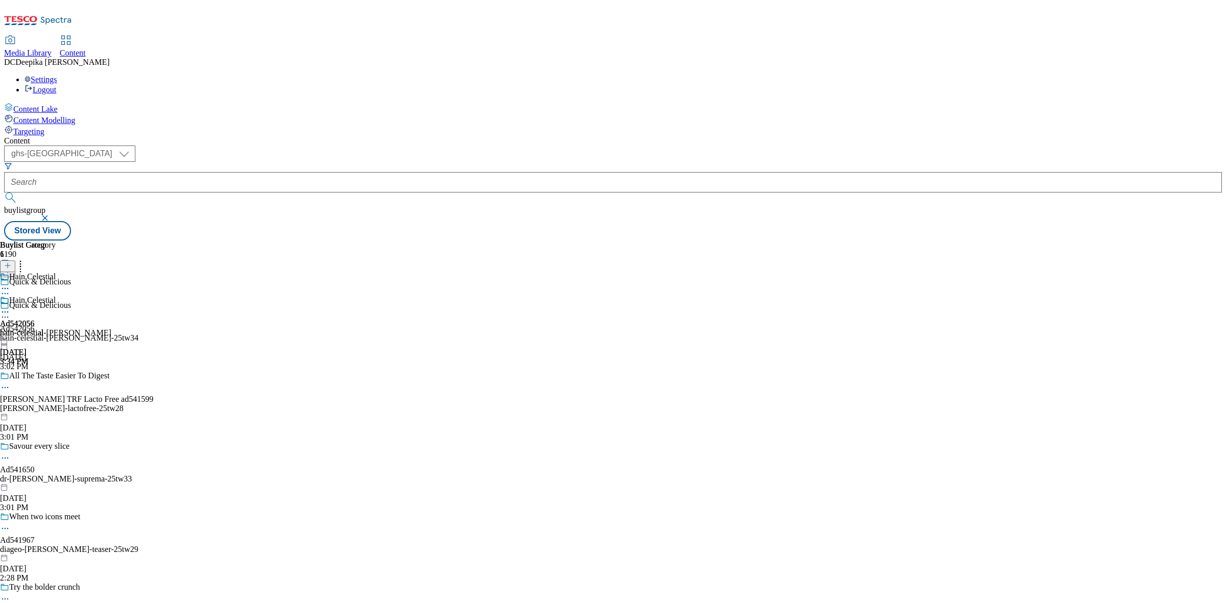
click at [10, 307] on icon at bounding box center [5, 312] width 10 height 10
click at [43, 330] on span "Edit" at bounding box center [38, 334] width 12 height 8
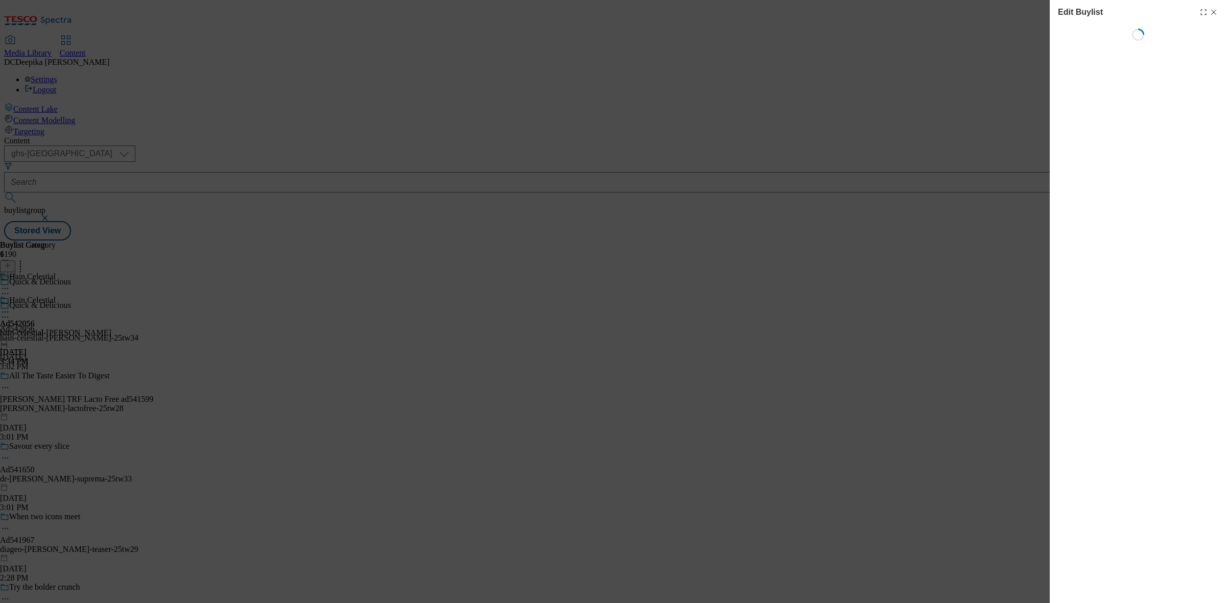
select select "tactical"
select select "supplier funded short term 1-3 weeks"
select select "dunnhumby"
select select "Banner"
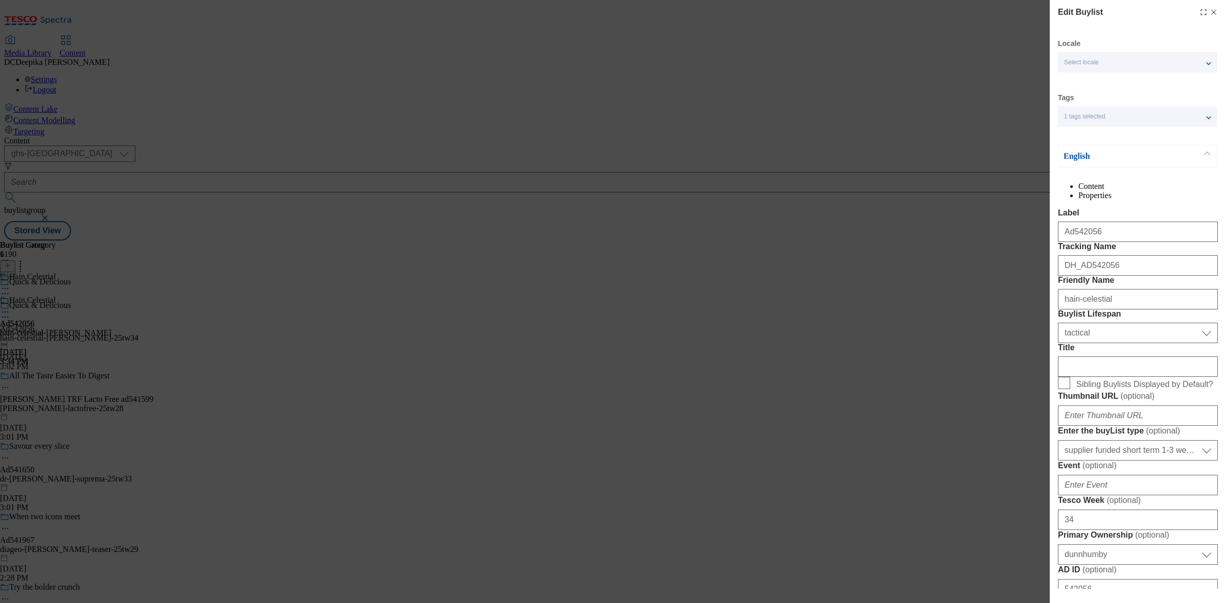
click at [1210, 21] on div "Edit Buylist Locale Select locale English Welsh Tags 1 tags selected fnf market…" at bounding box center [1138, 294] width 176 height 589
click at [1210, 16] on icon "Modal" at bounding box center [1214, 12] width 8 height 8
select select "tactical"
select select "supplier funded short term 1-3 weeks"
select select "dunnhumby"
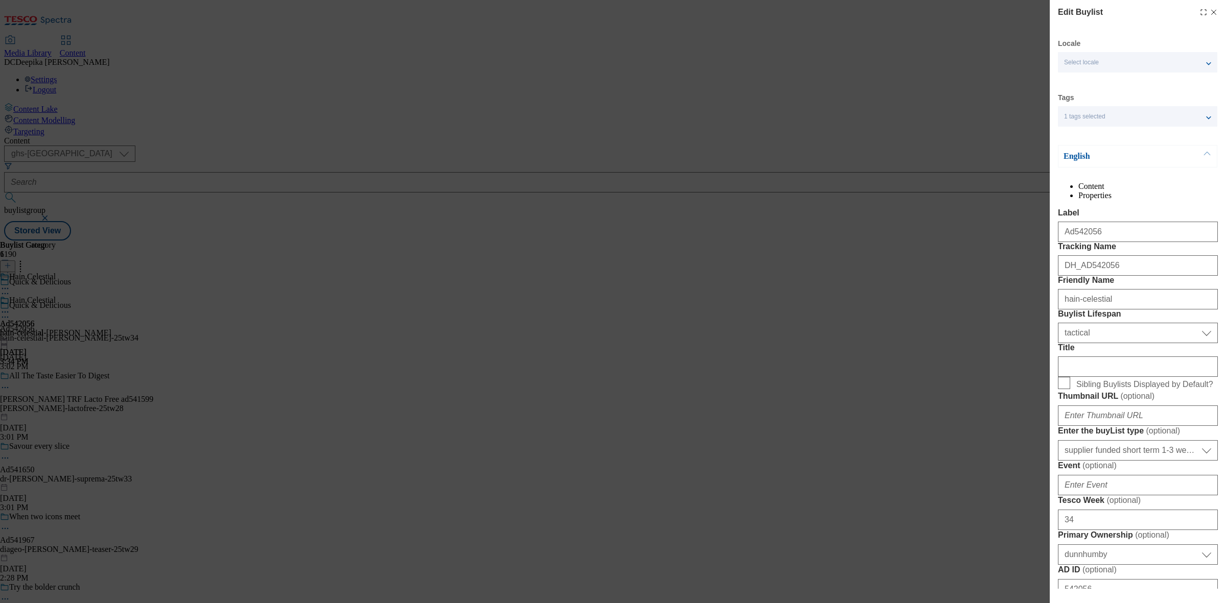
select select "Banner"
